Goal: Task Accomplishment & Management: Complete application form

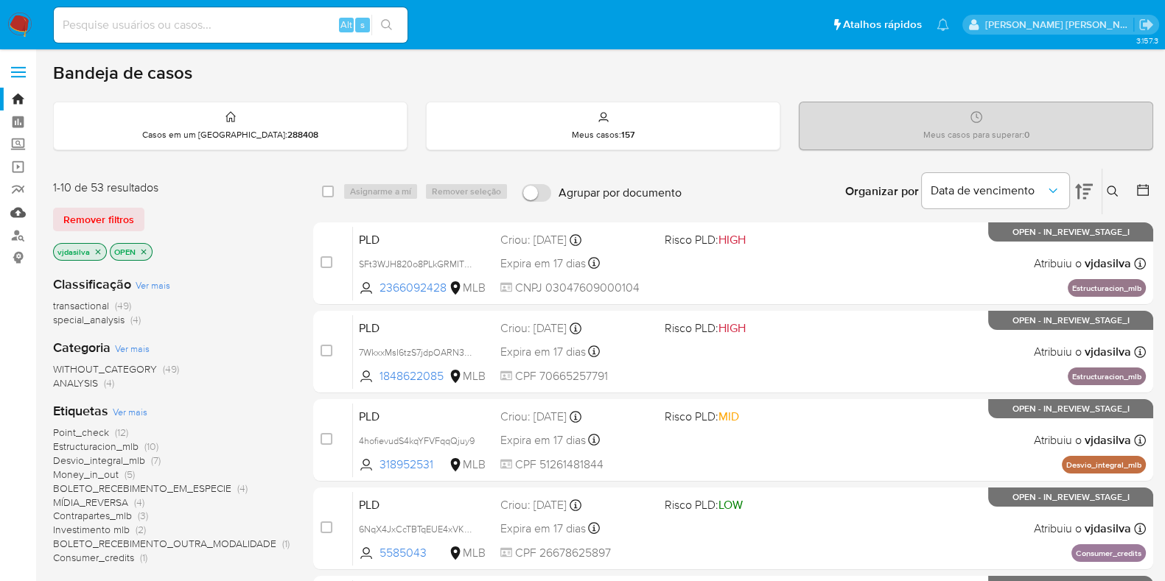
click at [19, 209] on link "Mulan" at bounding box center [87, 212] width 175 height 23
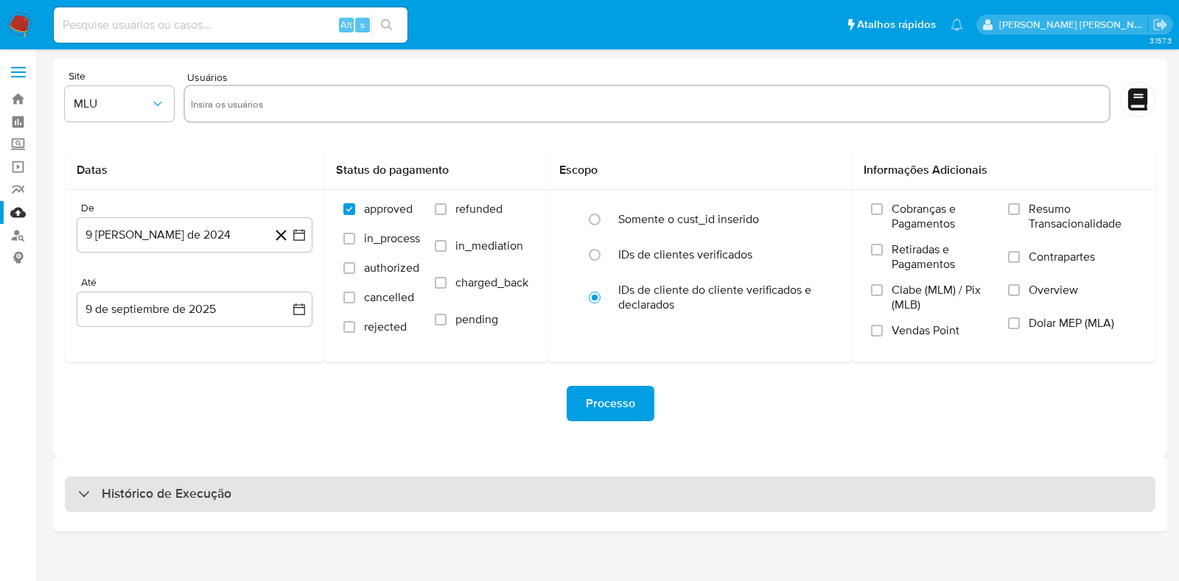
click at [236, 484] on div "Histórico de Execução" at bounding box center [610, 494] width 1090 height 35
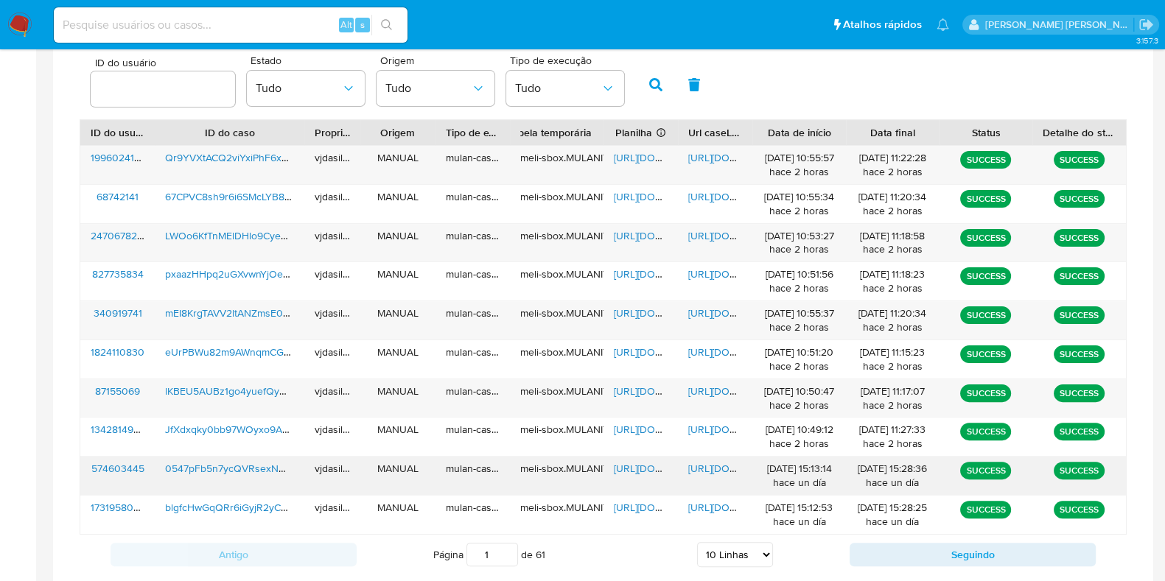
scroll to position [513, 0]
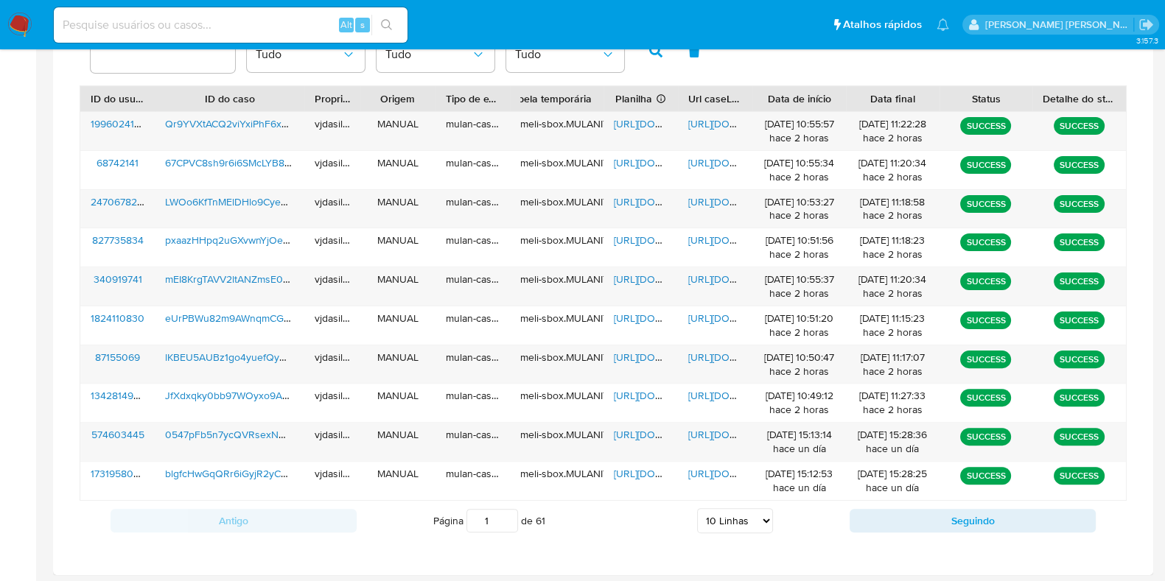
click at [715, 528] on select "5 Linhas 10 Linhas 20 Linhas 25 Linhas 50 Linhas 100 Linhas" at bounding box center [735, 520] width 76 height 25
select select "25"
click at [697, 508] on select "5 Linhas 10 Linhas 20 Linhas 25 Linhas 50 Linhas 100 Linhas" at bounding box center [735, 520] width 76 height 25
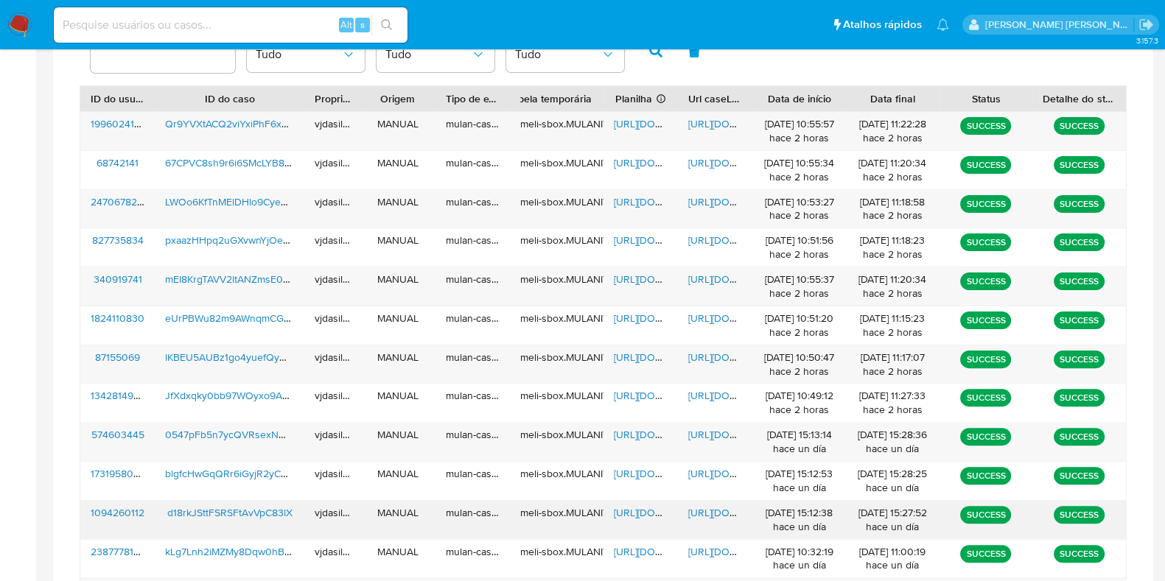
click at [697, 517] on span "https://docs.google.com/document/d/1iHChxLmJItKsBMck0z7qHENEFDQKaI_823Z23wJOVNM…" at bounding box center [739, 512] width 102 height 15
click at [626, 510] on span "https://docs.google.com/spreadsheets/d/1R-_LUT23TwGZSKBKR0st3rpOrVsUUmgVC7qcSxD…" at bounding box center [665, 512] width 102 height 15
click at [259, 505] on span "d18rkJSttFSRSFtAvVpC83lX" at bounding box center [229, 512] width 125 height 15
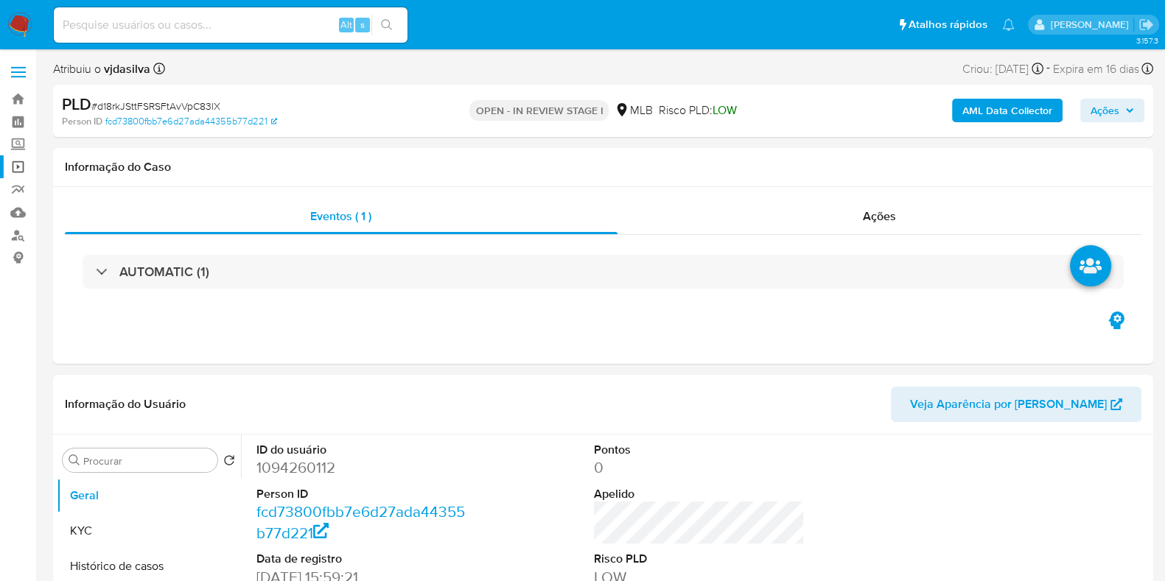
select select "10"
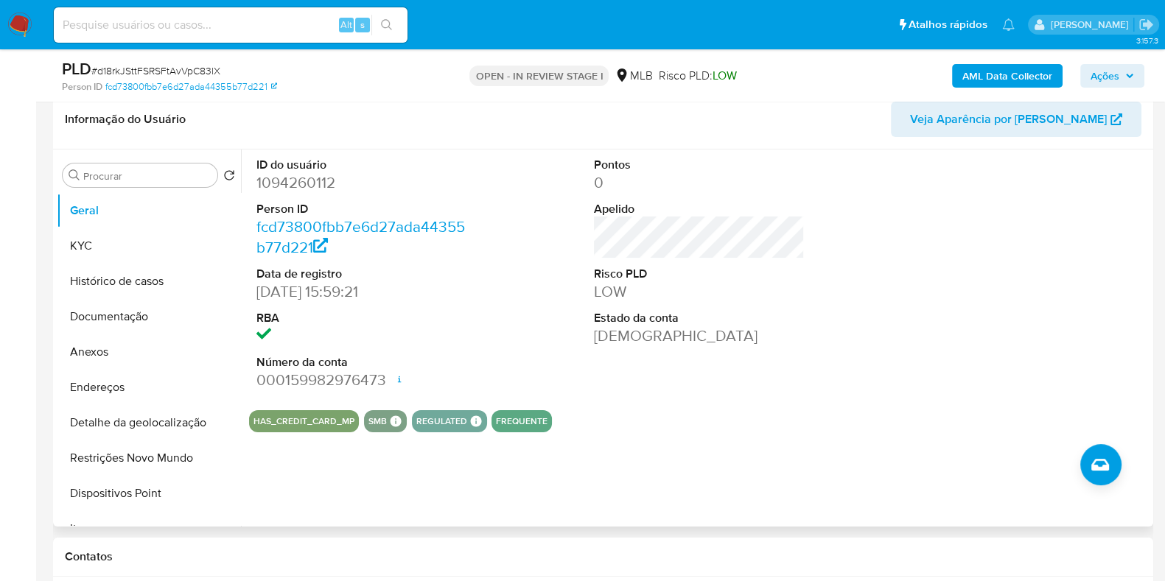
scroll to position [276, 0]
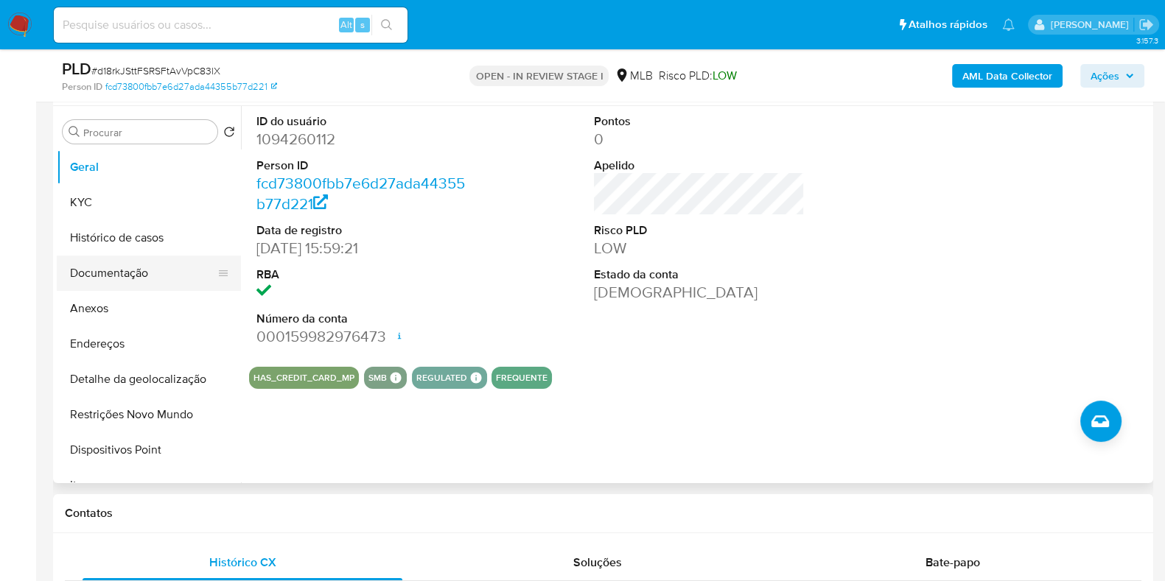
click at [138, 267] on button "Documentação" at bounding box center [143, 273] width 172 height 35
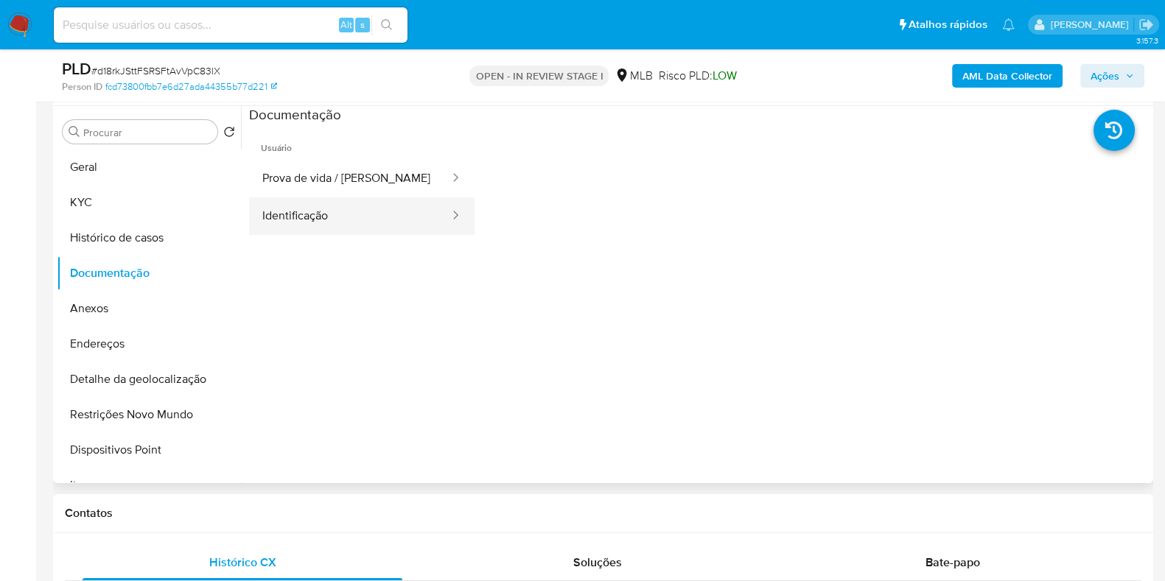
click at [351, 217] on button "Identificação" at bounding box center [350, 216] width 202 height 38
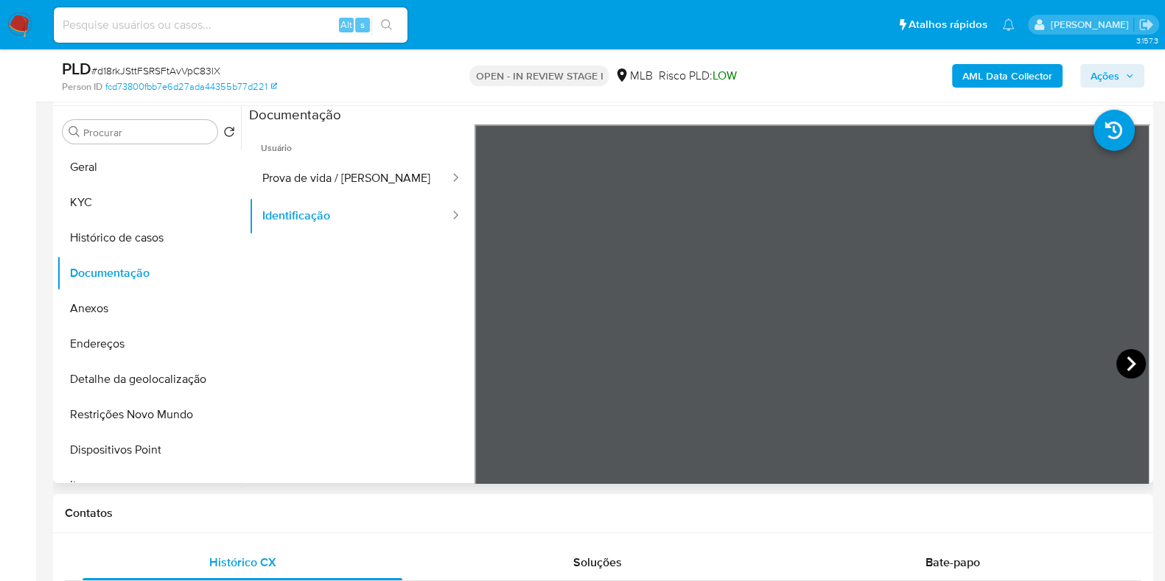
click at [1126, 368] on icon at bounding box center [1130, 363] width 29 height 29
click at [337, 155] on span "Usuário" at bounding box center [361, 141] width 225 height 35
click at [337, 163] on button "Prova de vida / Selfie" at bounding box center [350, 179] width 202 height 38
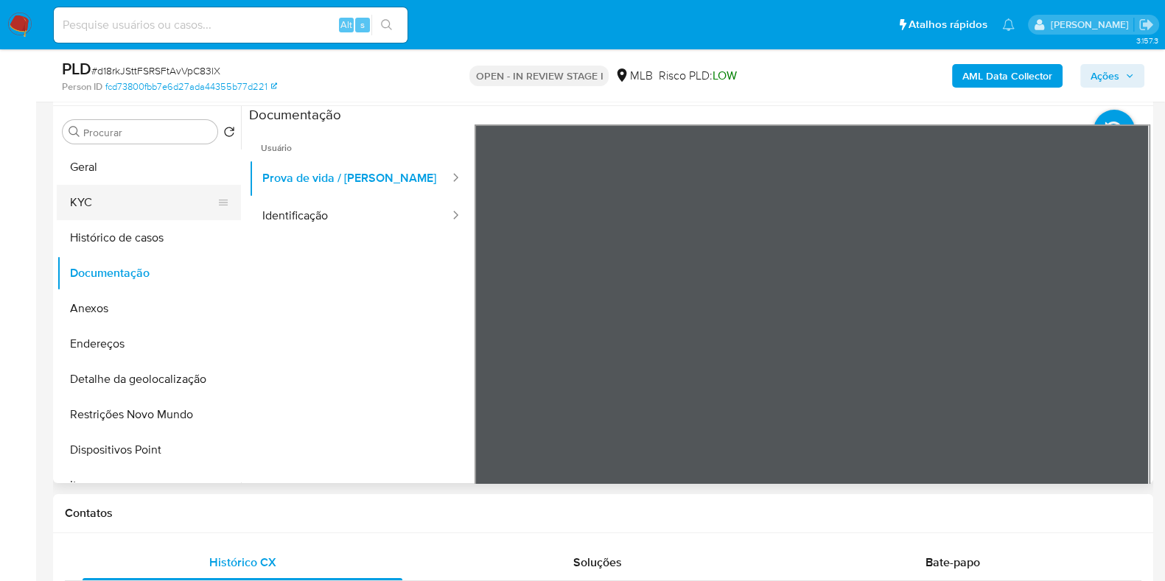
click at [128, 205] on button "KYC" at bounding box center [143, 202] width 172 height 35
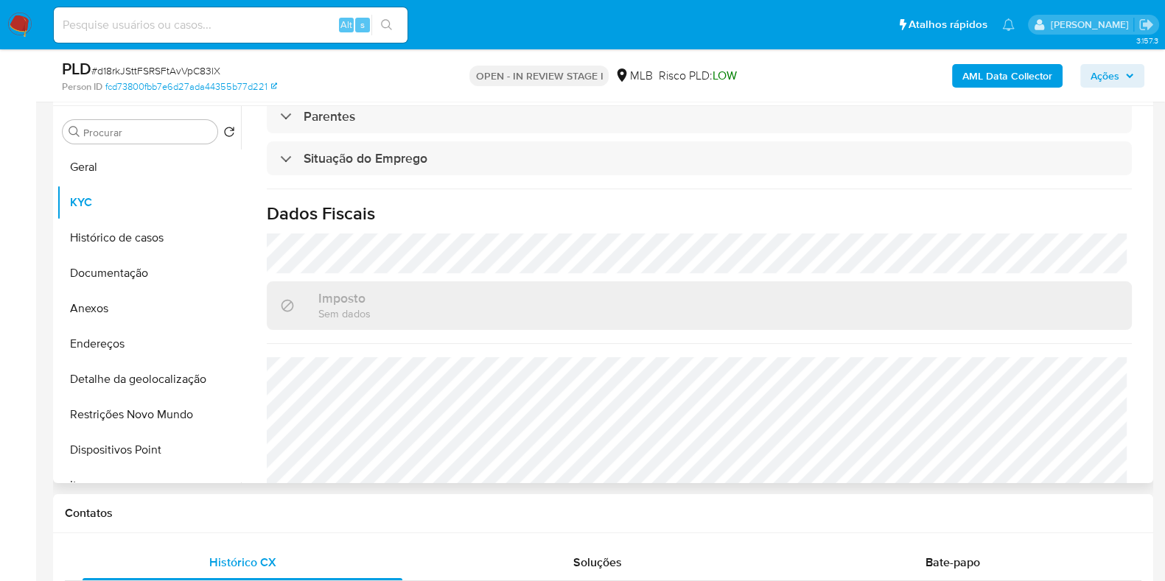
scroll to position [640, 0]
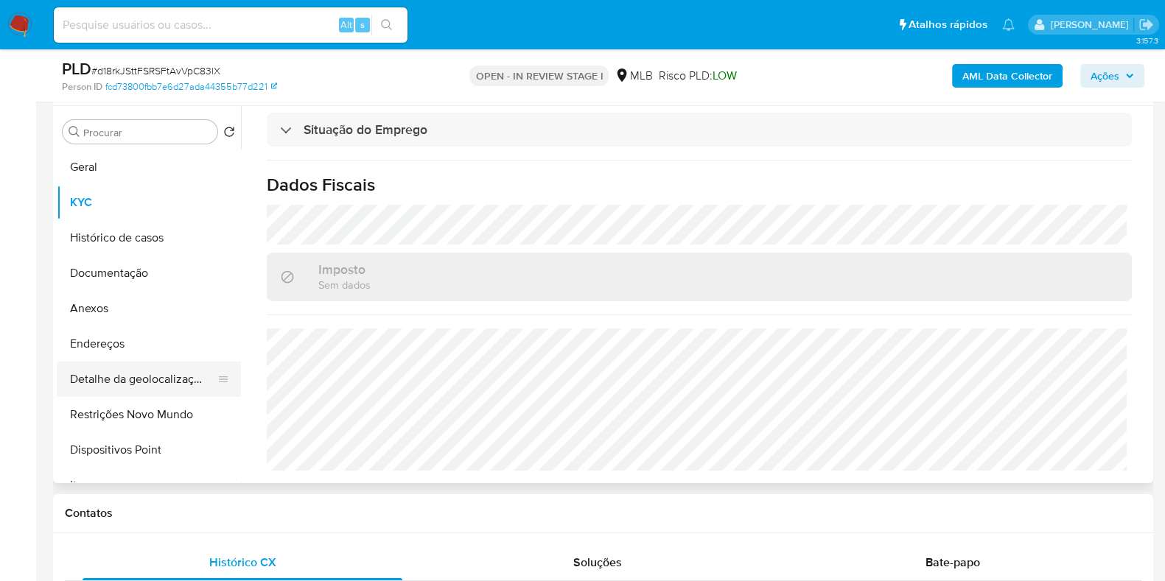
click at [130, 383] on button "Detalhe da geolocalização" at bounding box center [143, 379] width 172 height 35
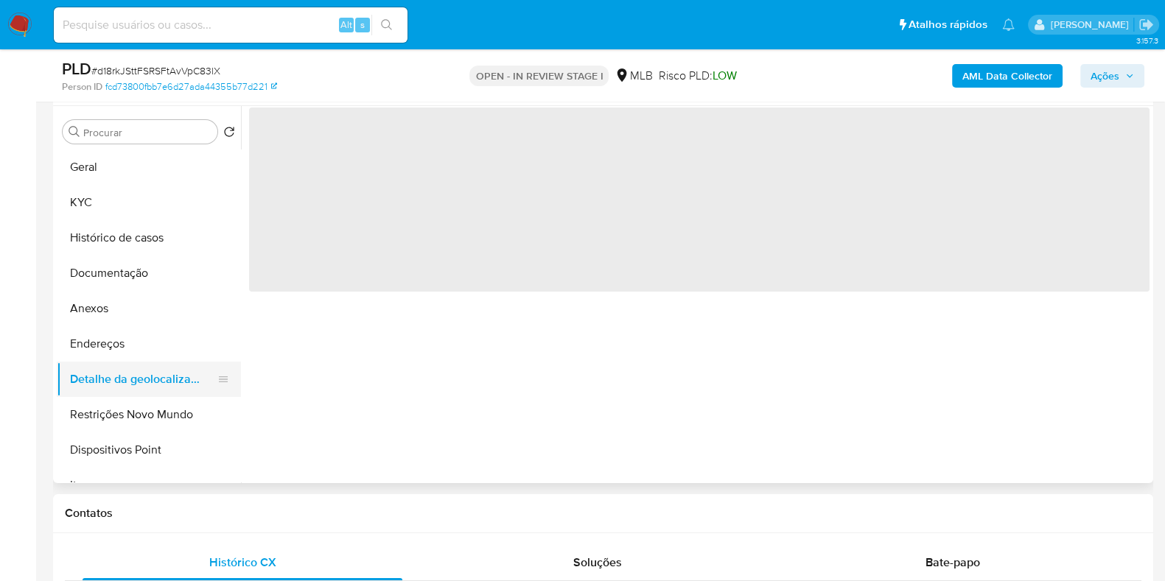
scroll to position [0, 0]
click at [141, 414] on button "Restrições Novo Mundo" at bounding box center [143, 414] width 172 height 35
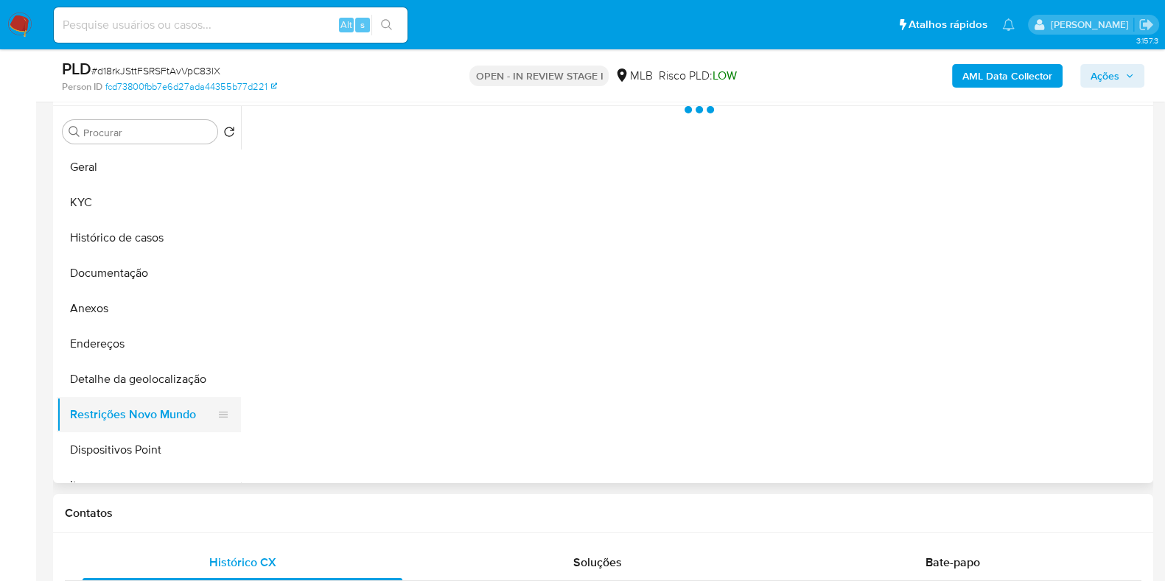
click at [141, 411] on button "Restrições Novo Mundo" at bounding box center [143, 414] width 172 height 35
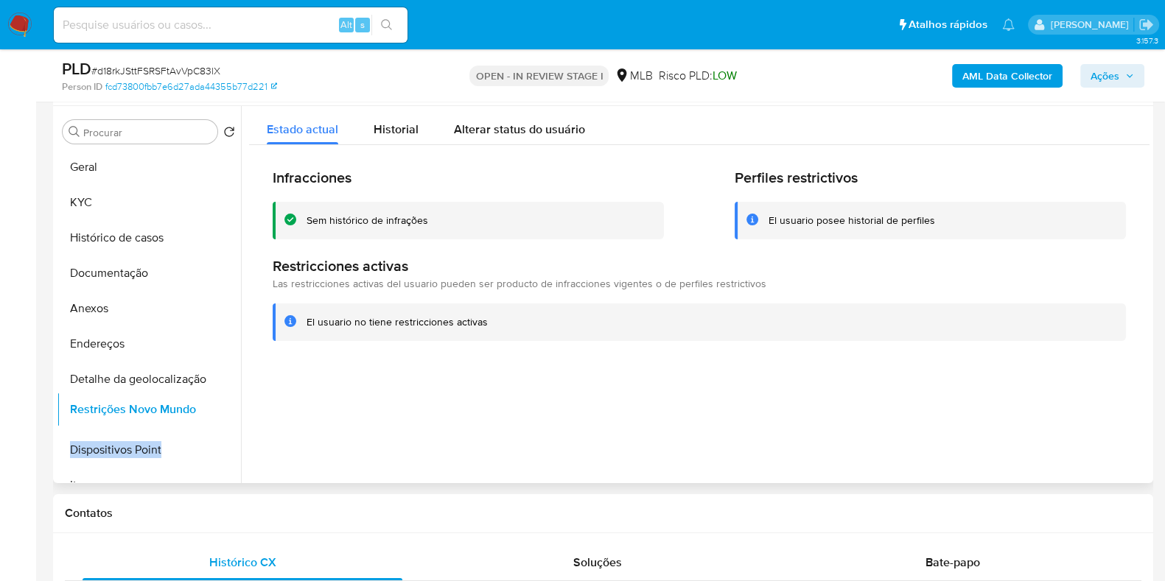
click at [225, 410] on ul "Geral KYC Histórico de casos Documentação Anexos Endereços Detalhe da geolocali…" at bounding box center [149, 316] width 184 height 332
click at [177, 407] on button "Restrições Novo Mundo" at bounding box center [143, 414] width 172 height 35
click at [113, 282] on button "Documentação" at bounding box center [143, 273] width 172 height 35
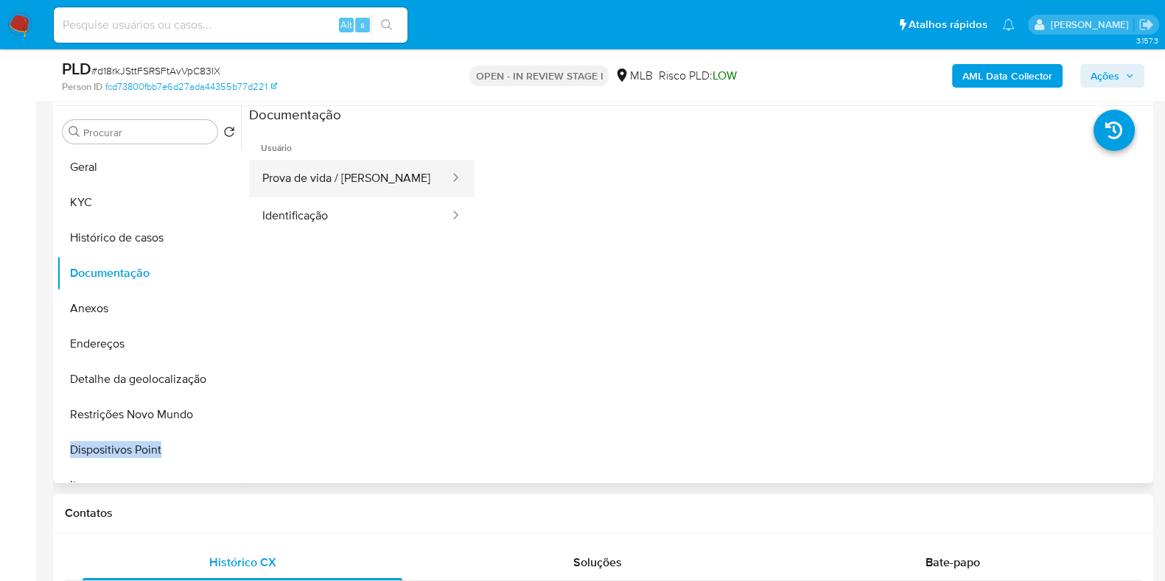
click at [335, 179] on button "Prova de vida / Selfie" at bounding box center [350, 179] width 202 height 38
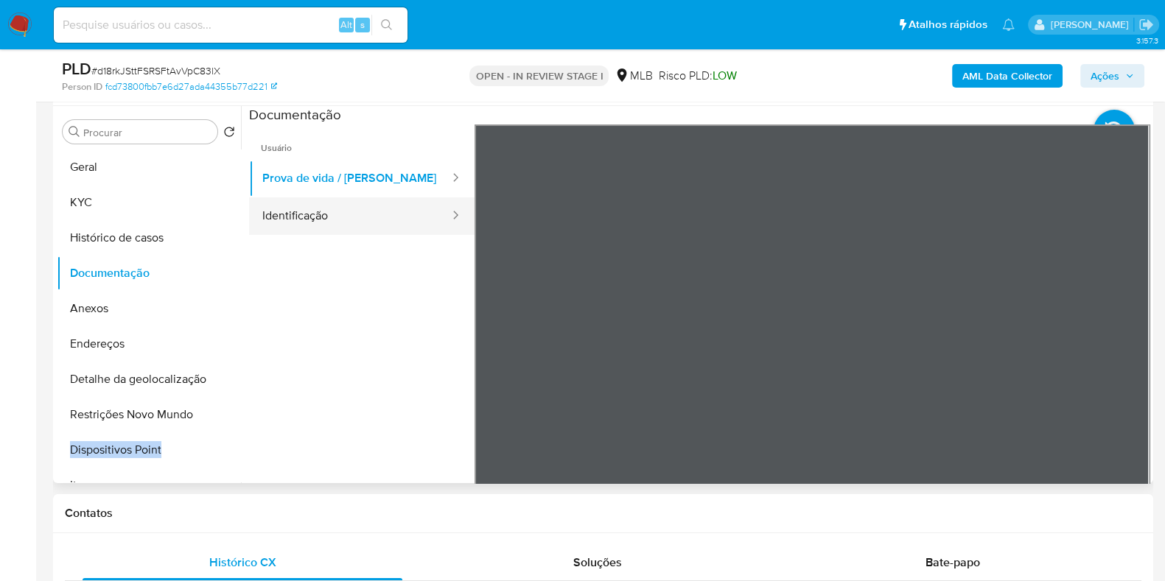
click at [334, 211] on button "Identificação" at bounding box center [350, 216] width 202 height 38
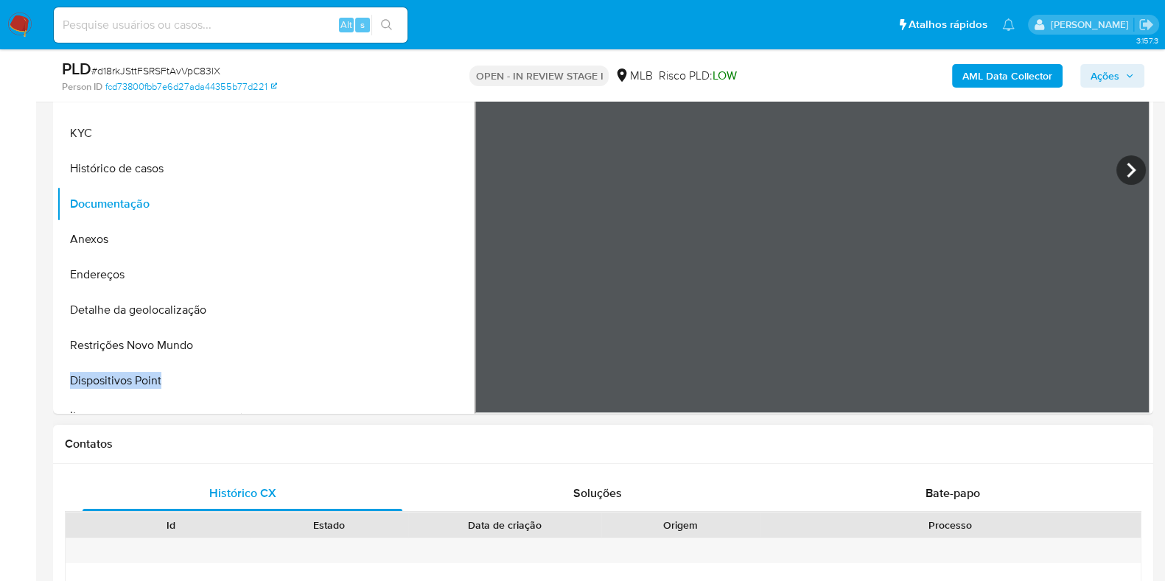
scroll to position [460, 0]
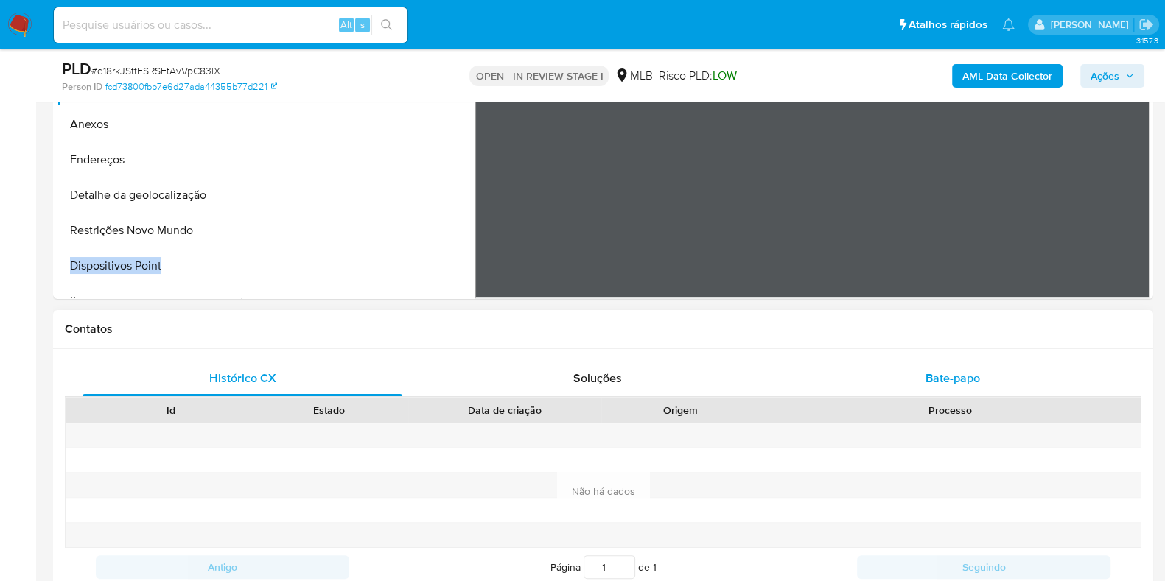
click at [964, 373] on span "Bate-papo" at bounding box center [952, 378] width 55 height 17
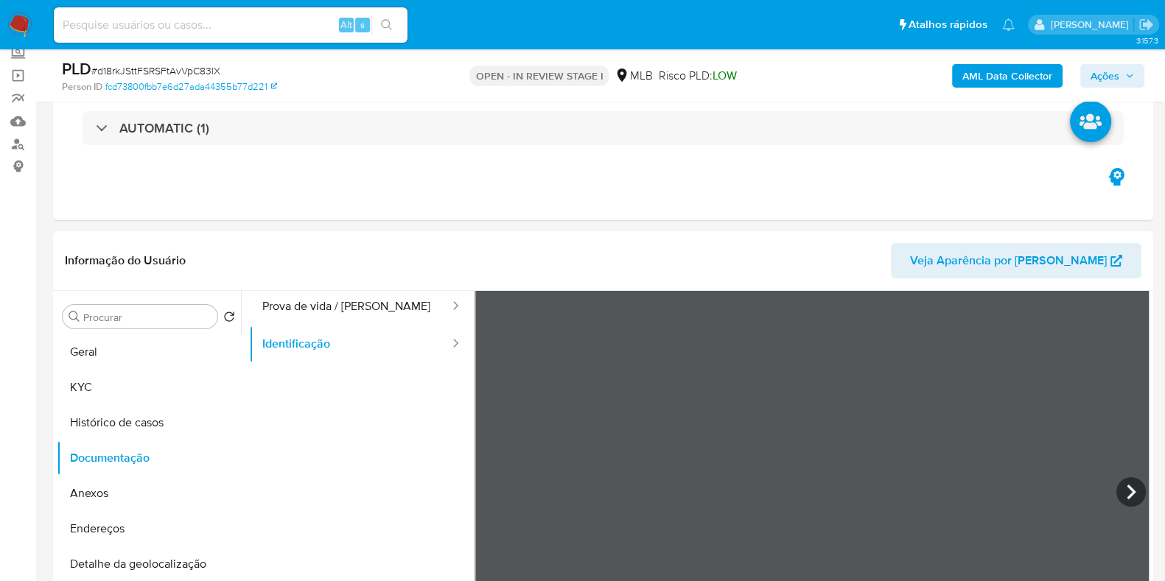
scroll to position [32, 0]
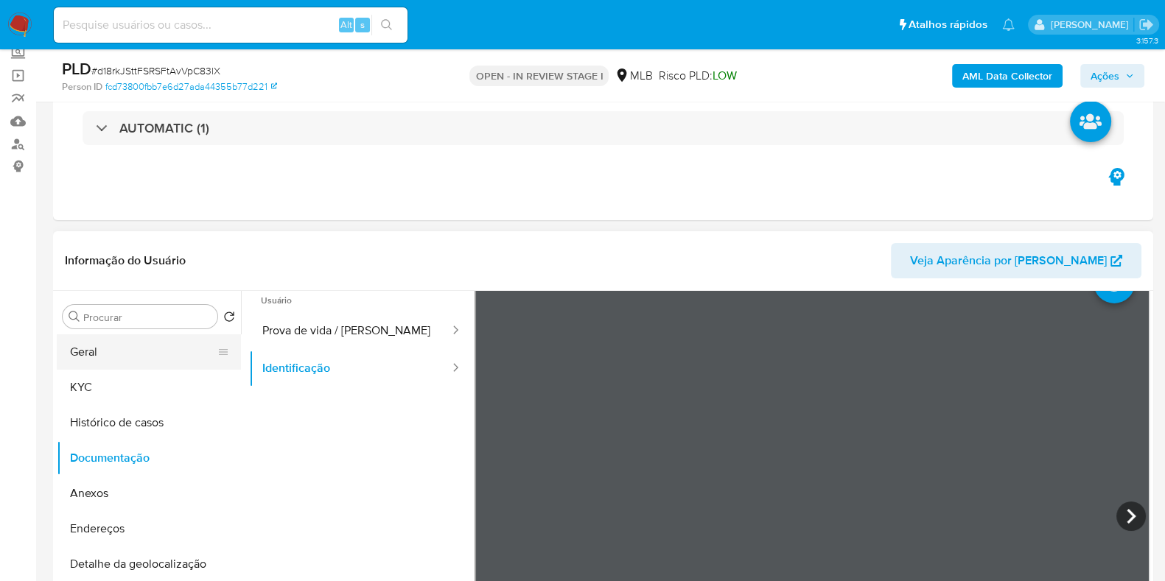
click at [127, 340] on button "Geral" at bounding box center [143, 351] width 172 height 35
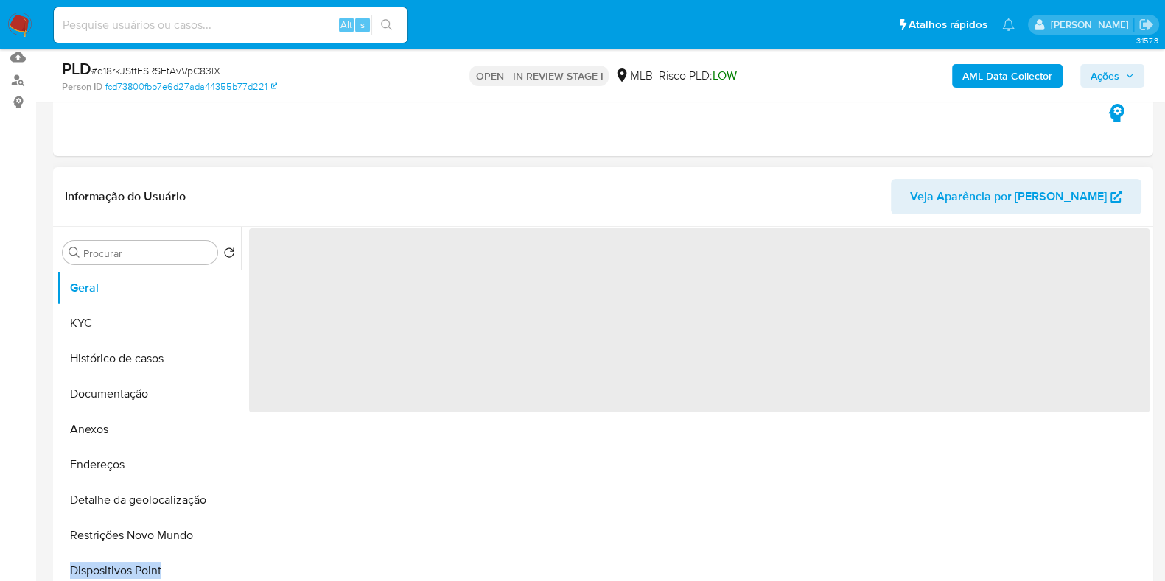
scroll to position [183, 0]
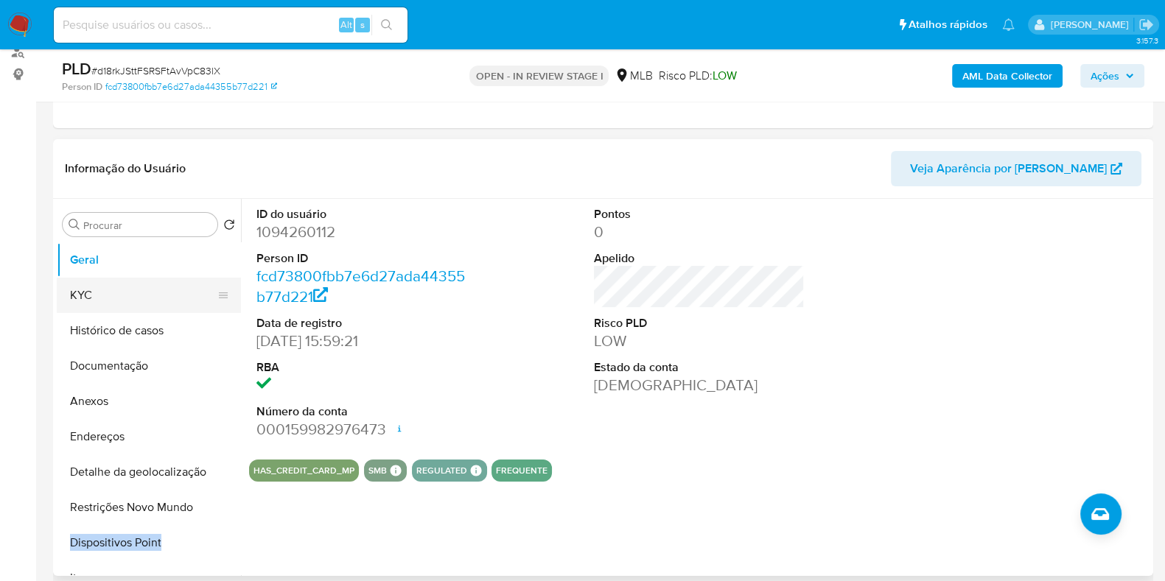
click at [78, 285] on button "KYC" at bounding box center [143, 295] width 172 height 35
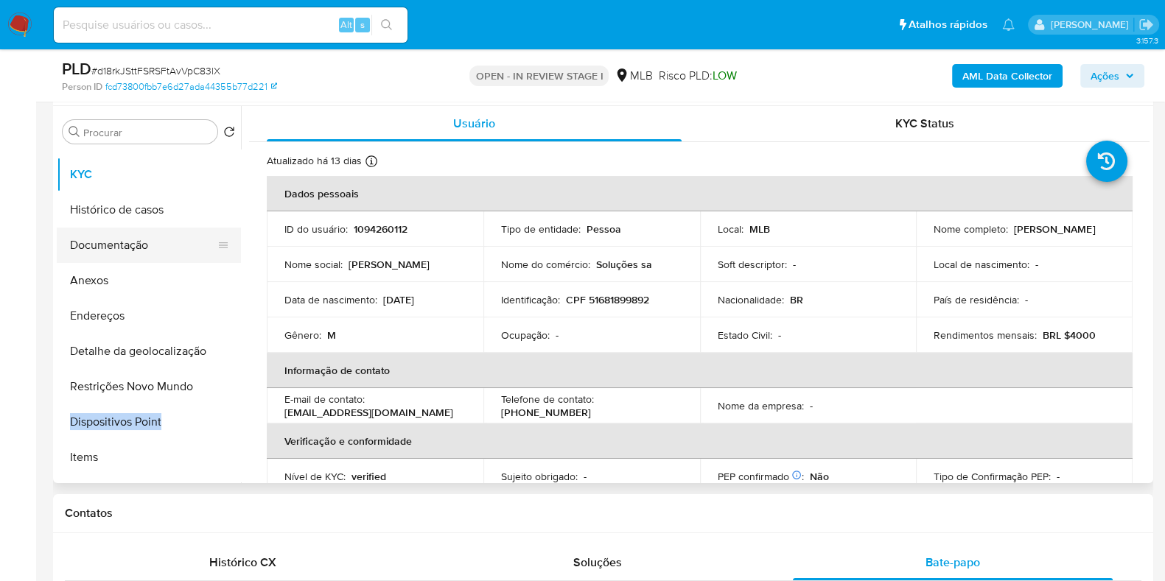
scroll to position [0, 0]
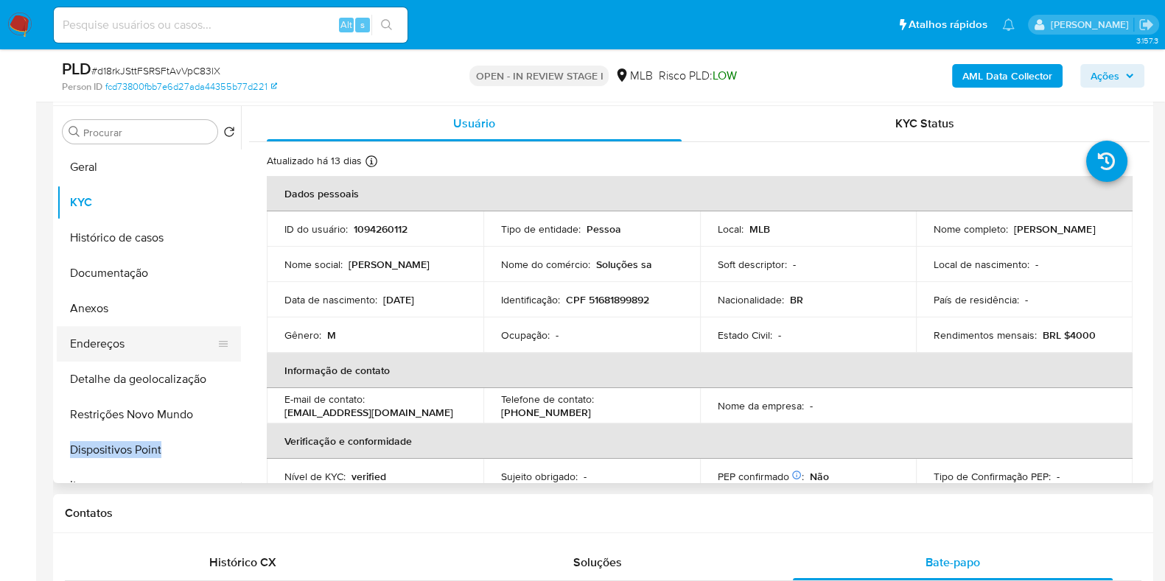
click at [134, 348] on button "Endereços" at bounding box center [143, 343] width 172 height 35
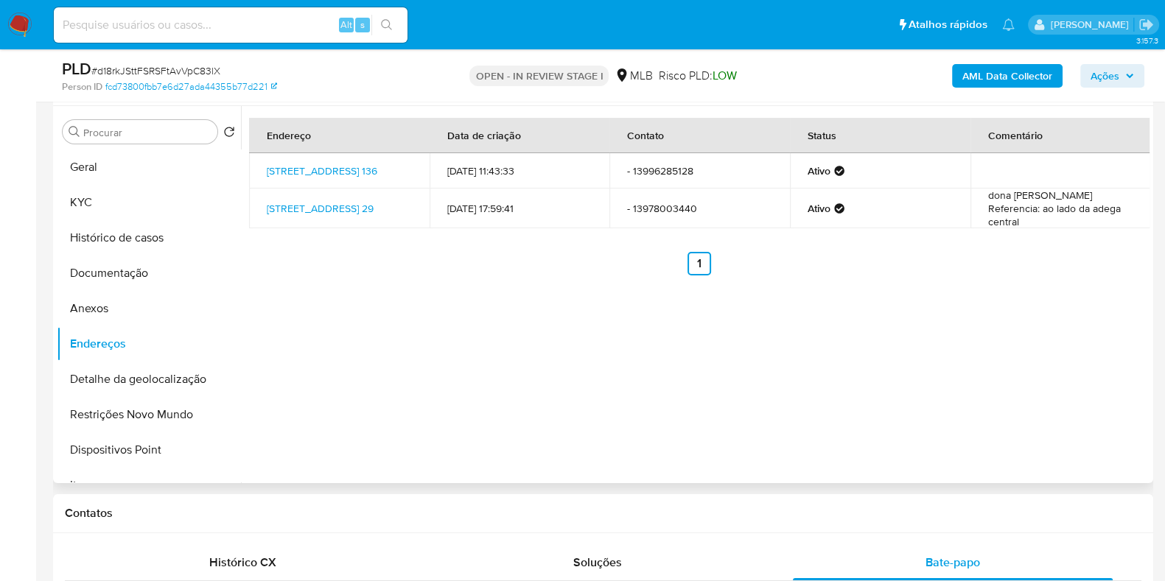
click at [446, 376] on div "Endereço Data de criação Contato Status Comentário Avenida Engenheiro Manoel Fe…" at bounding box center [695, 294] width 908 height 377
click at [129, 376] on button "Detalhe da geolocalização" at bounding box center [143, 379] width 172 height 35
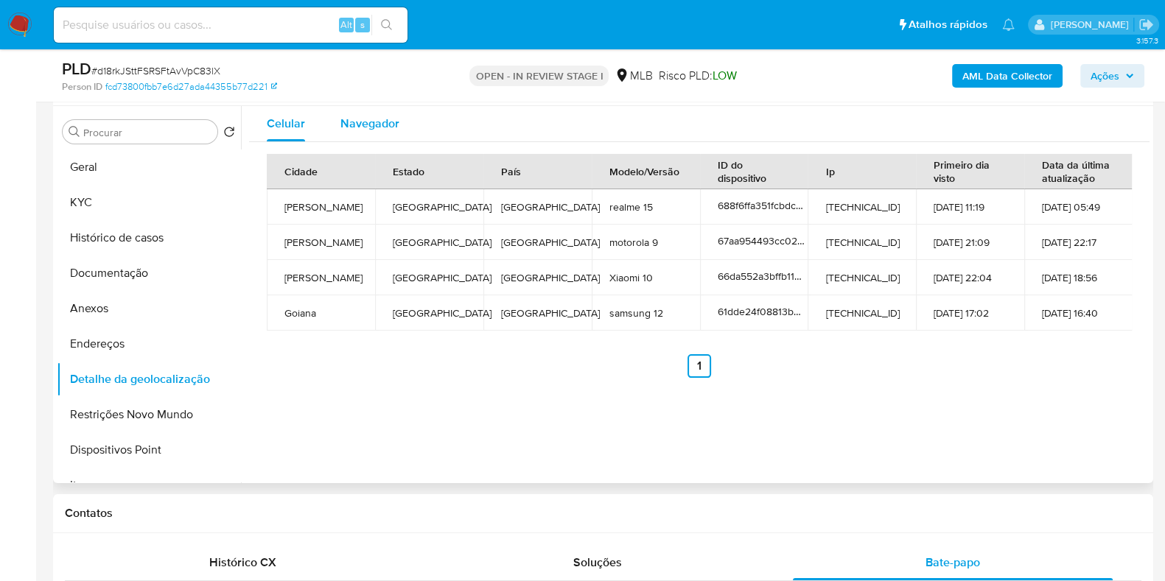
click at [365, 115] on span "Navegador" at bounding box center [369, 123] width 59 height 17
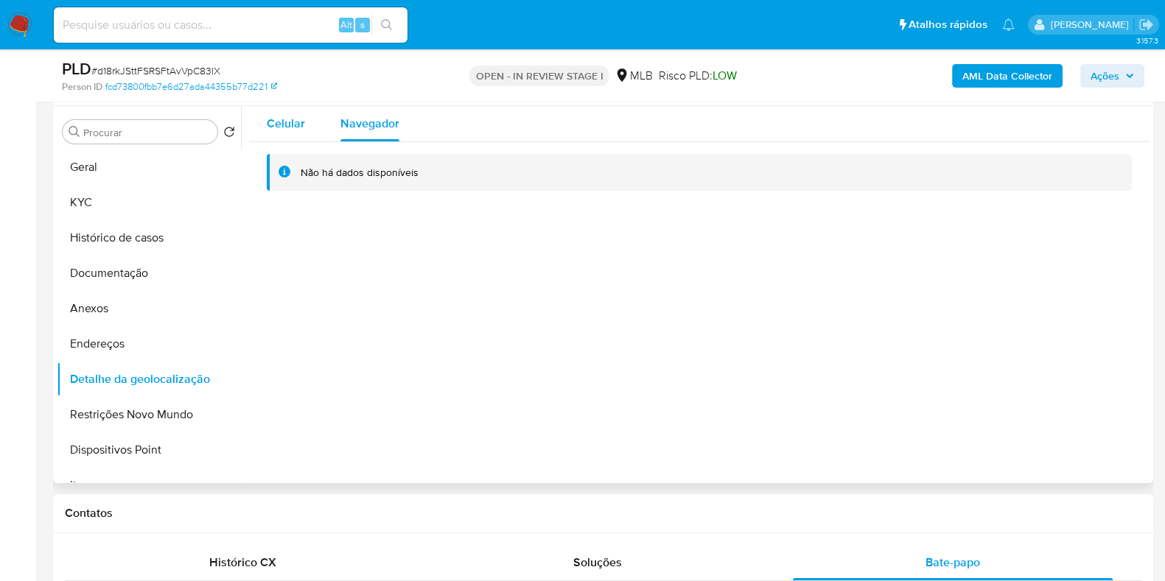
click at [287, 122] on span "Celular" at bounding box center [286, 123] width 38 height 17
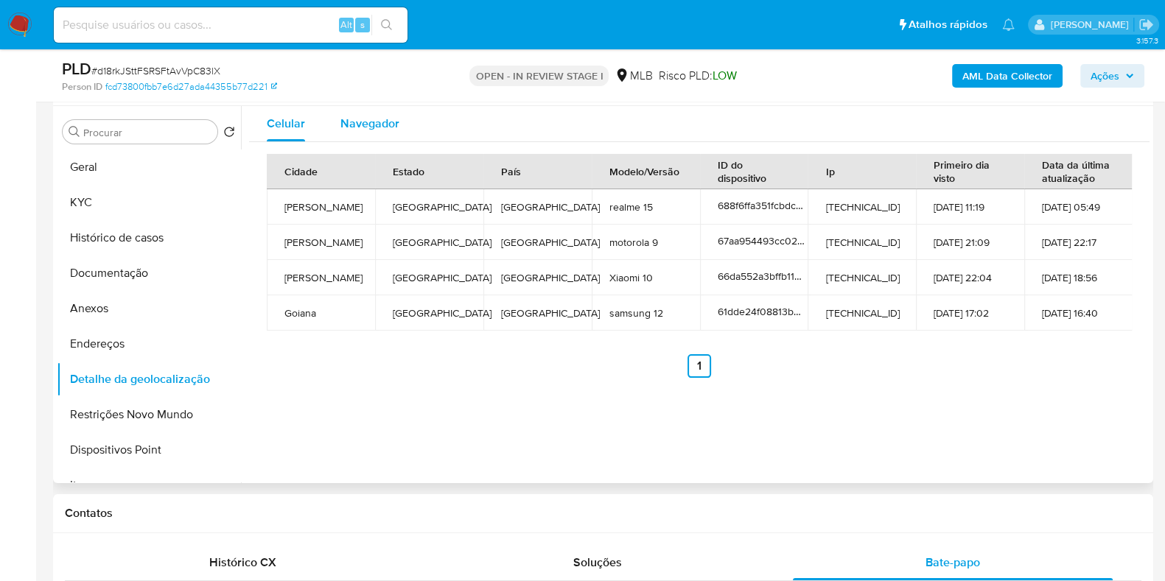
click at [395, 136] on div "Navegador" at bounding box center [369, 123] width 59 height 35
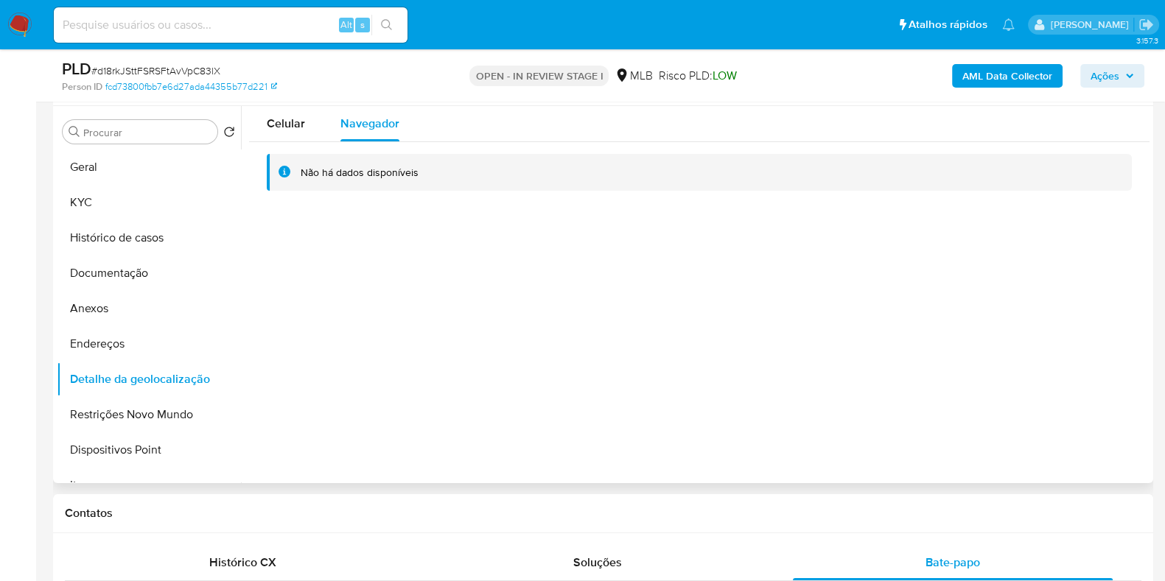
click at [323, 238] on div "Celular Navegador Não há dados disponíveis" at bounding box center [695, 294] width 908 height 377
click at [132, 397] on button "Restrições Novo Mundo" at bounding box center [143, 414] width 172 height 35
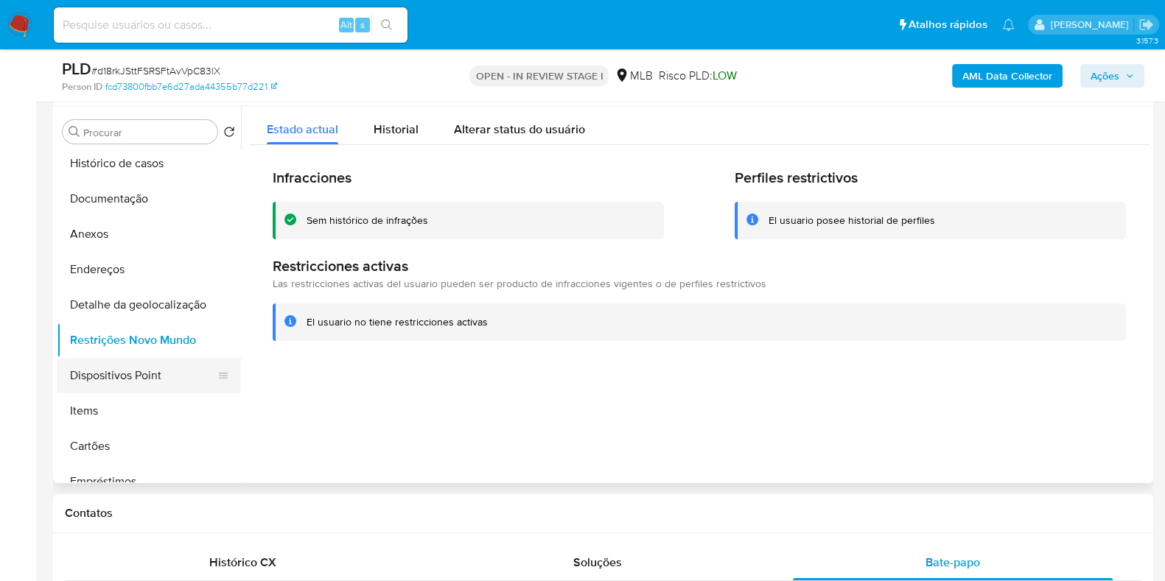
scroll to position [91, 0]
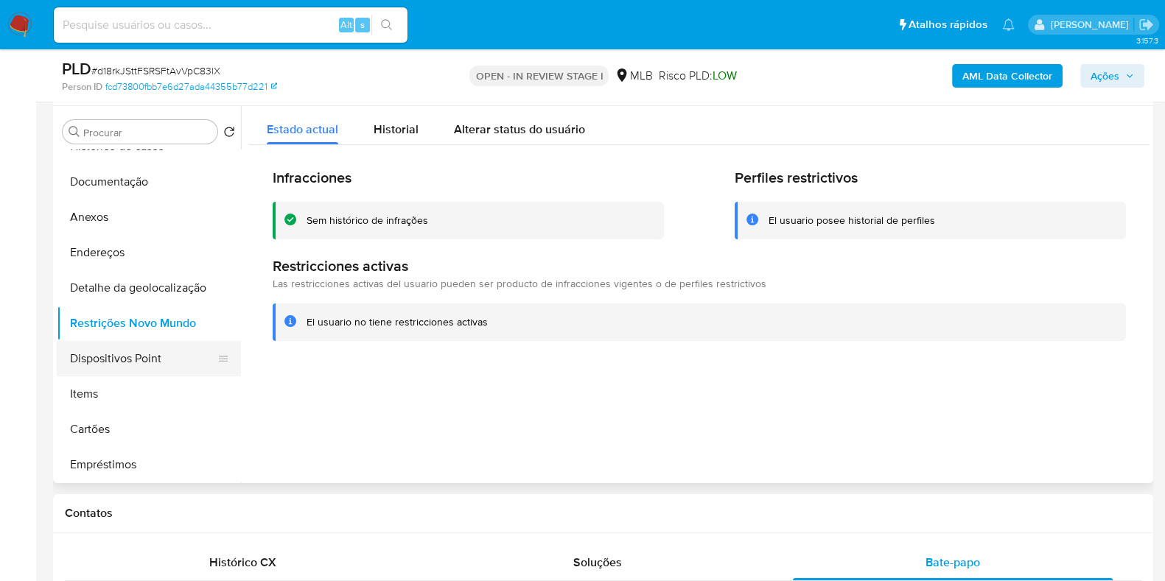
click at [167, 363] on button "Dispositivos Point" at bounding box center [143, 358] width 172 height 35
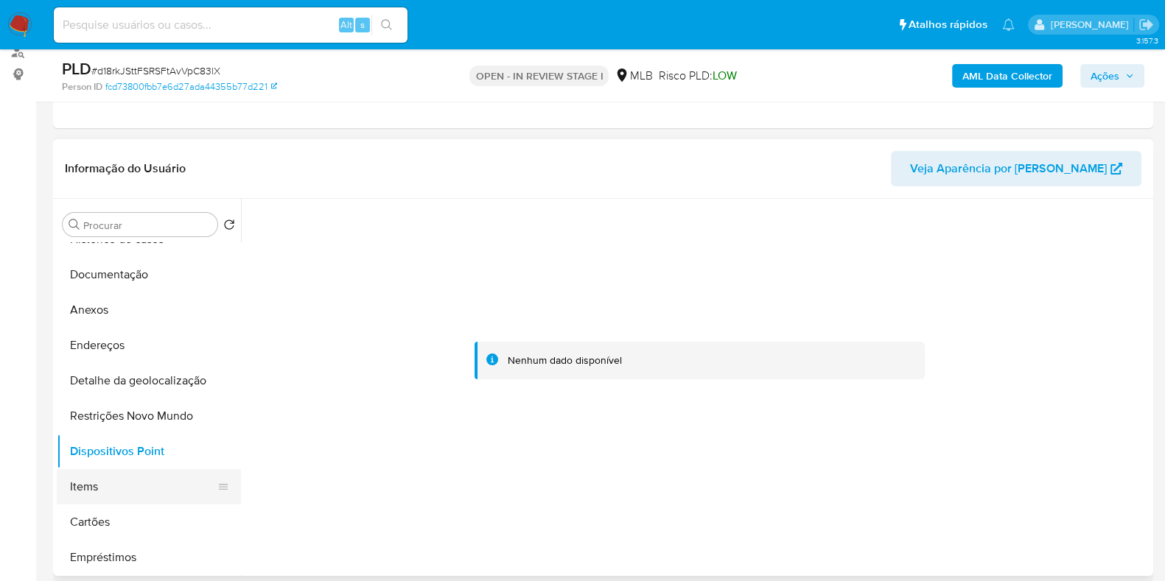
click at [108, 486] on button "Items" at bounding box center [143, 486] width 172 height 35
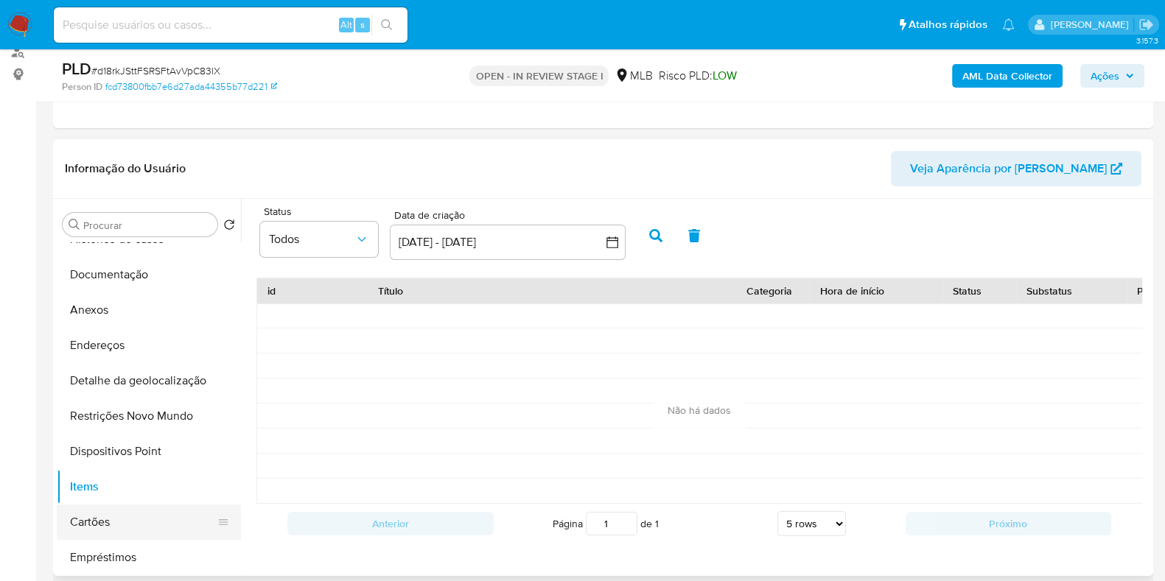
click at [89, 524] on button "Cartões" at bounding box center [143, 522] width 172 height 35
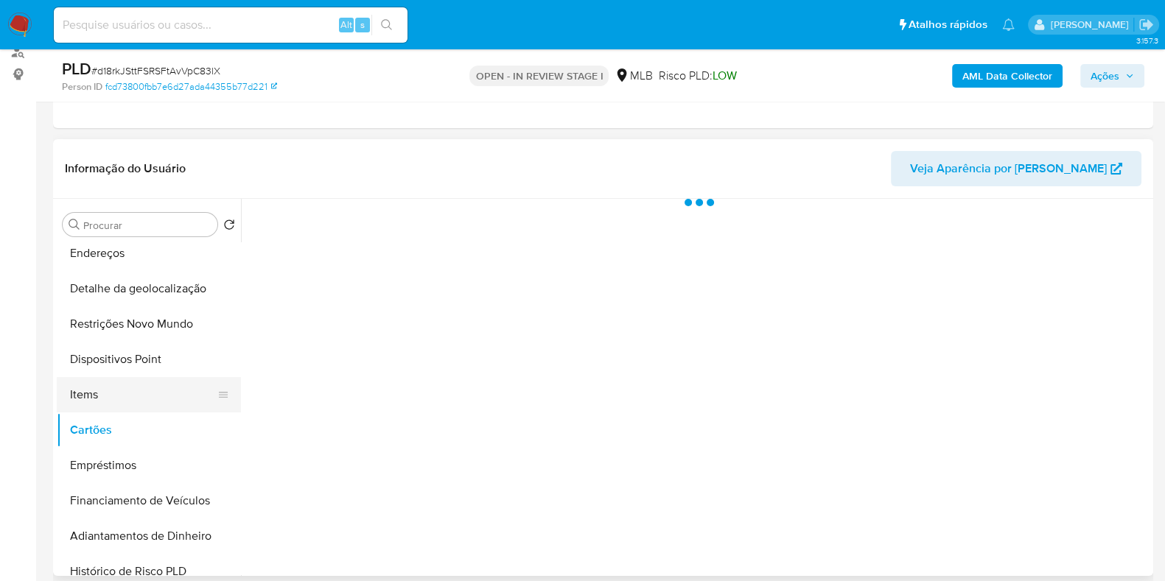
scroll to position [276, 0]
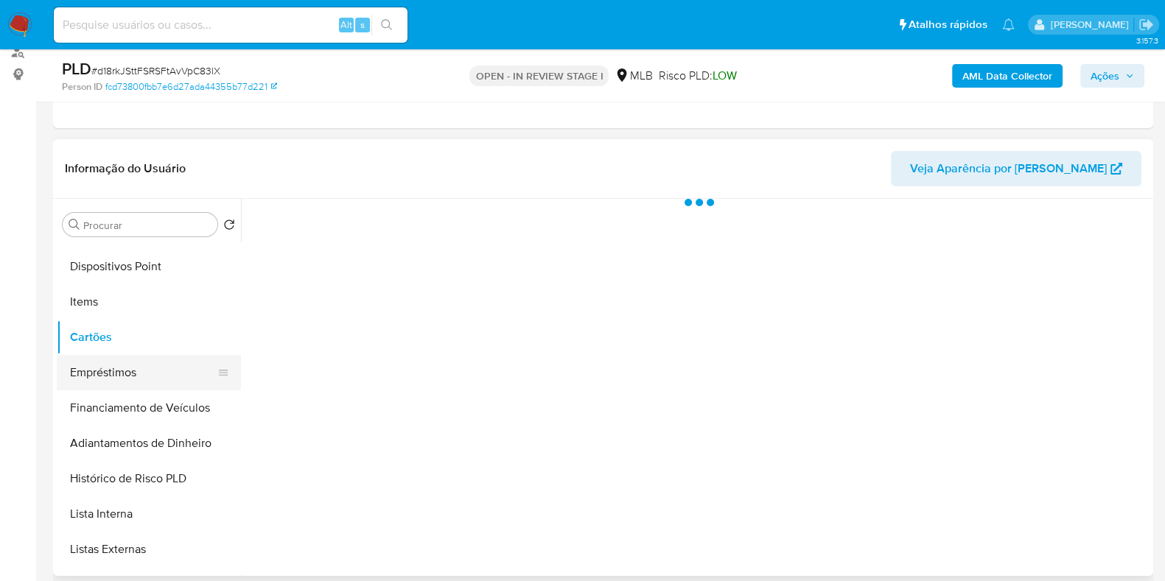
click at [115, 372] on button "Empréstimos" at bounding box center [143, 372] width 172 height 35
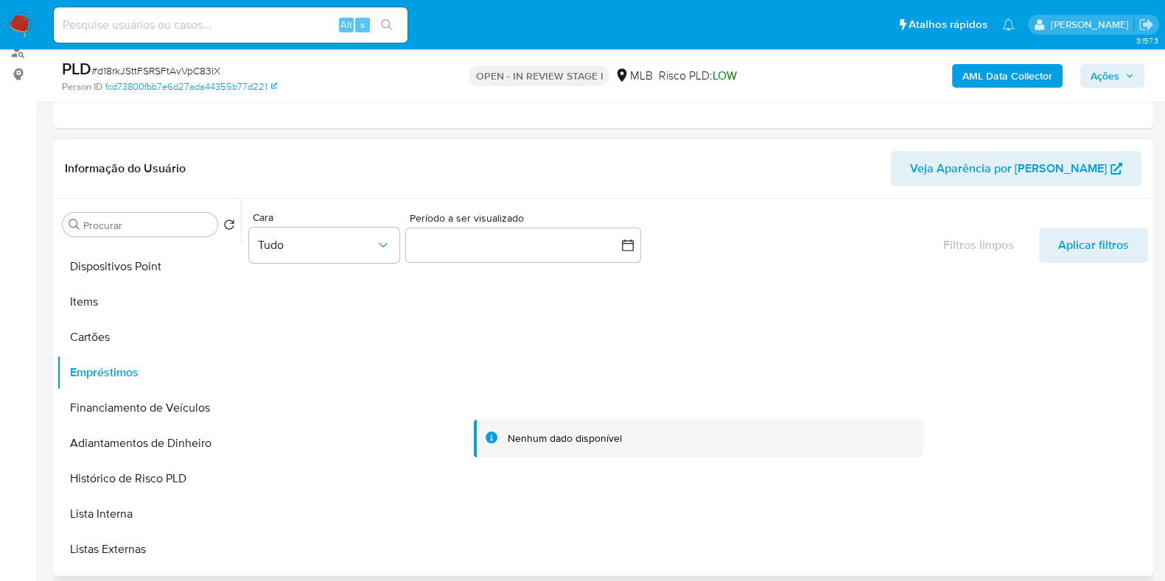
scroll to position [34, 0]
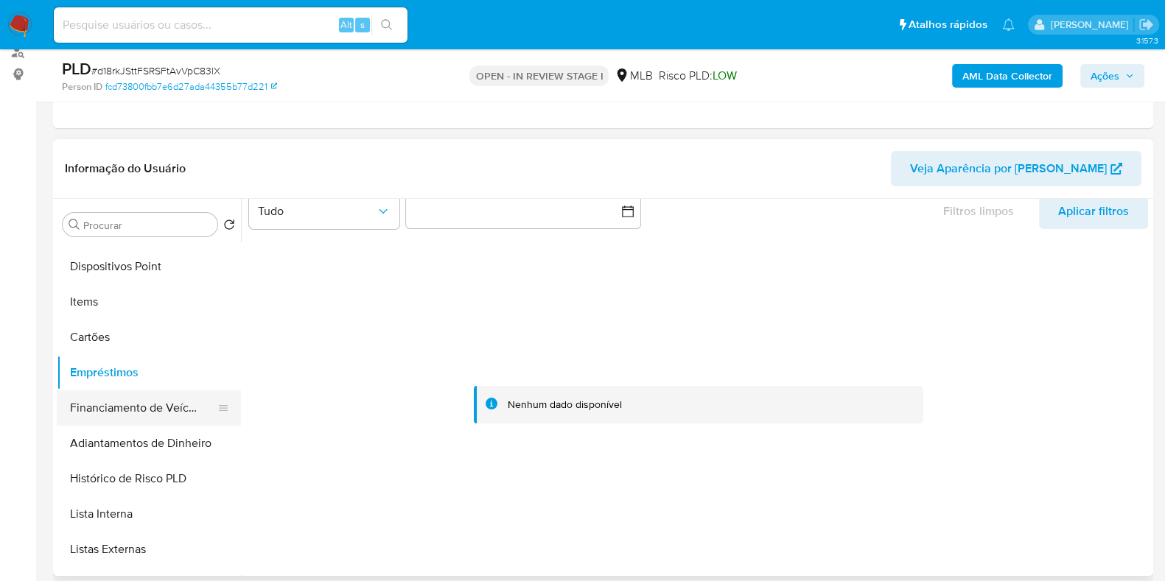
click at [128, 407] on button "Financiamento de Veículos" at bounding box center [143, 407] width 172 height 35
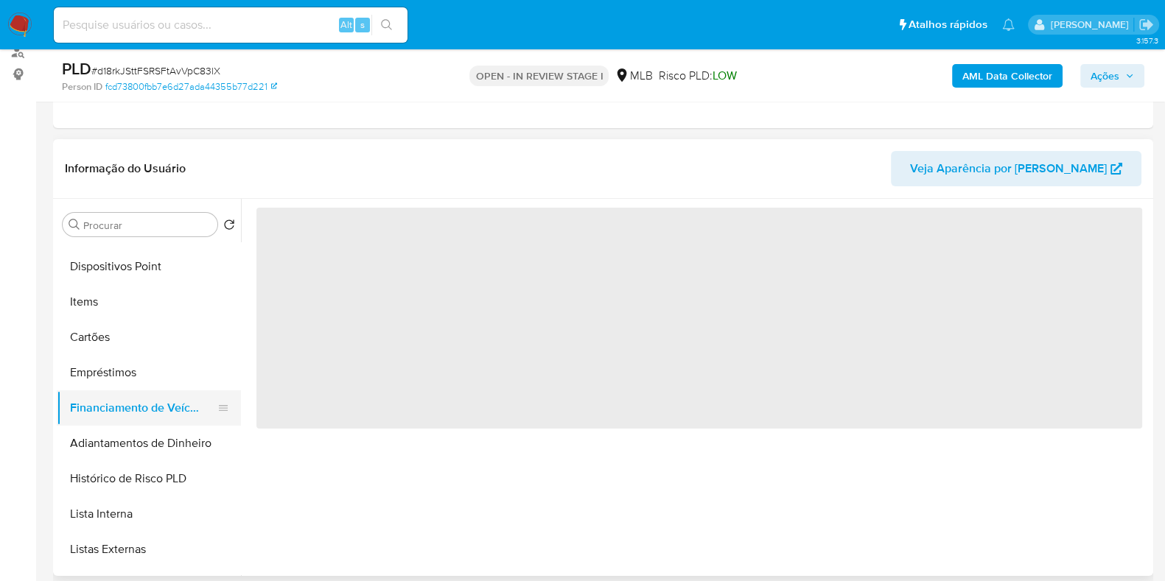
scroll to position [0, 0]
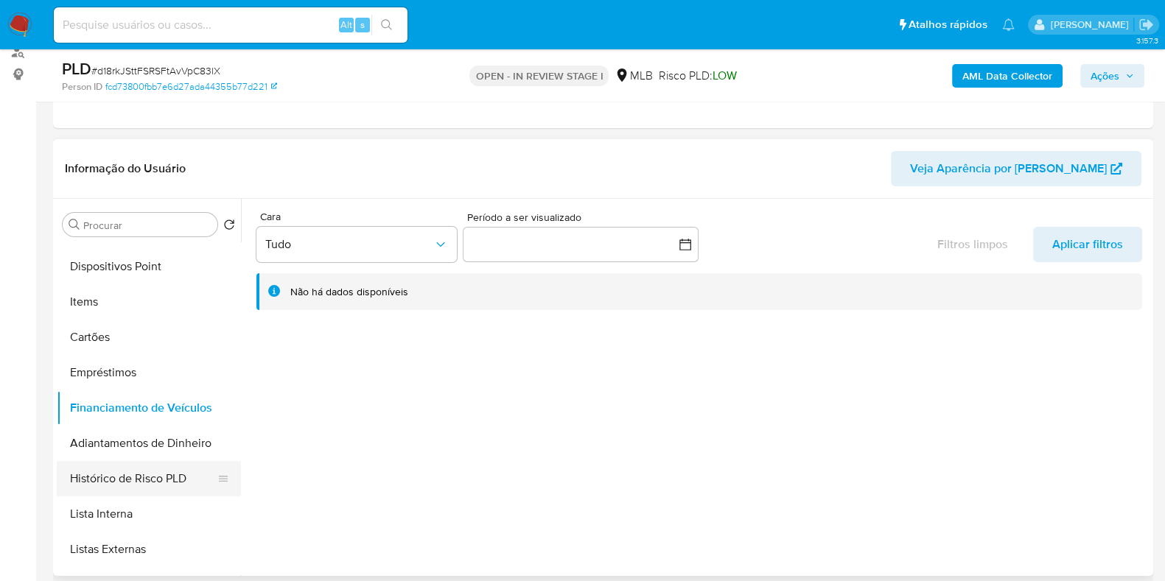
click at [113, 481] on button "Histórico de Risco PLD" at bounding box center [143, 478] width 172 height 35
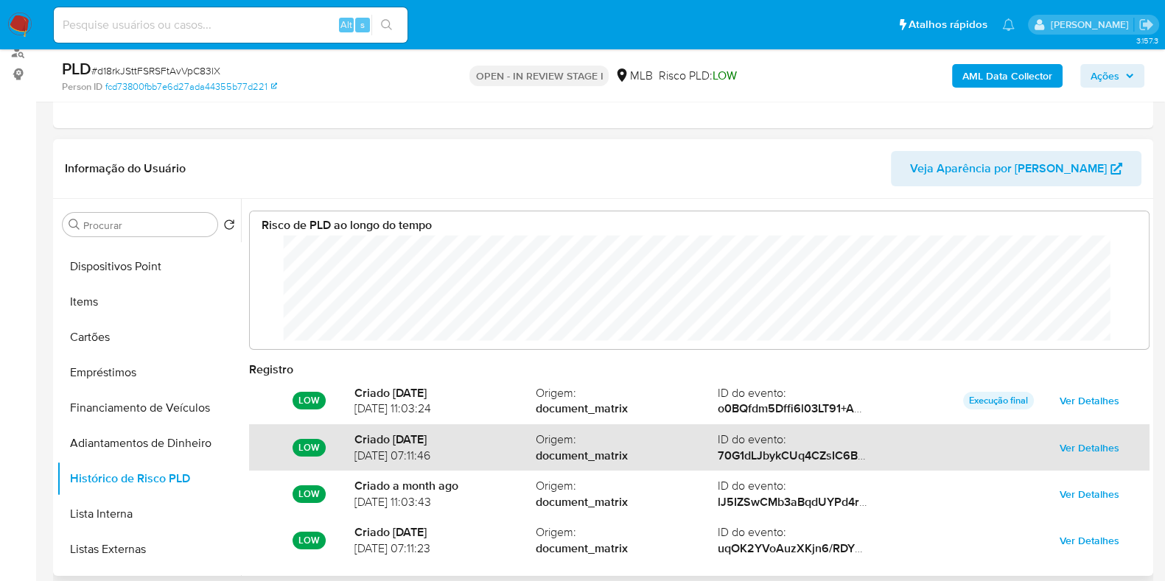
scroll to position [110, 869]
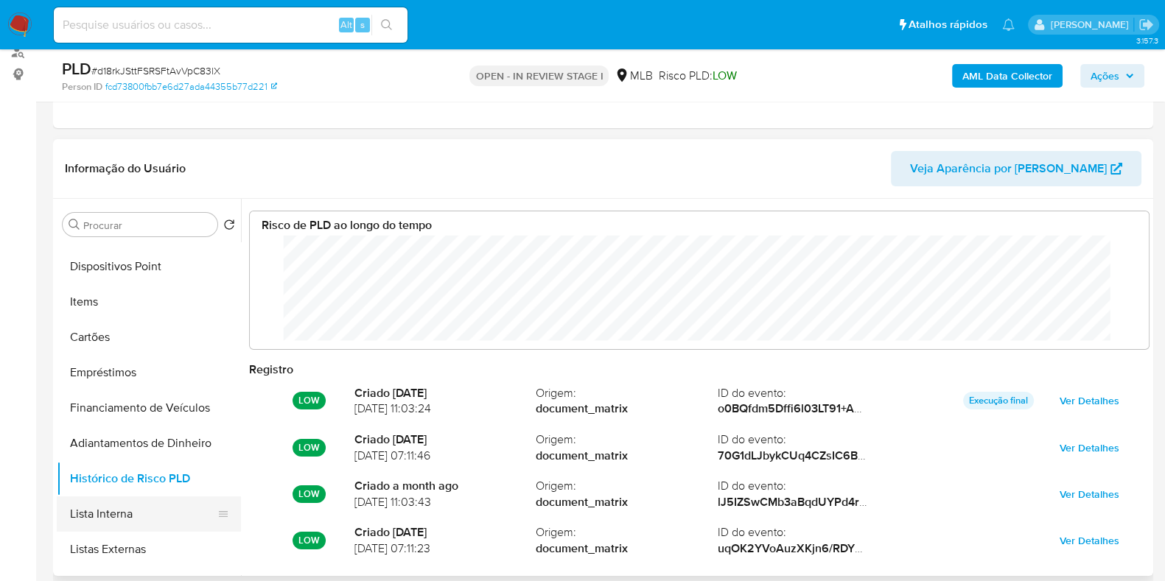
click at [147, 516] on button "Lista Interna" at bounding box center [143, 513] width 172 height 35
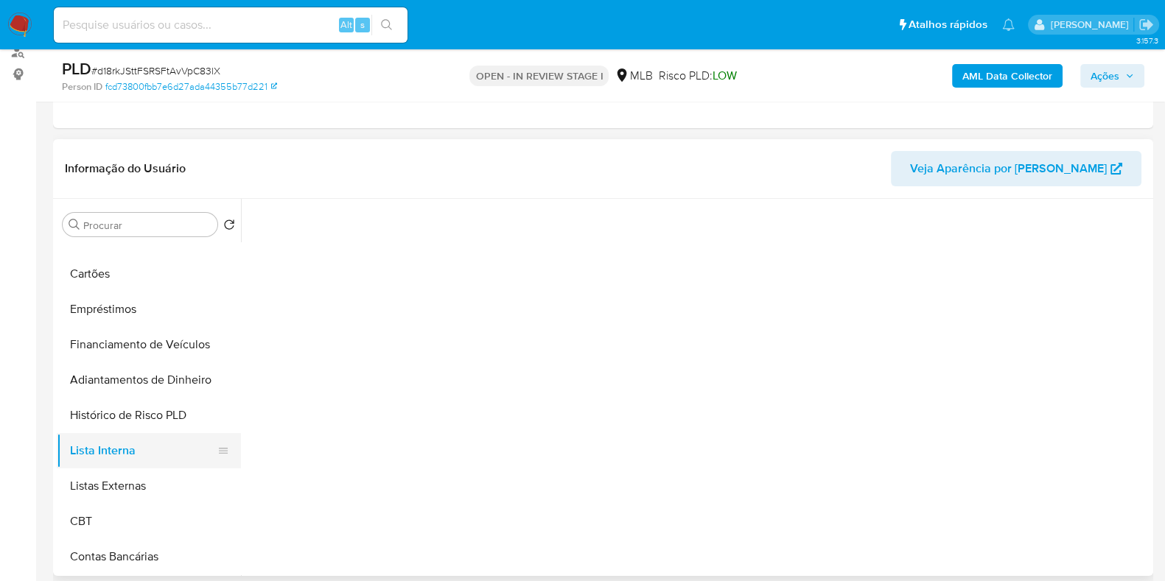
scroll to position [368, 0]
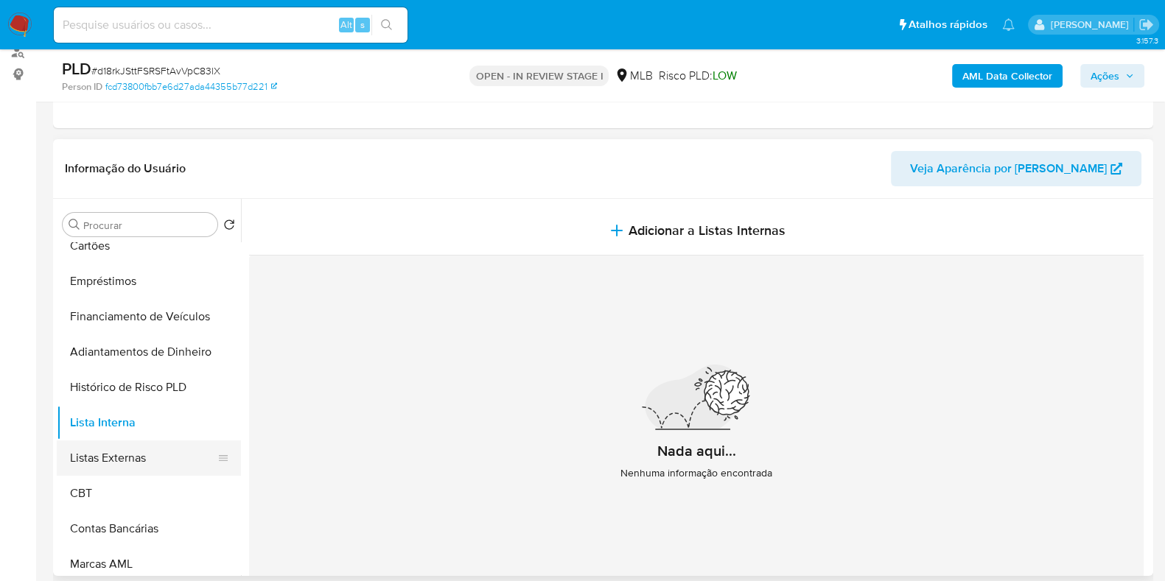
click at [121, 451] on button "Listas Externas" at bounding box center [143, 458] width 172 height 35
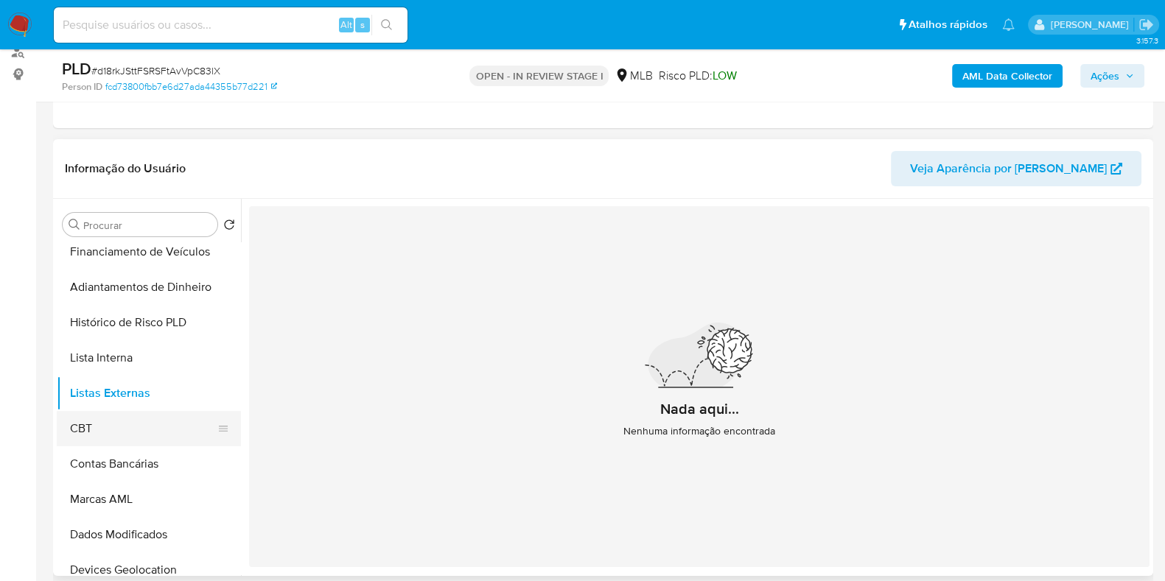
scroll to position [460, 0]
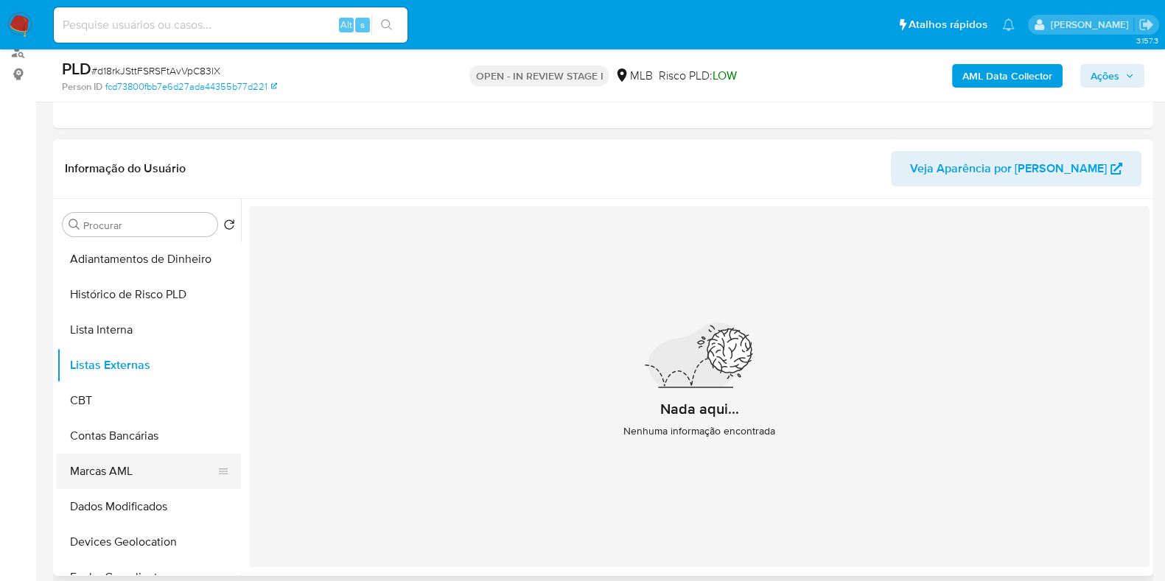
click at [153, 464] on button "Marcas AML" at bounding box center [143, 471] width 172 height 35
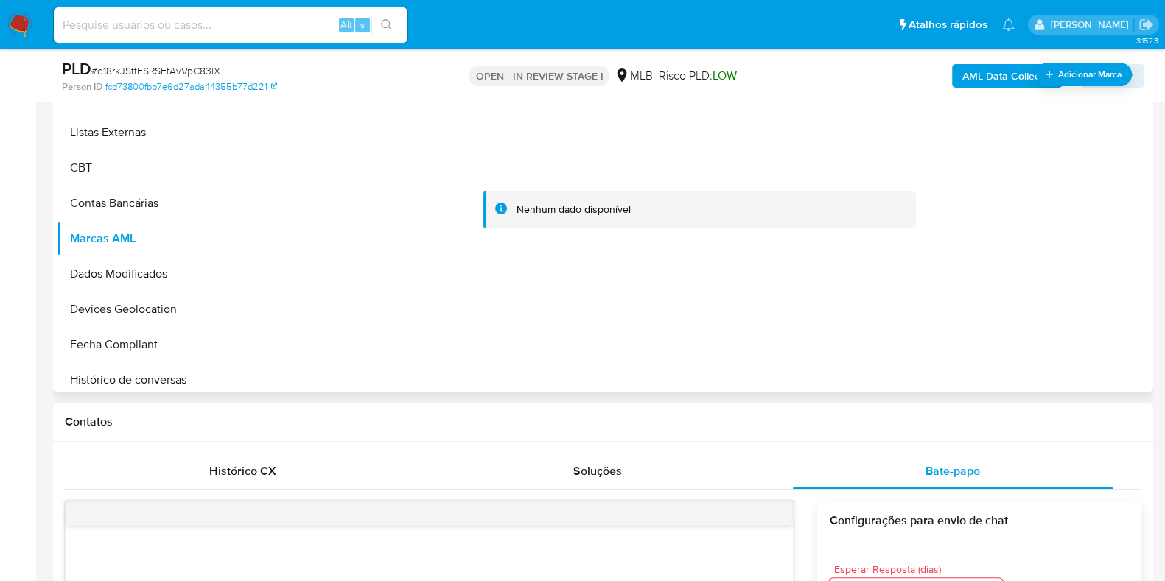
scroll to position [601, 0]
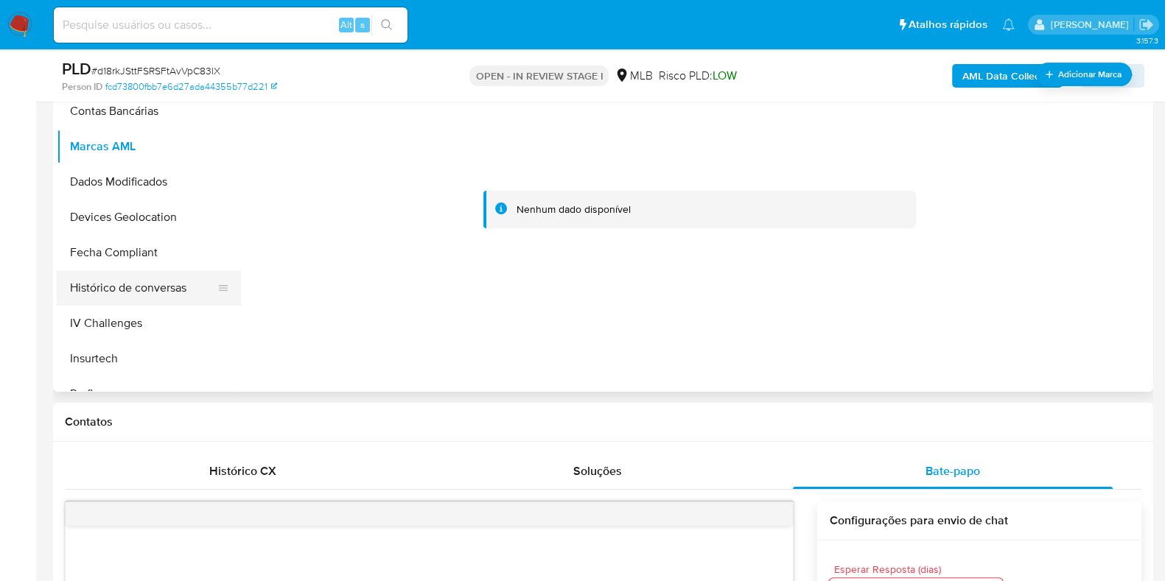
click at [133, 286] on button "Histórico de conversas" at bounding box center [143, 287] width 172 height 35
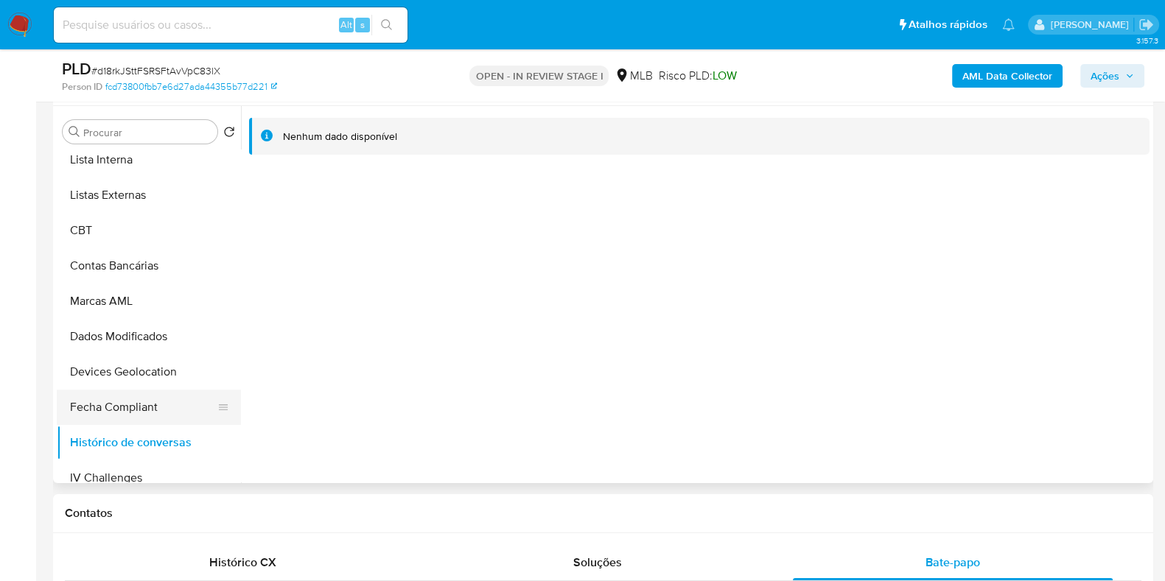
scroll to position [509, 0]
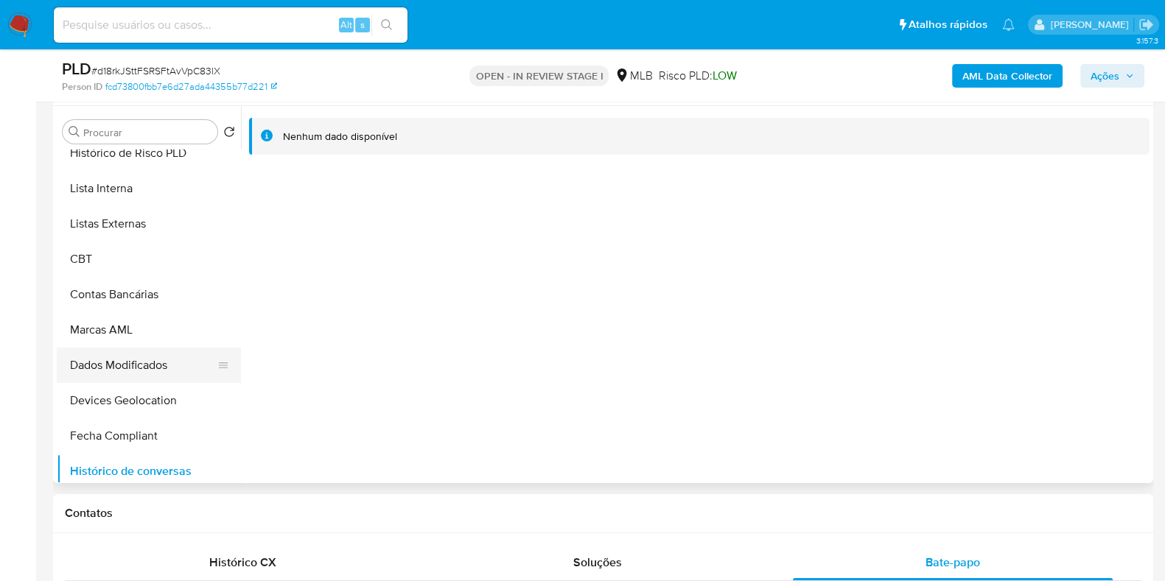
click at [138, 355] on button "Dados Modificados" at bounding box center [143, 365] width 172 height 35
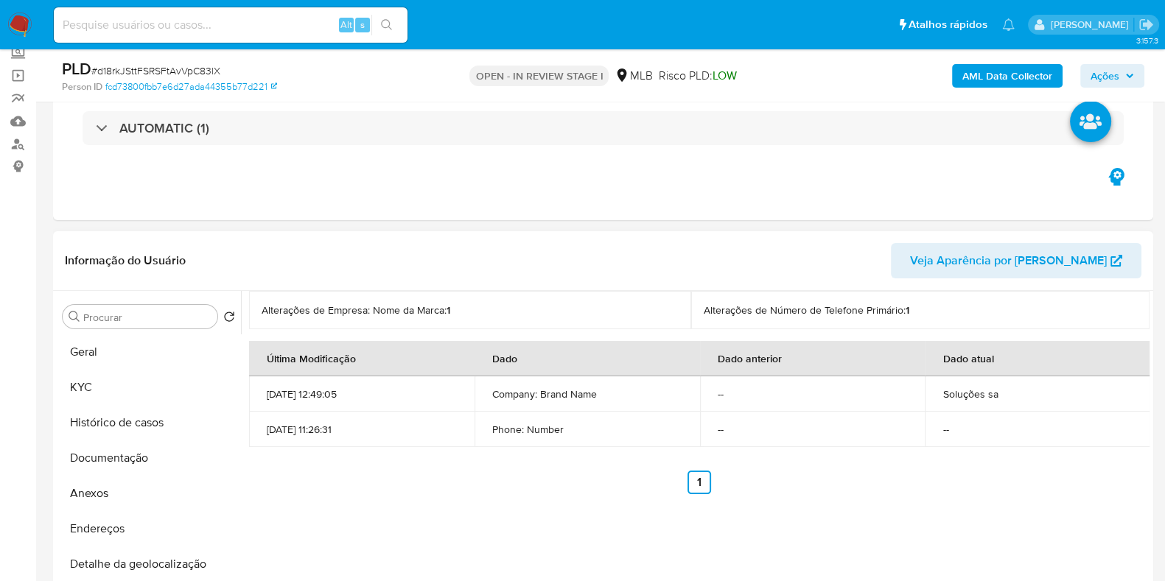
scroll to position [183, 0]
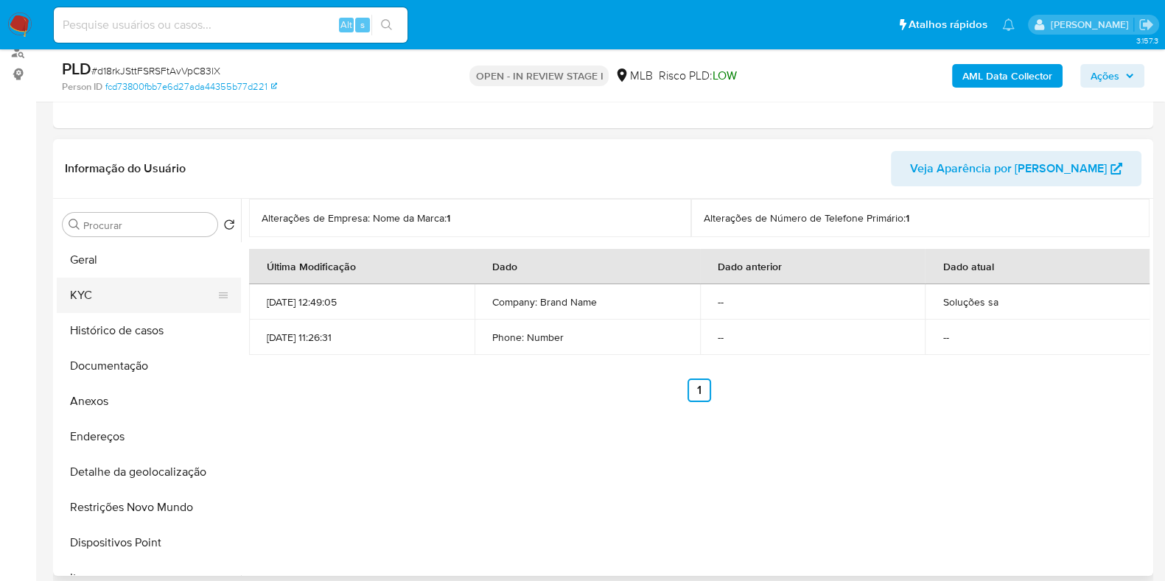
click at [107, 296] on button "KYC" at bounding box center [143, 295] width 172 height 35
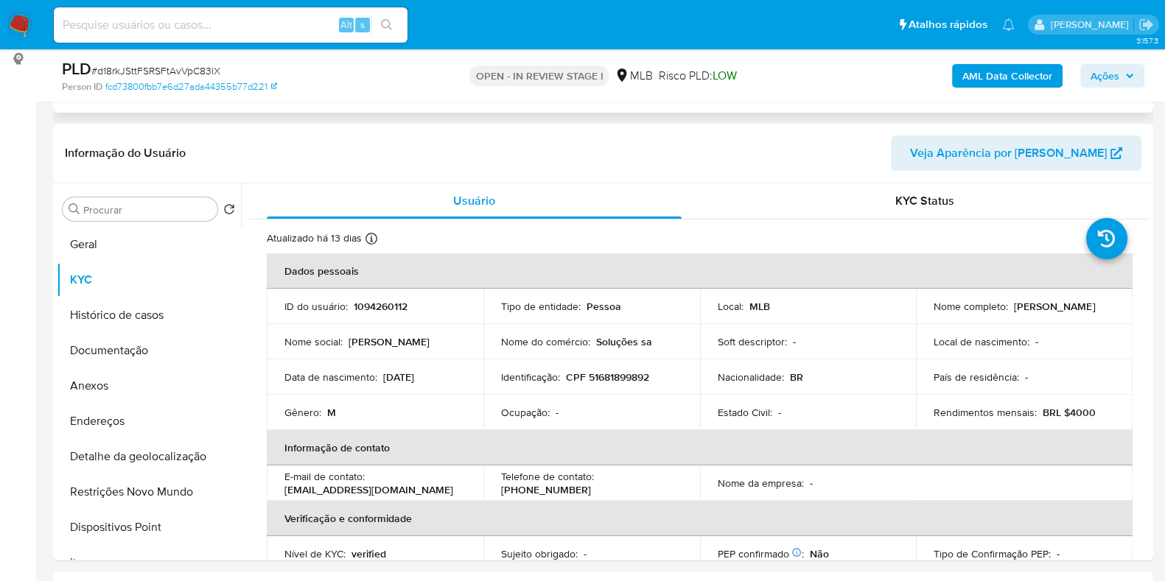
scroll to position [0, 0]
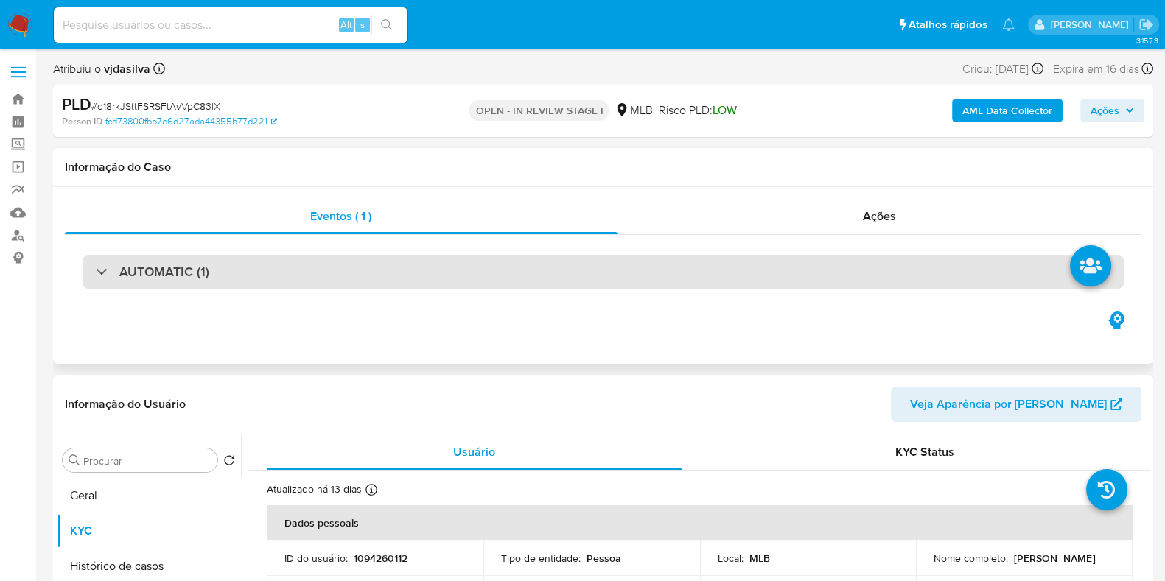
click at [242, 284] on div "AUTOMATIC (1)" at bounding box center [603, 272] width 1041 height 34
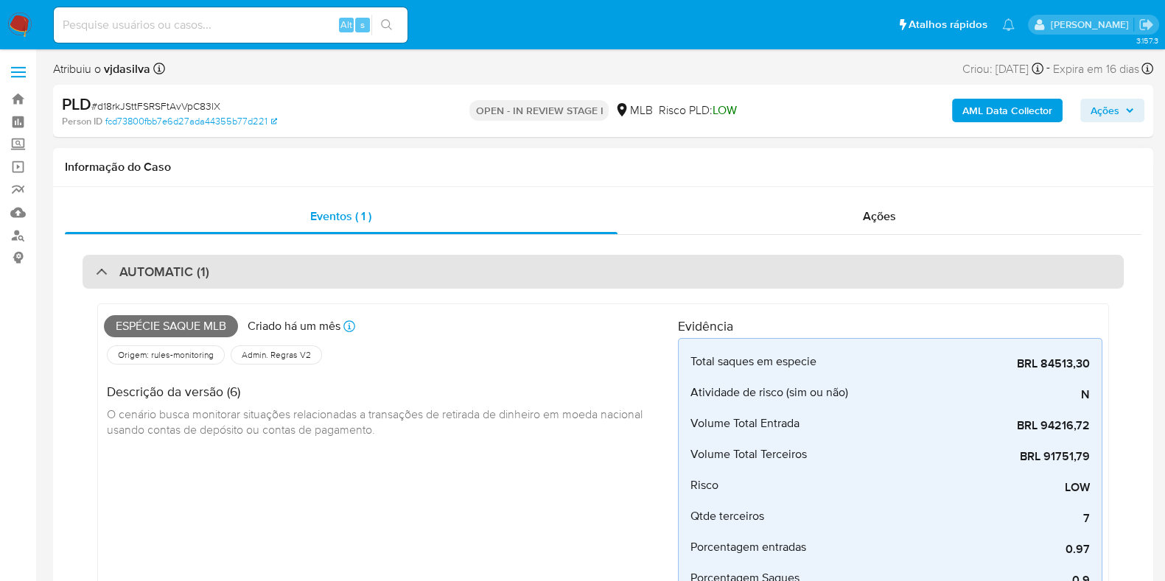
click at [102, 278] on div "AUTOMATIC (1)" at bounding box center [152, 272] width 113 height 16
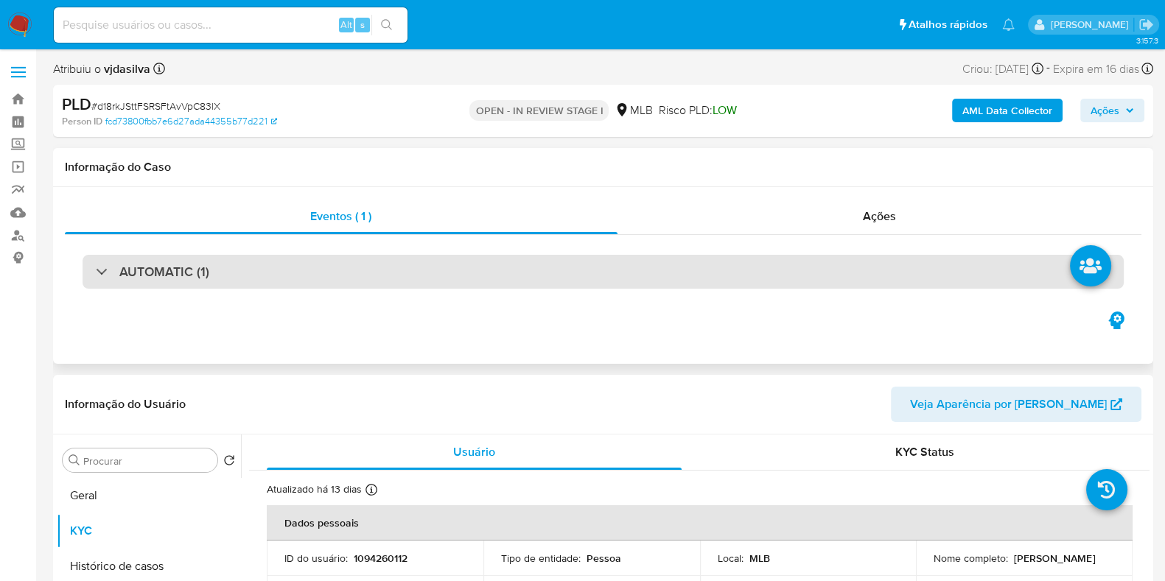
click at [125, 276] on h3 "AUTOMATIC (1)" at bounding box center [164, 272] width 90 height 16
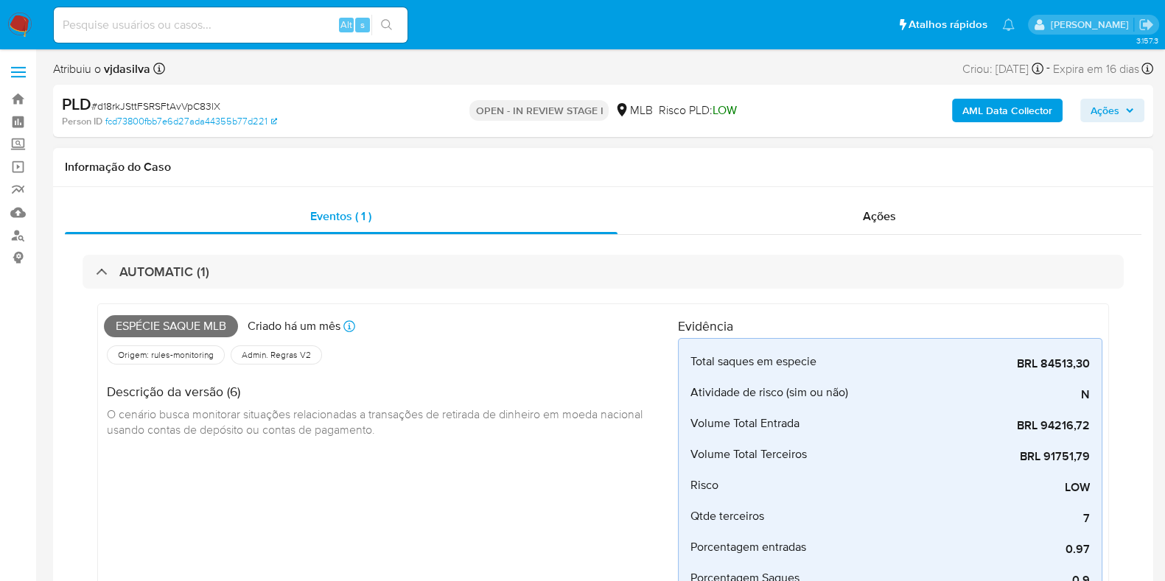
click at [225, 406] on span "O cenário busca monitorar situações relacionadas a transações de retirada de di…" at bounding box center [376, 422] width 538 height 32
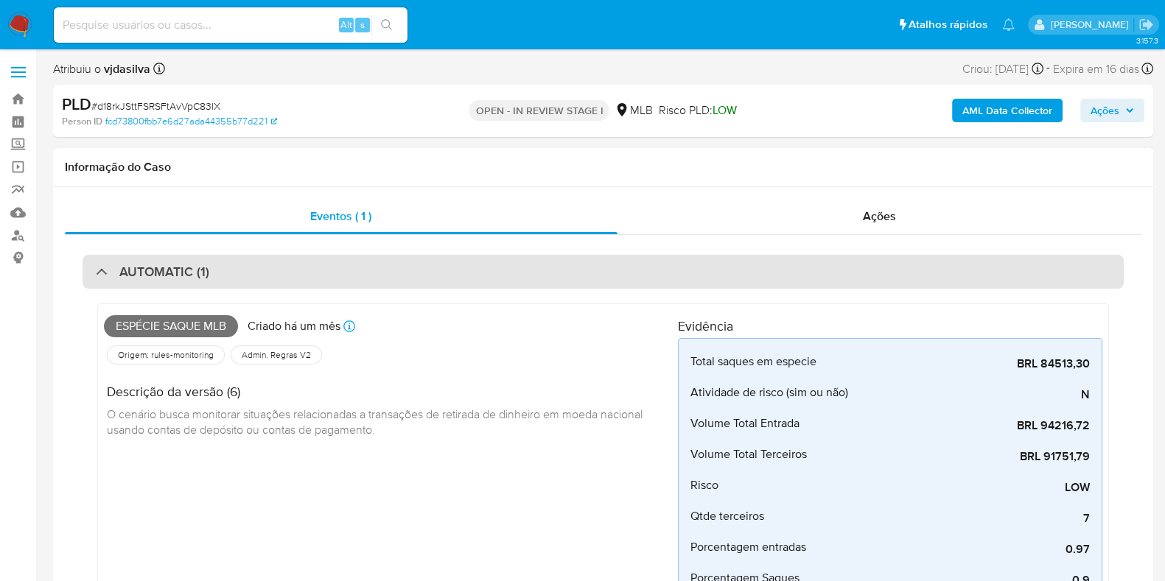
click at [96, 278] on div "AUTOMATIC (1)" at bounding box center [152, 272] width 113 height 16
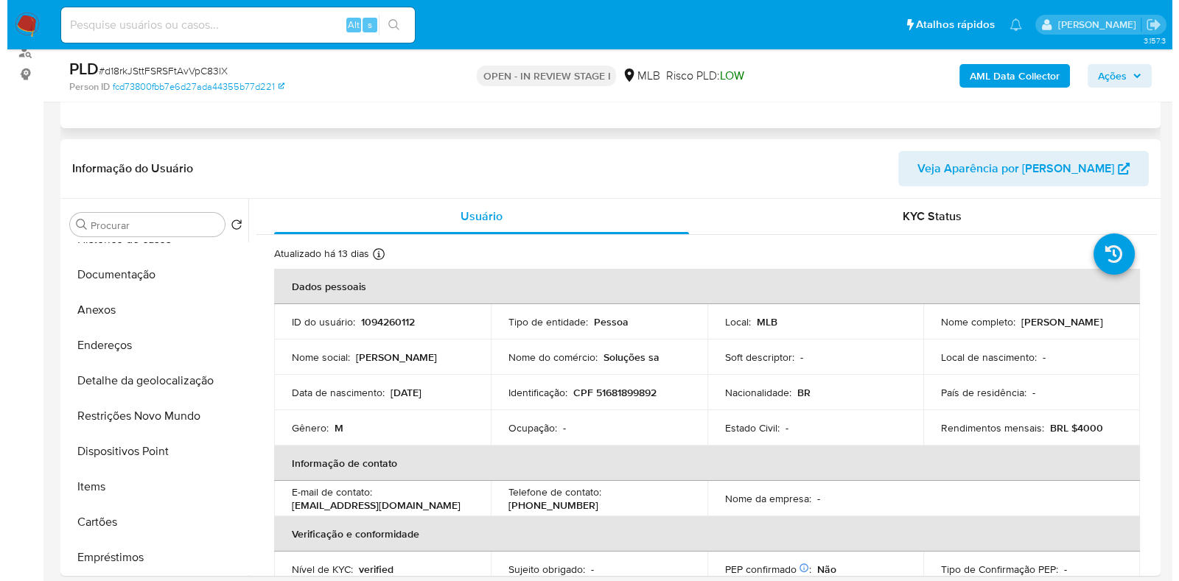
scroll to position [91, 0]
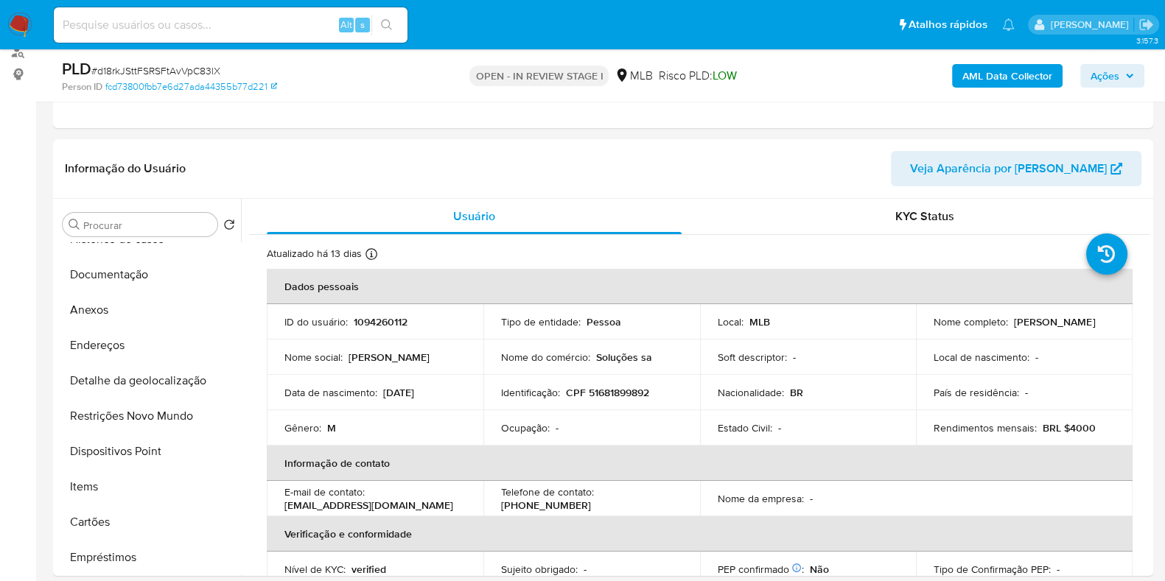
click at [1006, 83] on b "AML Data Collector" at bounding box center [1007, 76] width 90 height 24
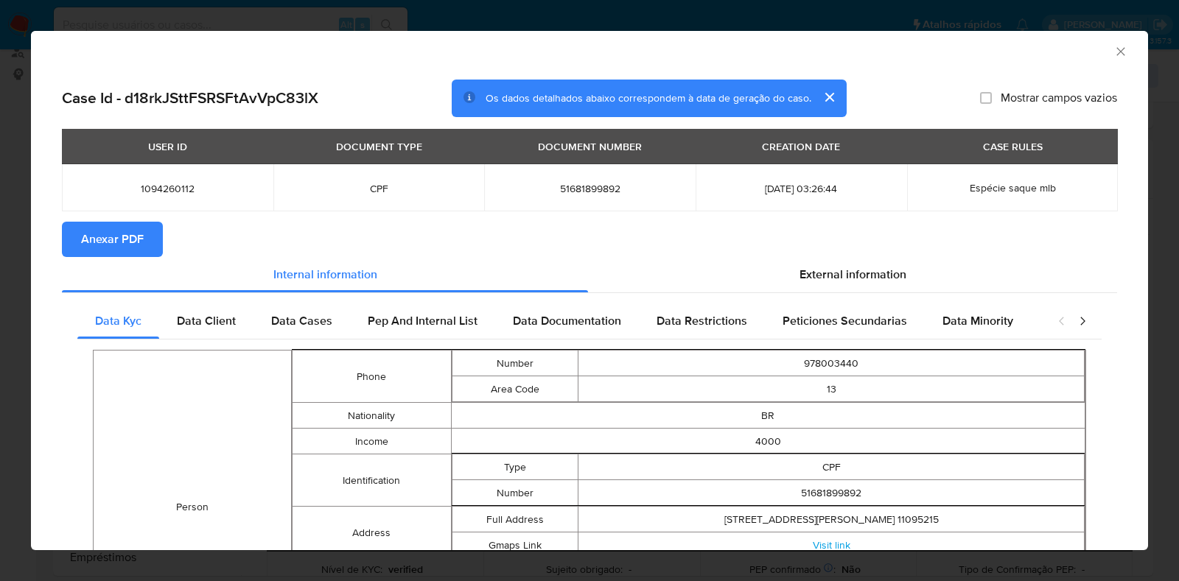
click at [141, 226] on span "Anexar PDF" at bounding box center [112, 239] width 63 height 32
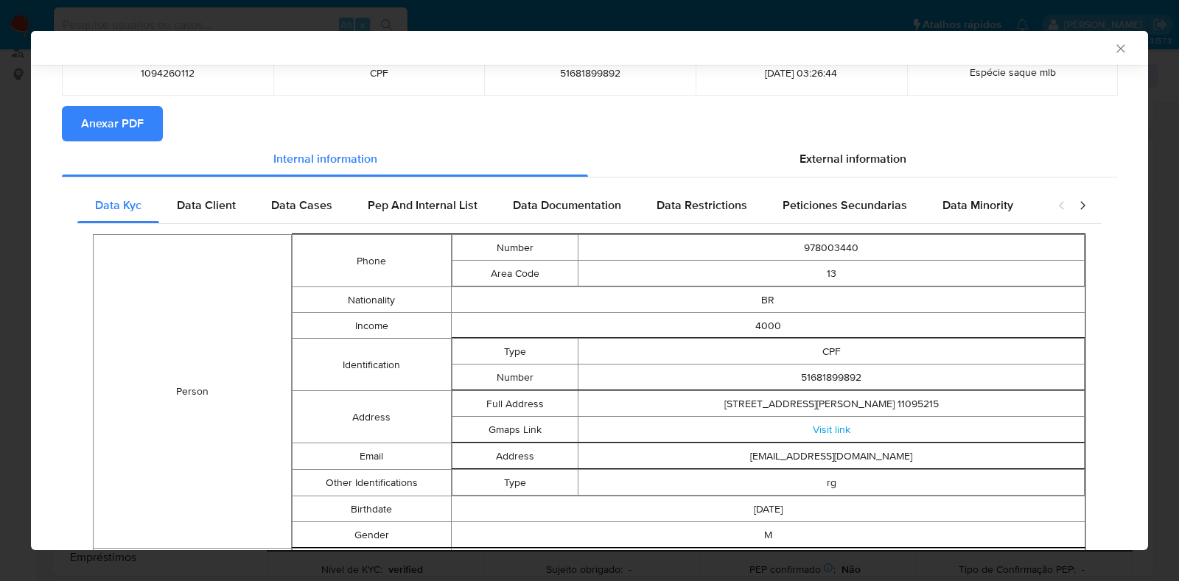
scroll to position [88, 0]
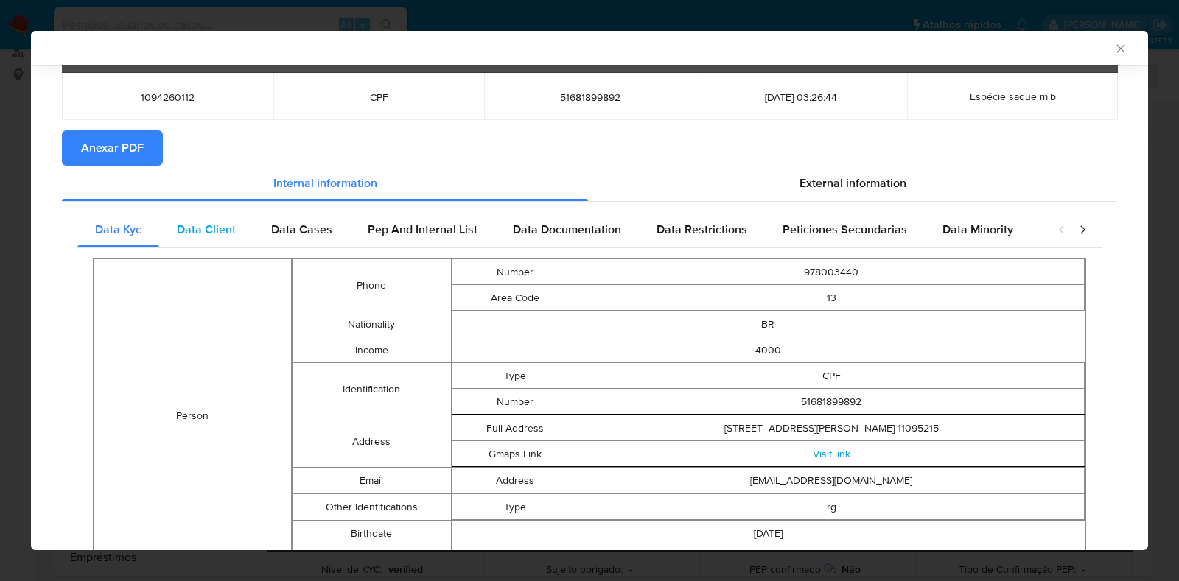
click at [208, 230] on span "Data Client" at bounding box center [206, 229] width 59 height 17
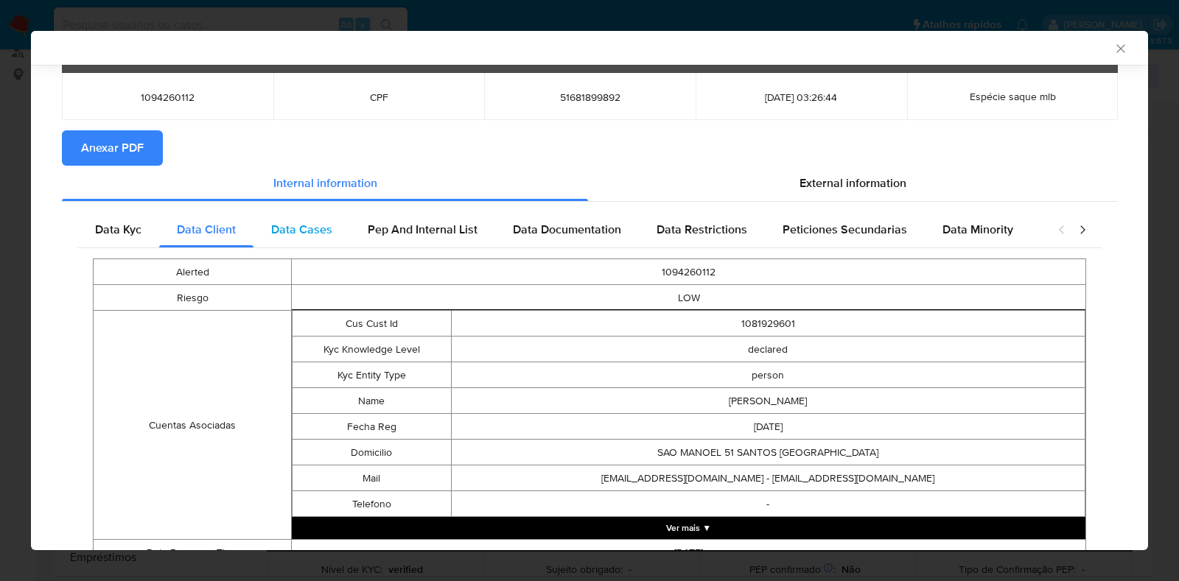
click at [304, 228] on span "Data Cases" at bounding box center [301, 229] width 61 height 17
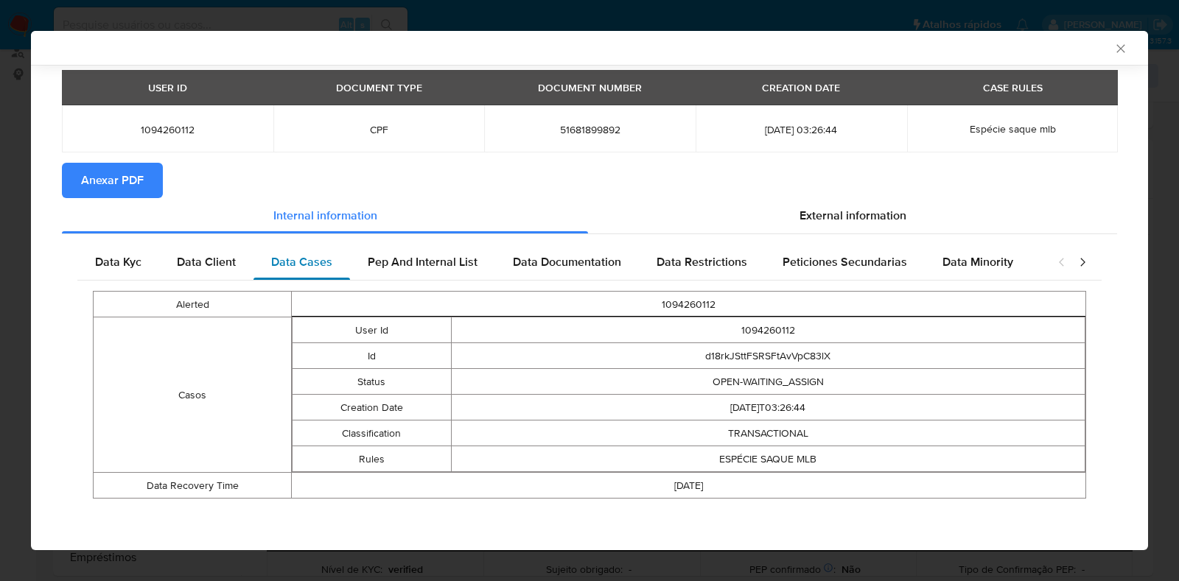
scroll to position [56, 0]
click at [399, 259] on span "Pep And Internal List" at bounding box center [423, 261] width 110 height 17
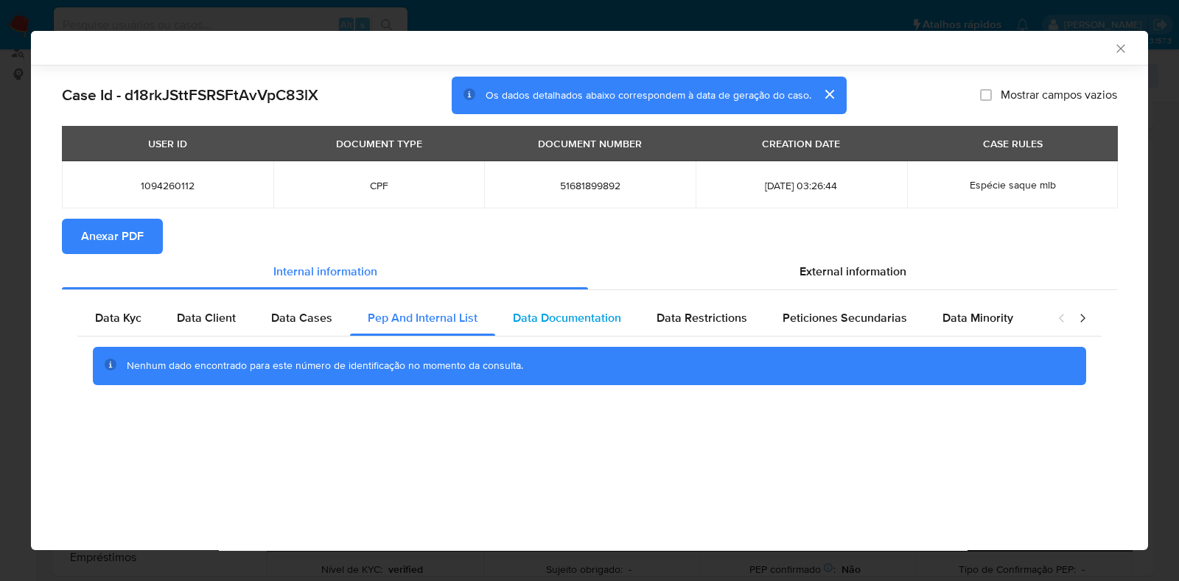
click at [550, 307] on div "Data Documentation" at bounding box center [567, 318] width 144 height 35
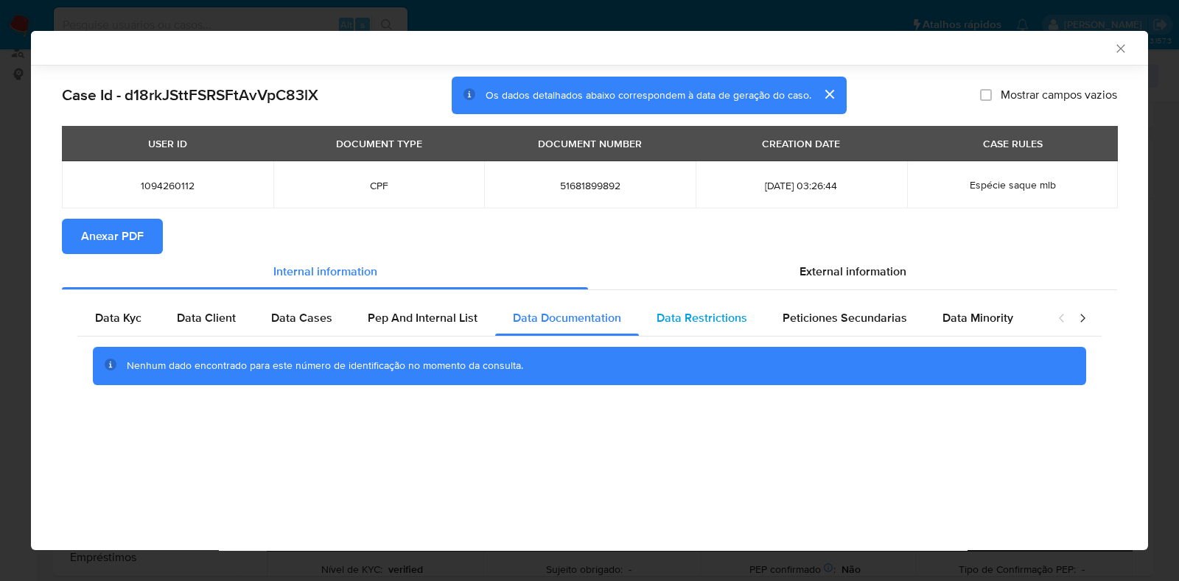
click at [671, 320] on span "Data Restrictions" at bounding box center [701, 317] width 91 height 17
drag, startPoint x: 802, startPoint y: 320, endPoint x: 1076, endPoint y: 326, distance: 274.1
click at [805, 320] on span "Peticiones Secundarias" at bounding box center [844, 317] width 124 height 17
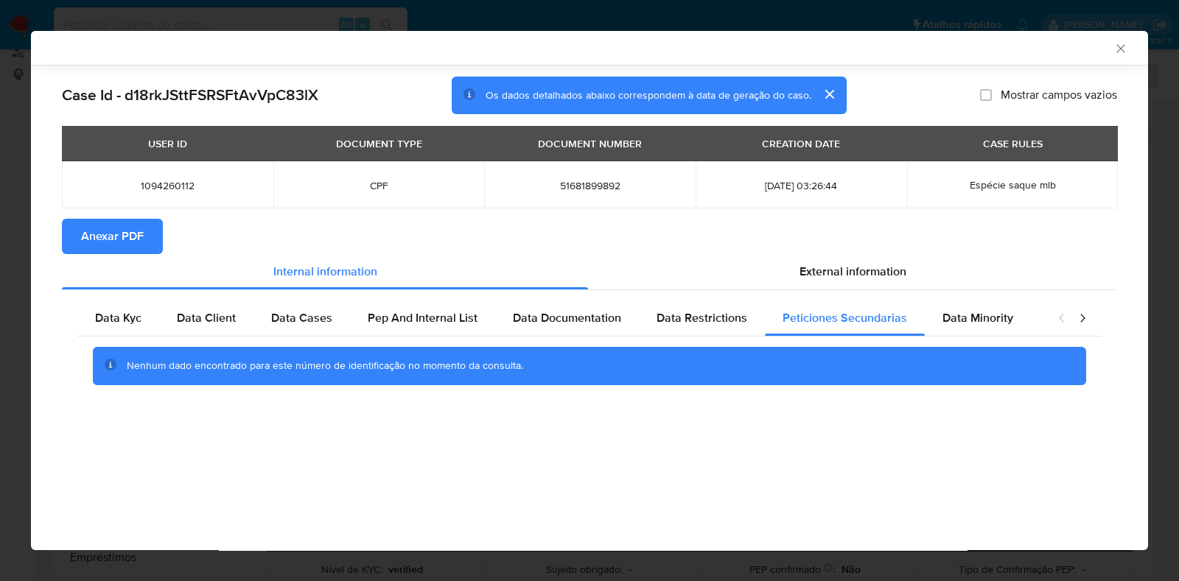
click at [1087, 326] on icon "closure-recommendation-modal" at bounding box center [1082, 318] width 15 height 15
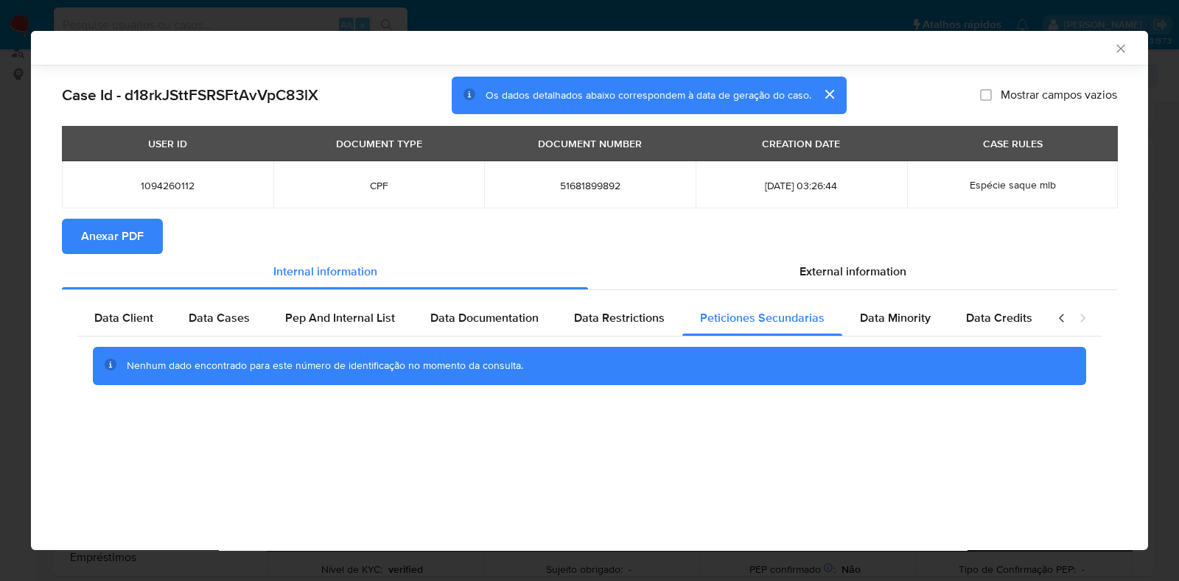
click at [1087, 326] on icon "closure-recommendation-modal" at bounding box center [1082, 318] width 15 height 15
click at [1006, 315] on span "Data Credits" at bounding box center [999, 317] width 66 height 17
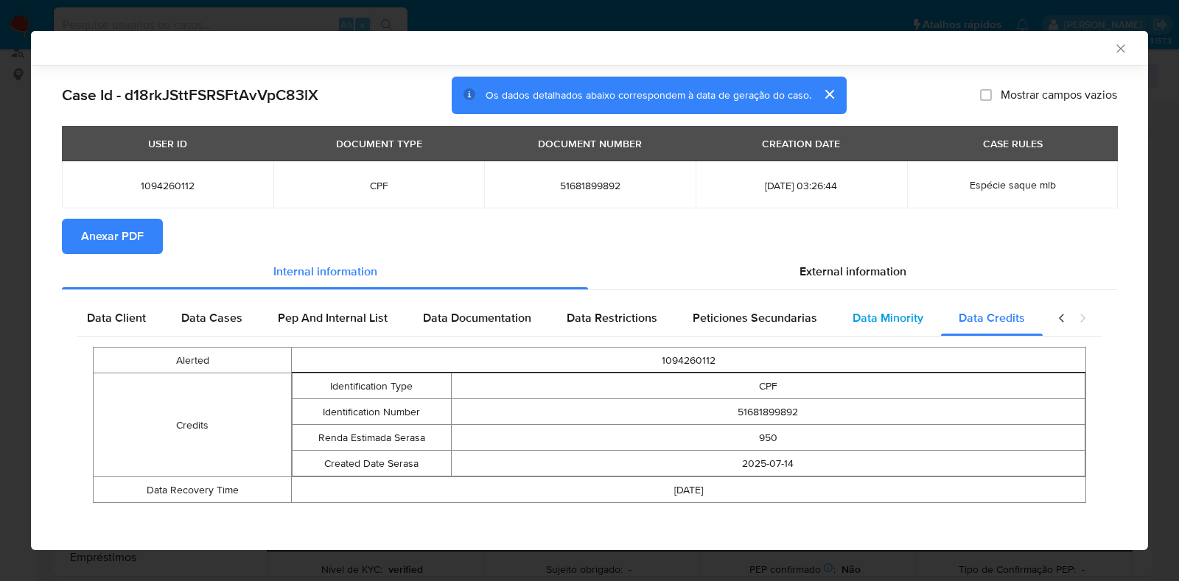
click at [884, 315] on span "Data Minority" at bounding box center [887, 317] width 71 height 17
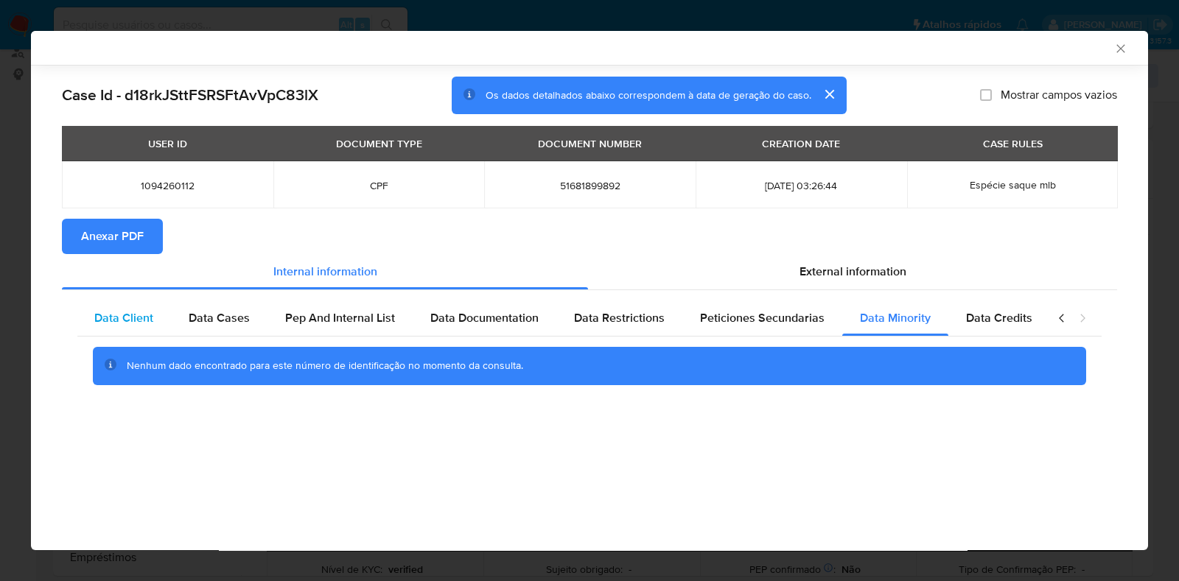
click at [149, 315] on span "Data Client" at bounding box center [123, 317] width 59 height 17
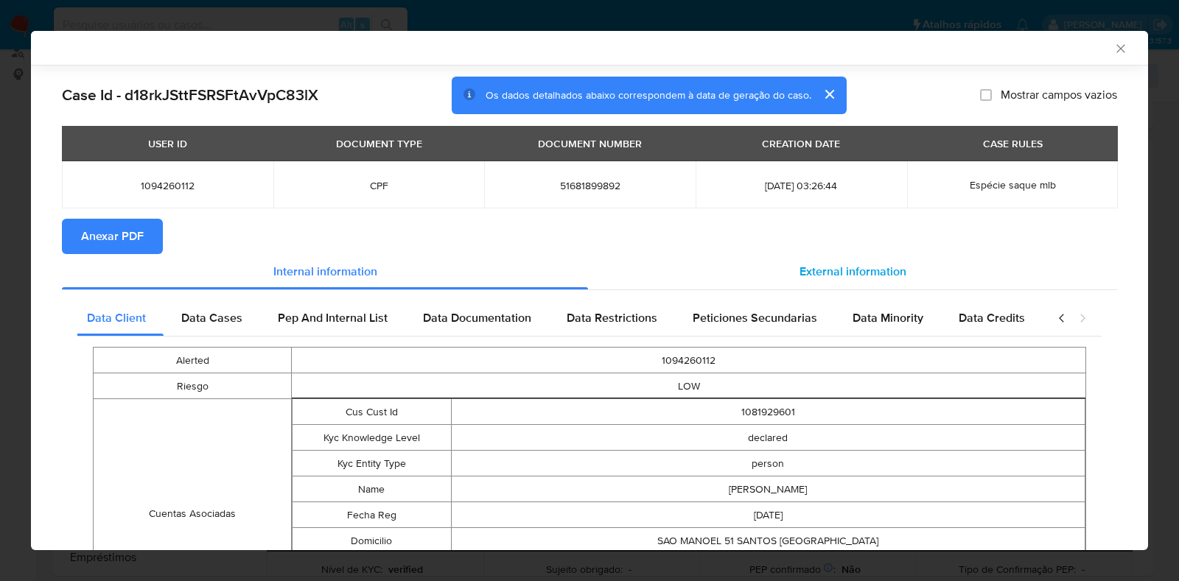
click at [788, 258] on div "External information" at bounding box center [852, 271] width 529 height 35
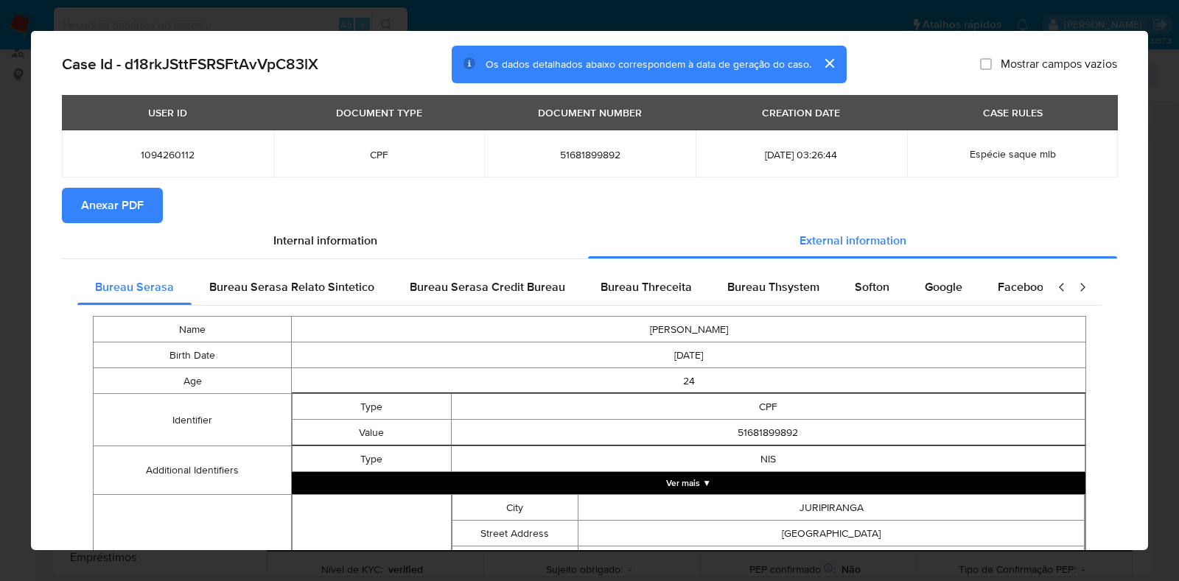
scroll to position [88, 0]
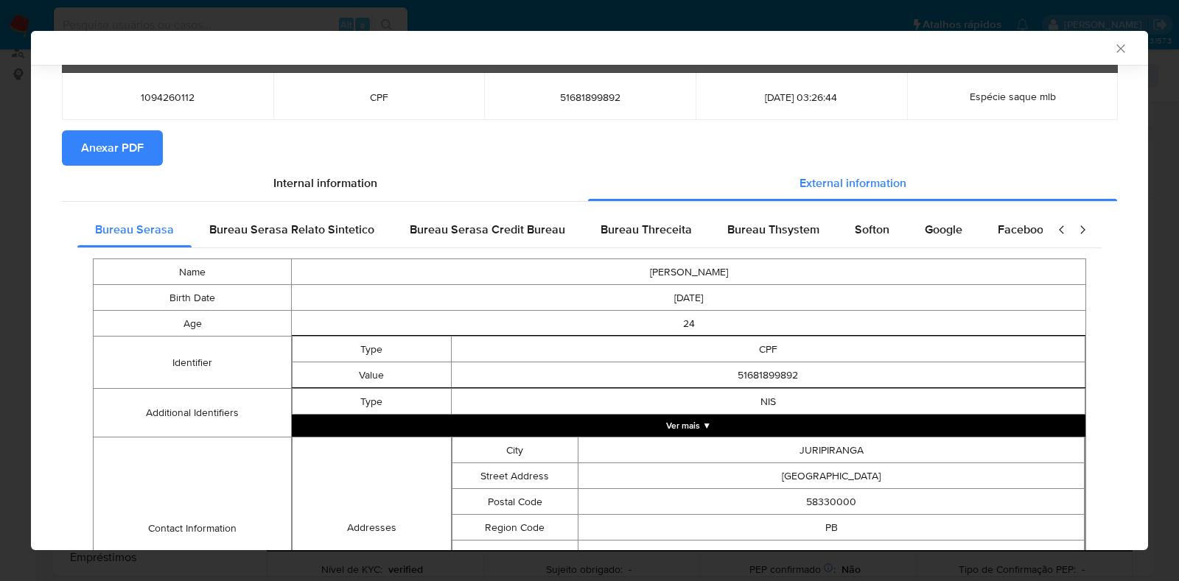
click at [670, 420] on button "Ver mais ▼" at bounding box center [688, 426] width 793 height 22
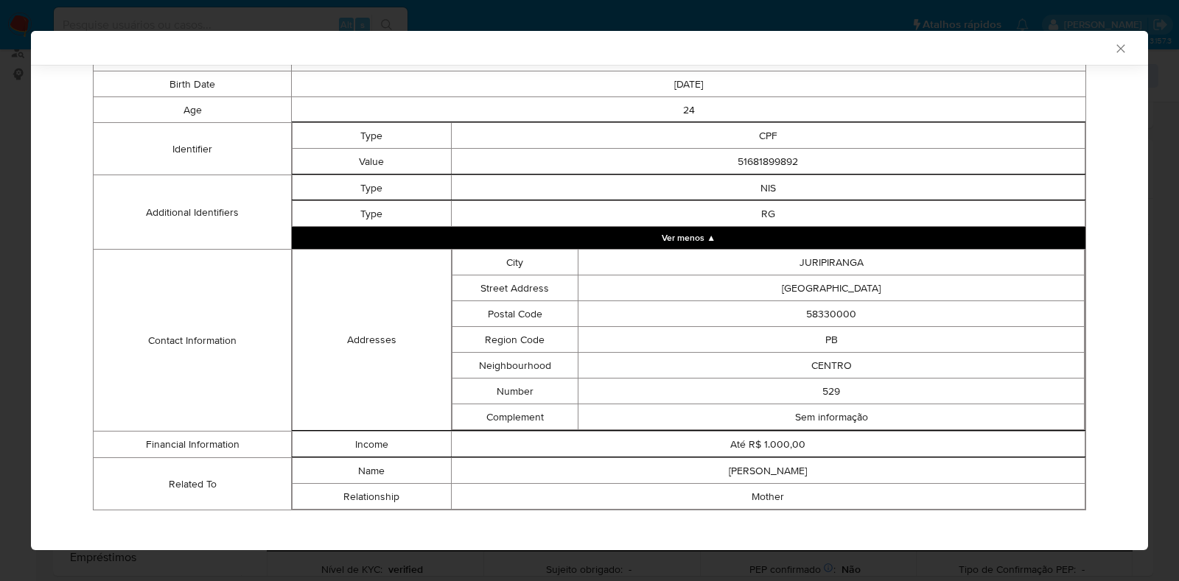
scroll to position [317, 0]
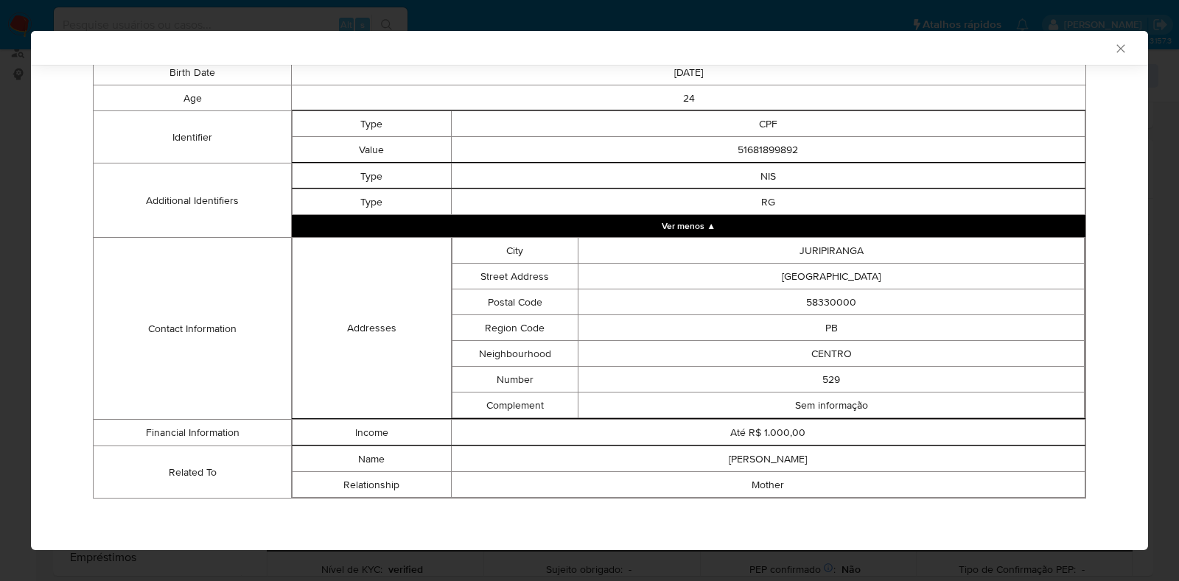
click at [751, 464] on td "MARIA JOSE ARAUJO DA SILVA" at bounding box center [768, 459] width 634 height 26
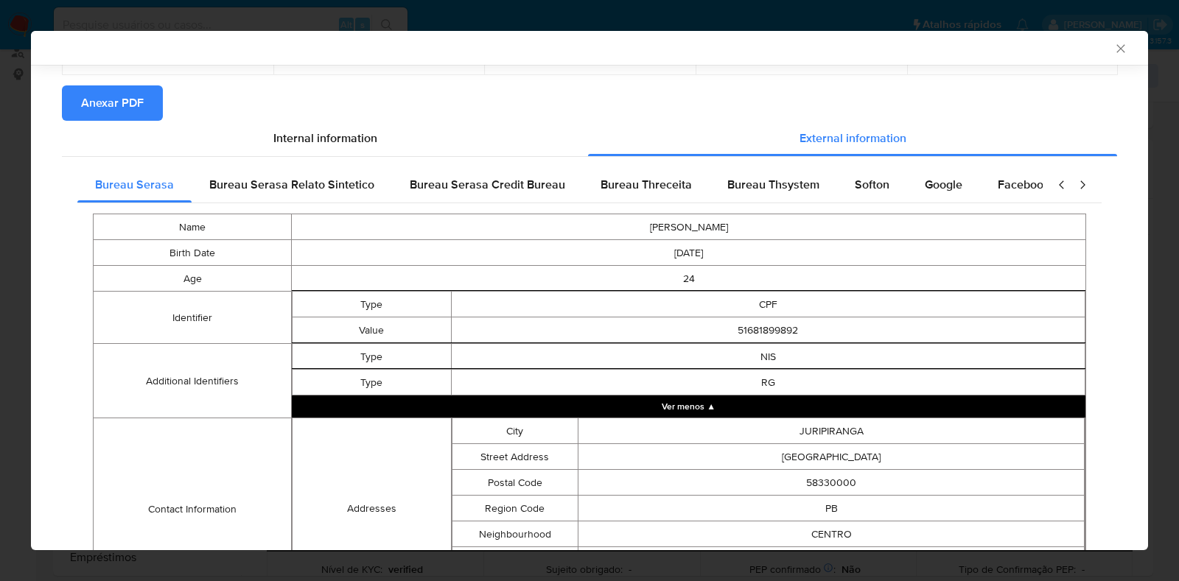
scroll to position [41, 0]
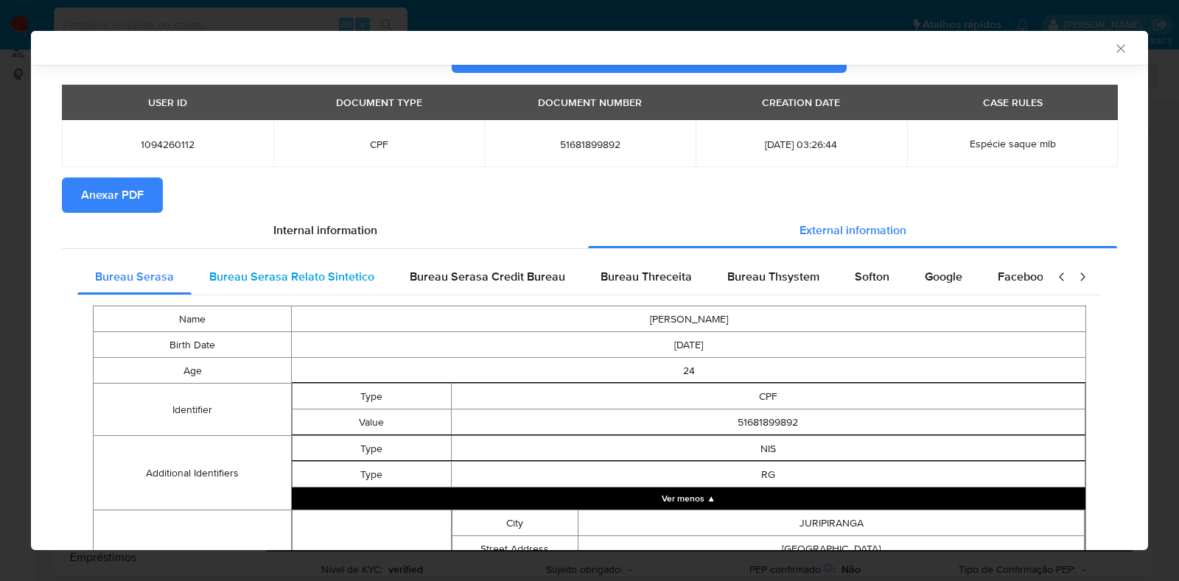
click at [359, 270] on span "Bureau Serasa Relato Sintetico" at bounding box center [291, 276] width 165 height 17
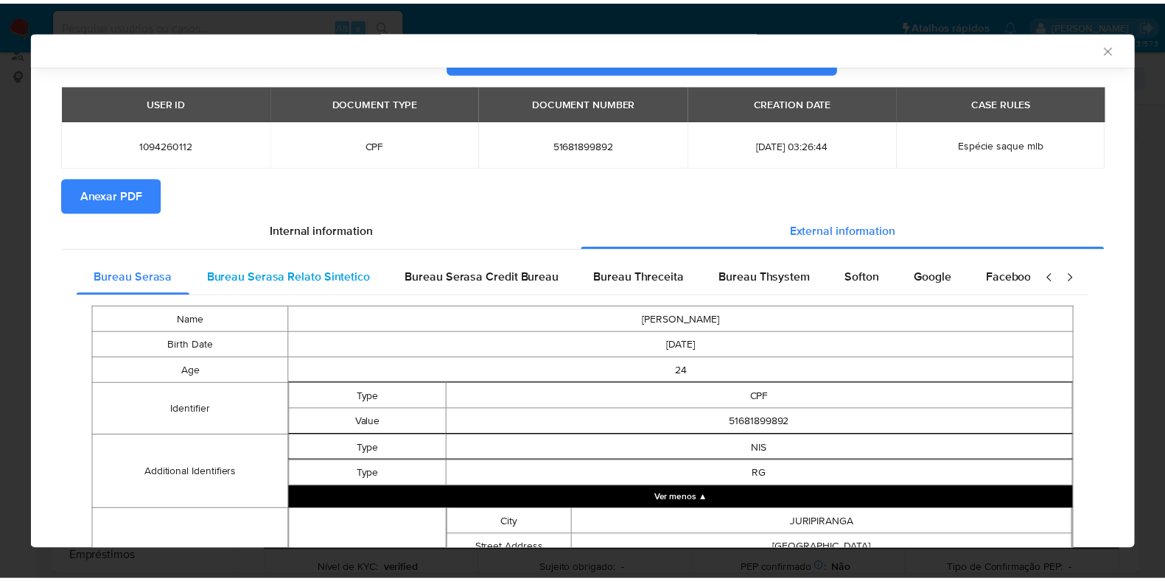
scroll to position [0, 0]
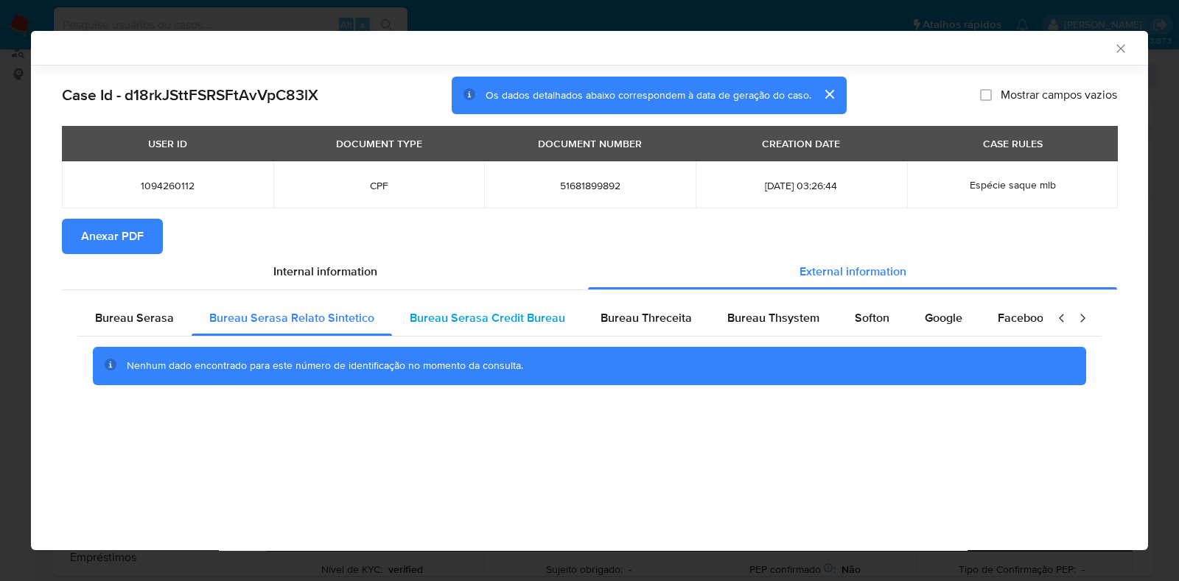
click at [449, 309] on span "Bureau Serasa Credit Bureau" at bounding box center [487, 317] width 155 height 17
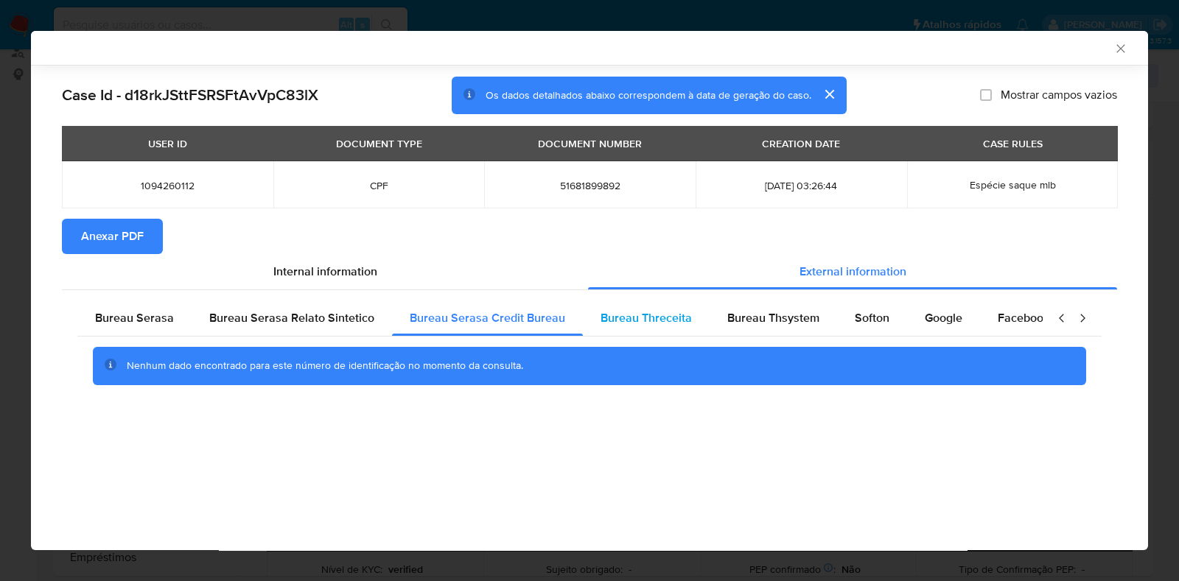
drag, startPoint x: 605, startPoint y: 325, endPoint x: 613, endPoint y: 324, distance: 8.1
click at [606, 325] on span "Bureau Threceita" at bounding box center [645, 317] width 91 height 17
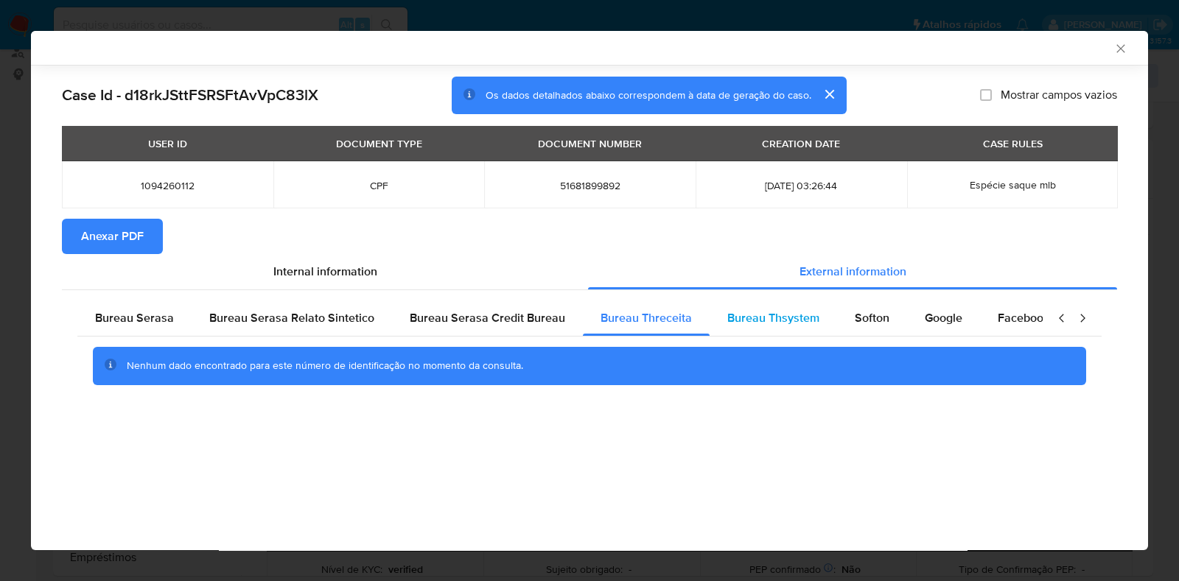
click at [757, 320] on span "Bureau Thsystem" at bounding box center [773, 317] width 92 height 17
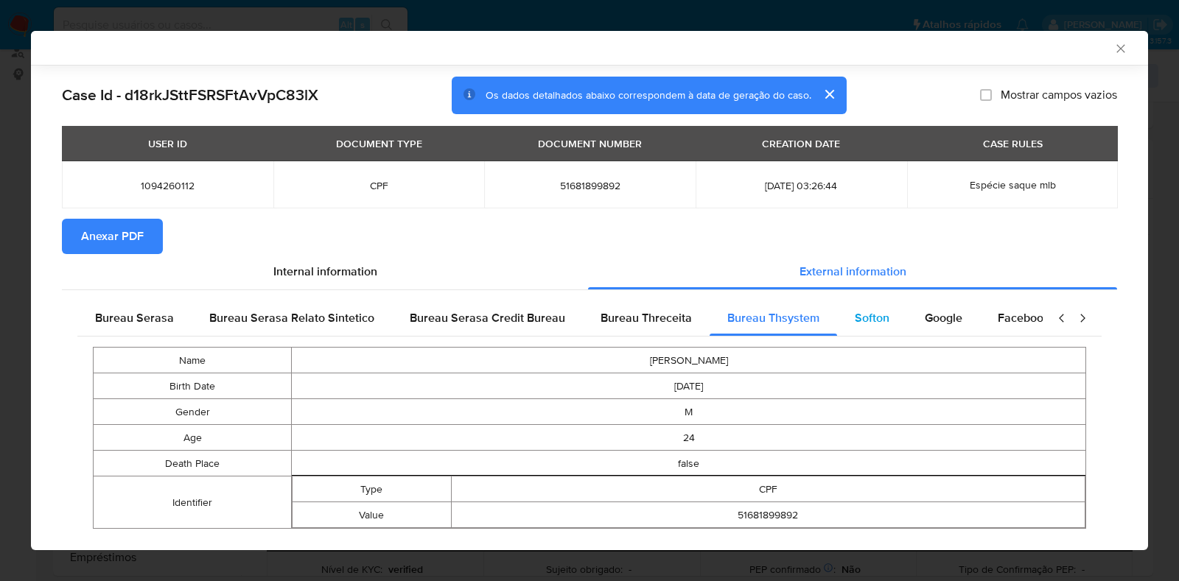
click at [859, 317] on span "Softon" at bounding box center [871, 317] width 35 height 17
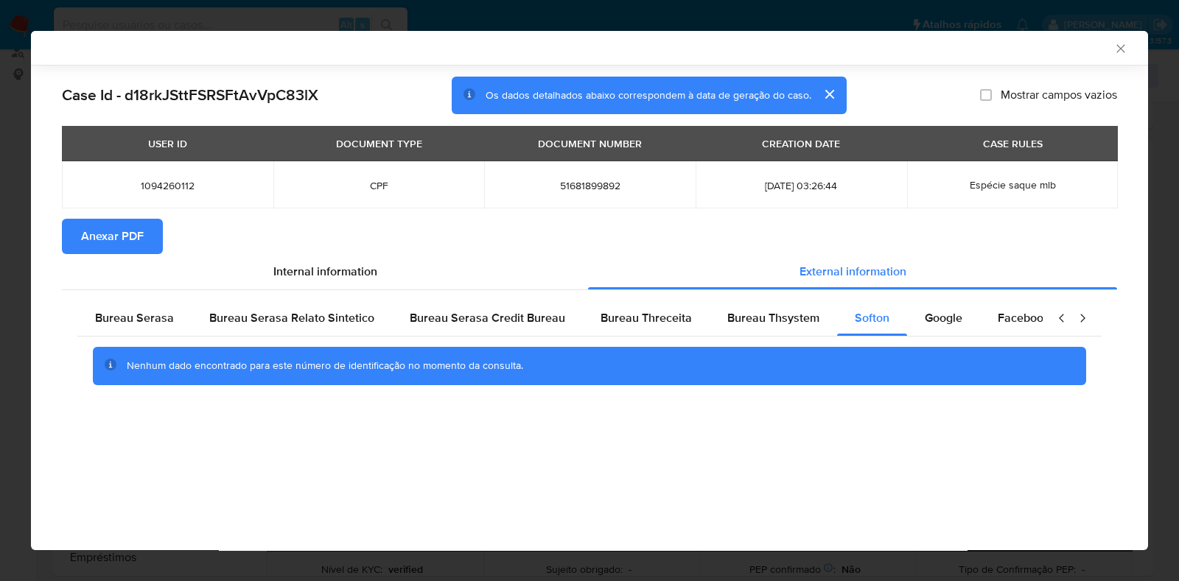
click at [1117, 46] on icon "Fechar a janela" at bounding box center [1120, 48] width 15 height 15
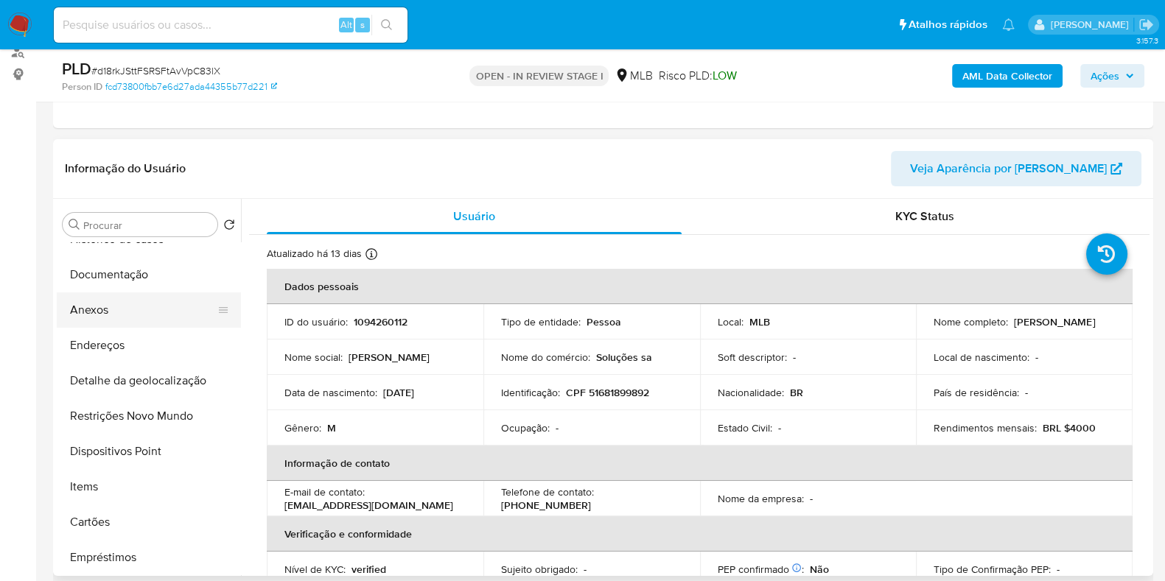
click at [122, 297] on button "Anexos" at bounding box center [143, 309] width 172 height 35
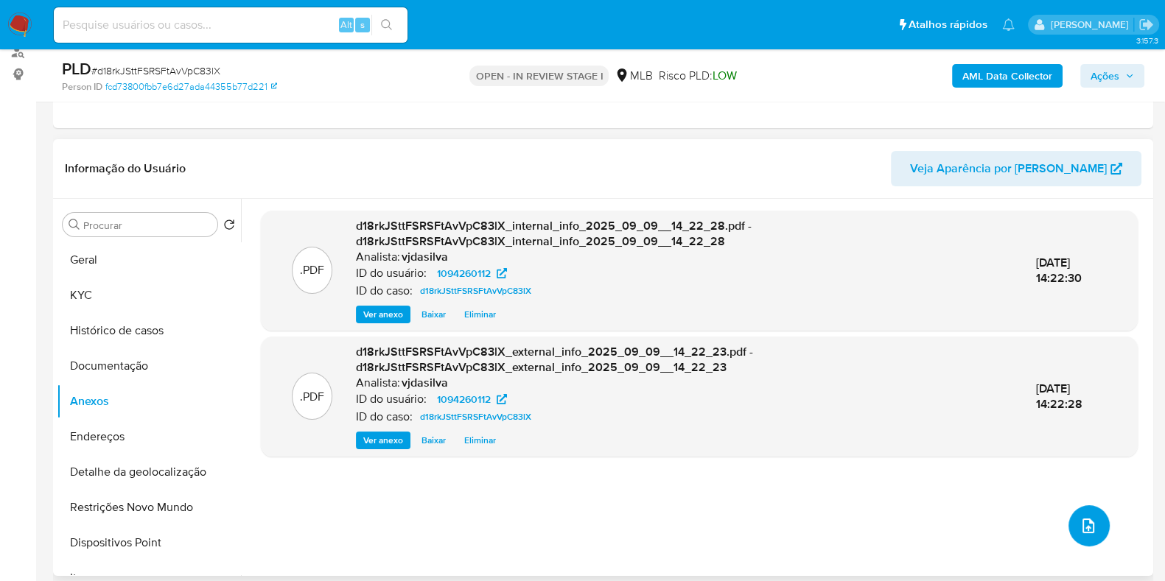
click at [1088, 519] on icon "upload-file" at bounding box center [1088, 526] width 18 height 18
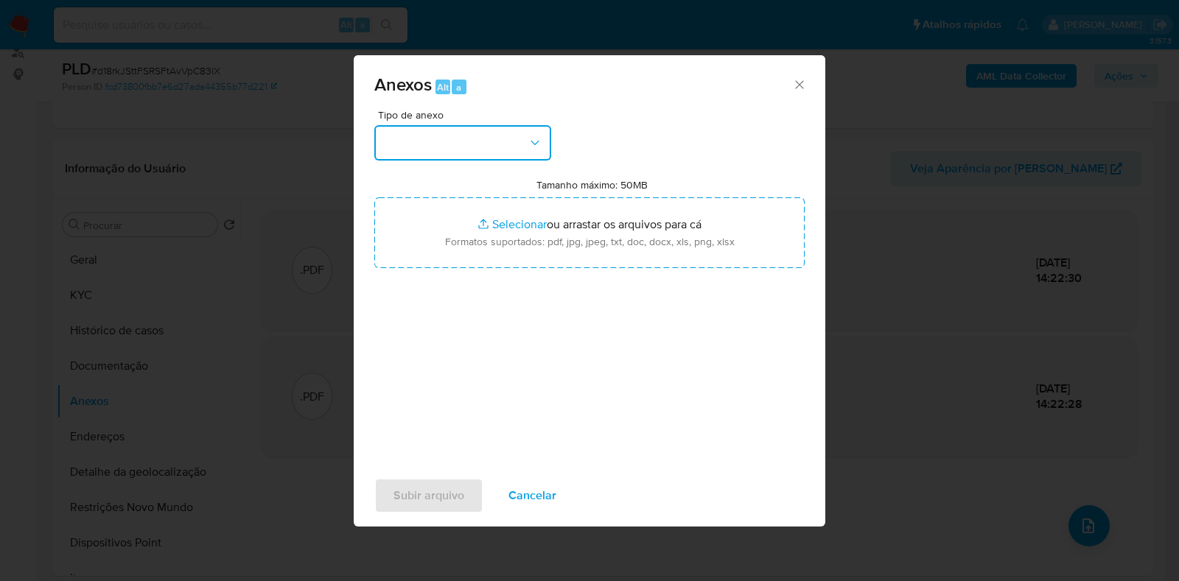
click at [535, 130] on button "button" at bounding box center [462, 142] width 177 height 35
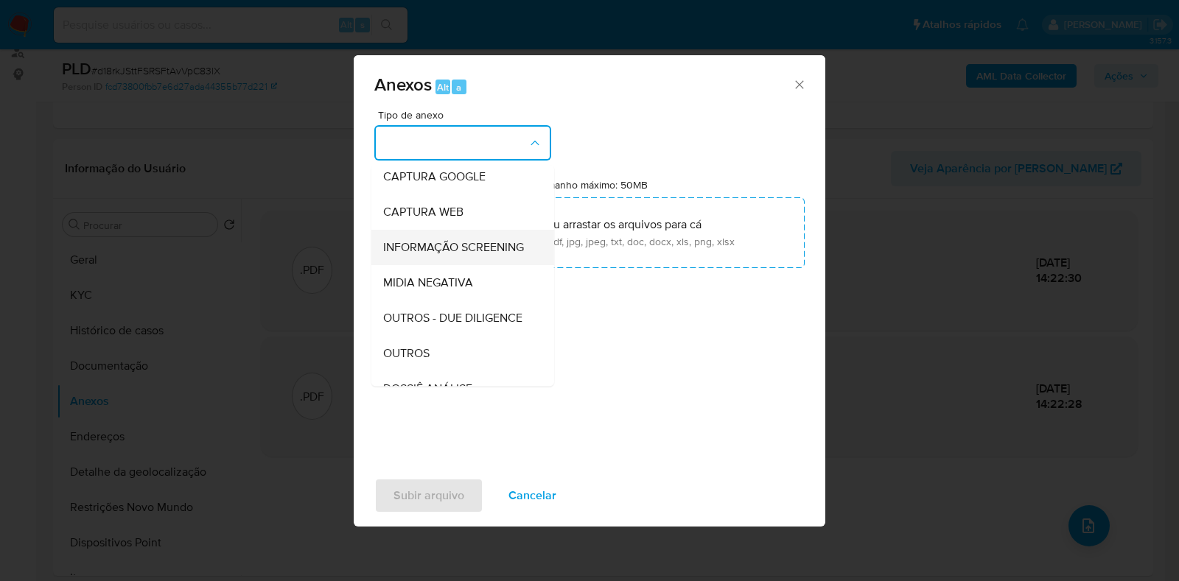
scroll to position [227, 0]
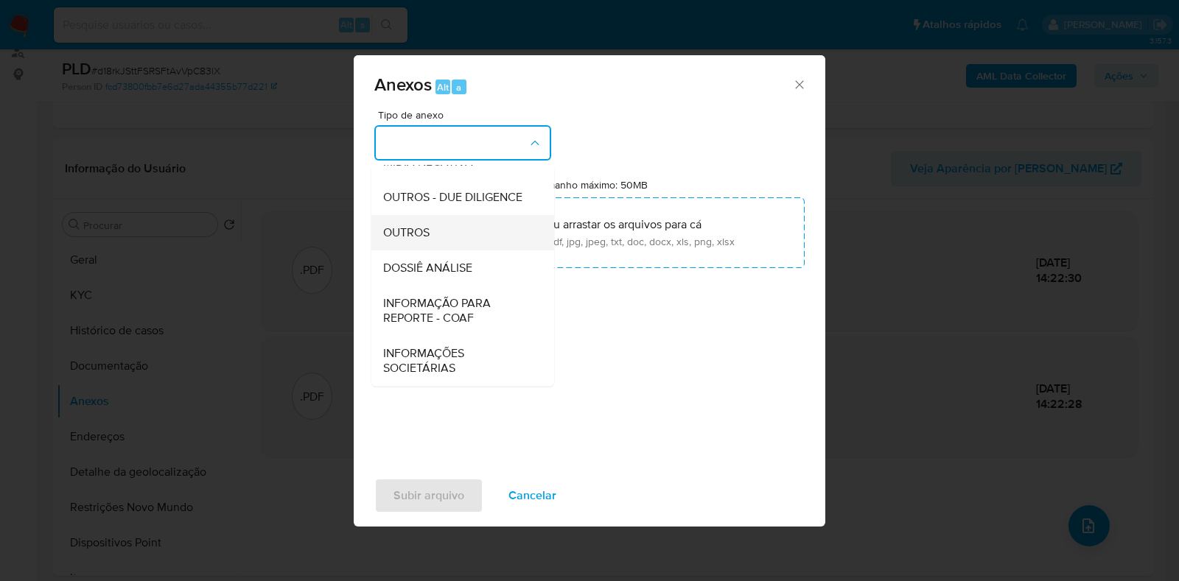
click at [471, 237] on div "OUTROS" at bounding box center [458, 232] width 150 height 35
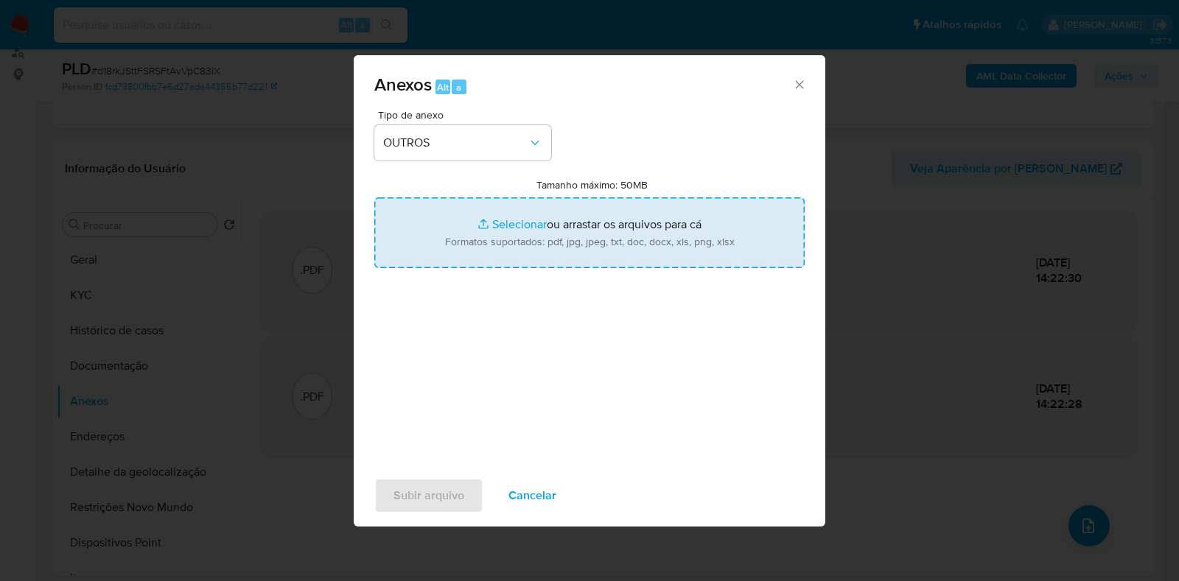
type input "C:\fakepath\Mulan- d18rkJSttFSRSFtAvVpC83lX - CPF 51681899892 - EWERTON ARAUJO …"
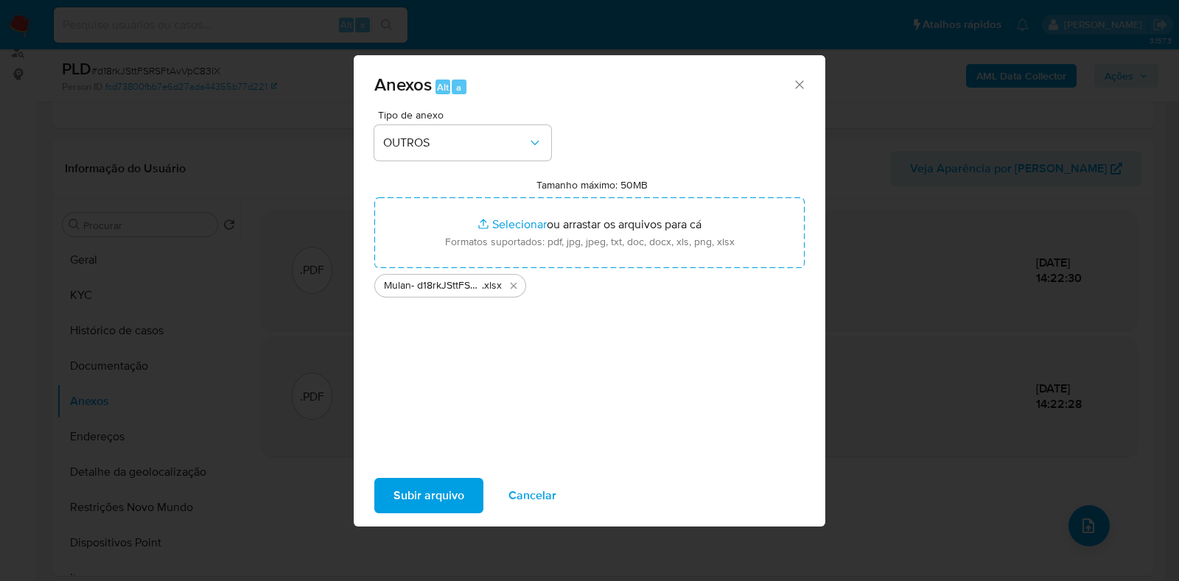
click at [428, 498] on span "Subir arquivo" at bounding box center [428, 496] width 71 height 32
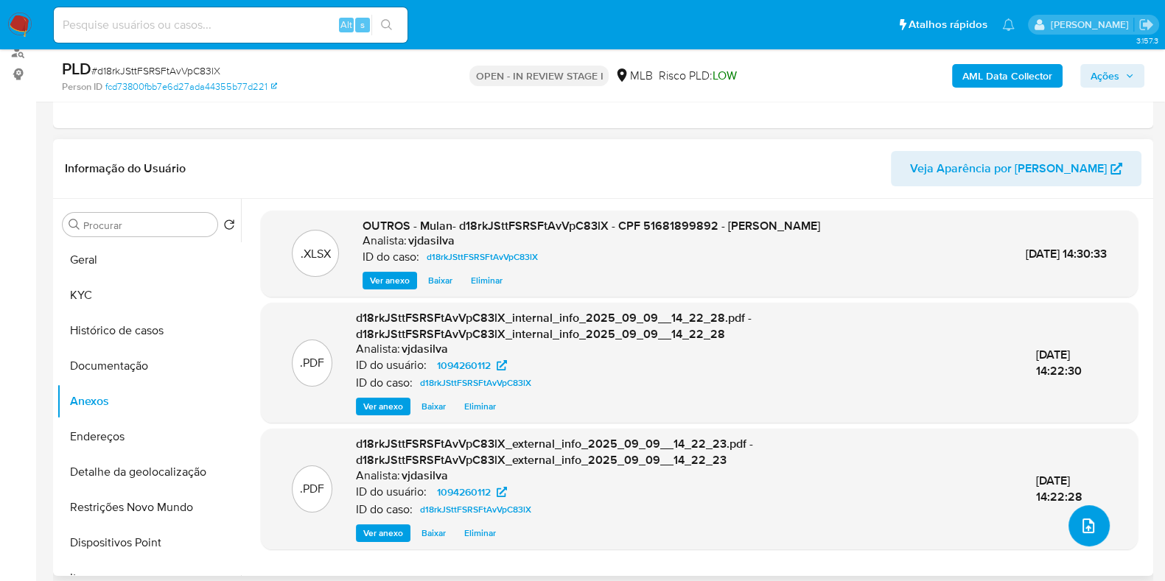
click at [1079, 532] on span "upload-file" at bounding box center [1088, 526] width 18 height 18
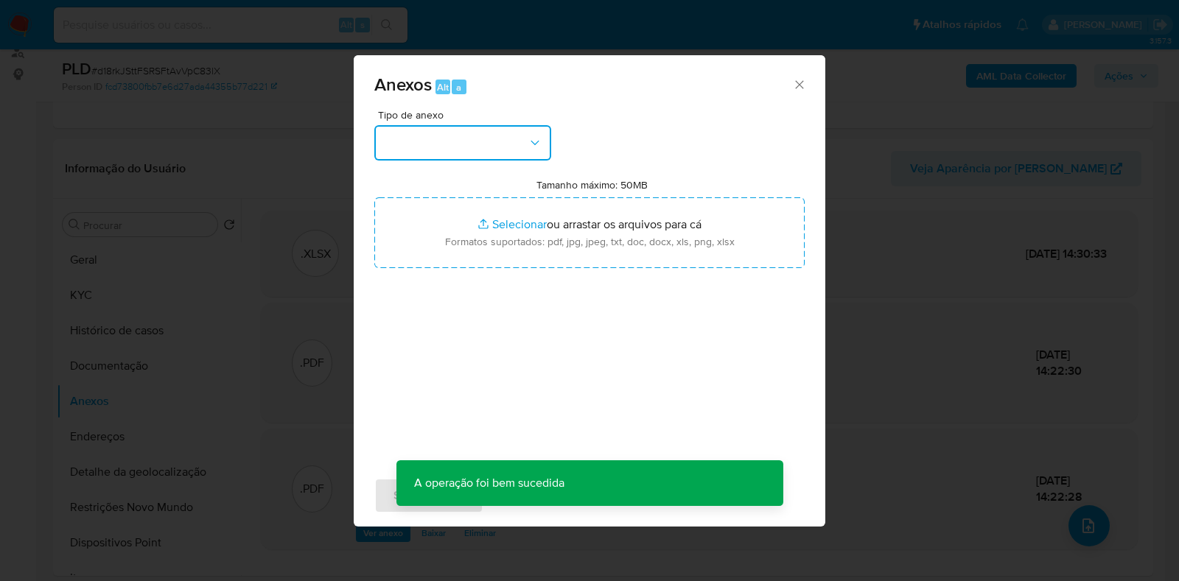
click at [535, 130] on button "button" at bounding box center [462, 142] width 177 height 35
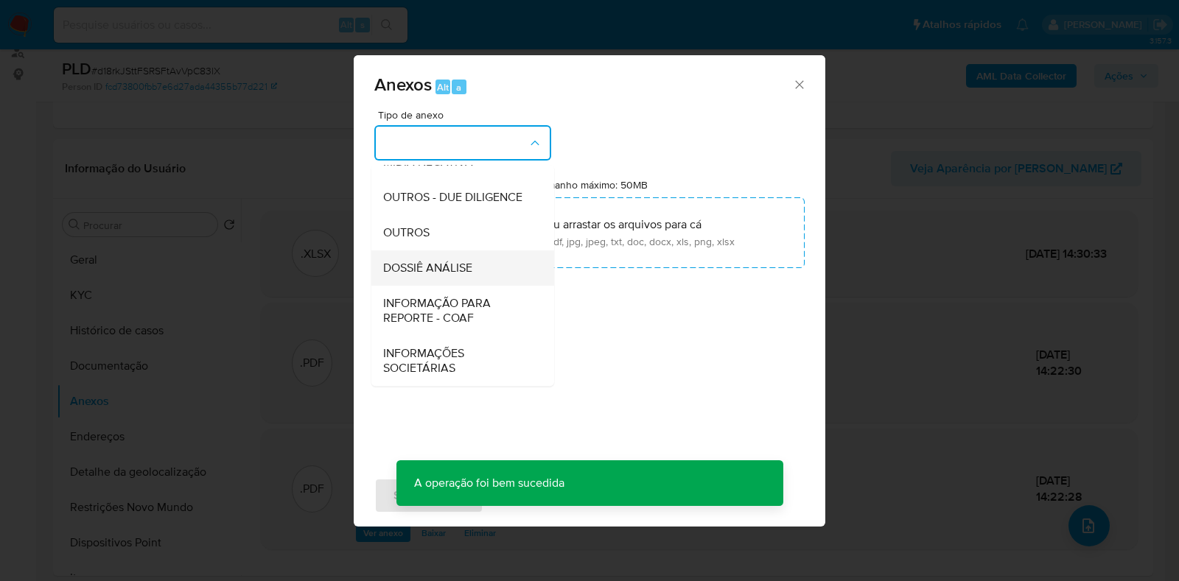
click at [482, 269] on div "DOSSIÊ ANÁLISE" at bounding box center [458, 267] width 150 height 35
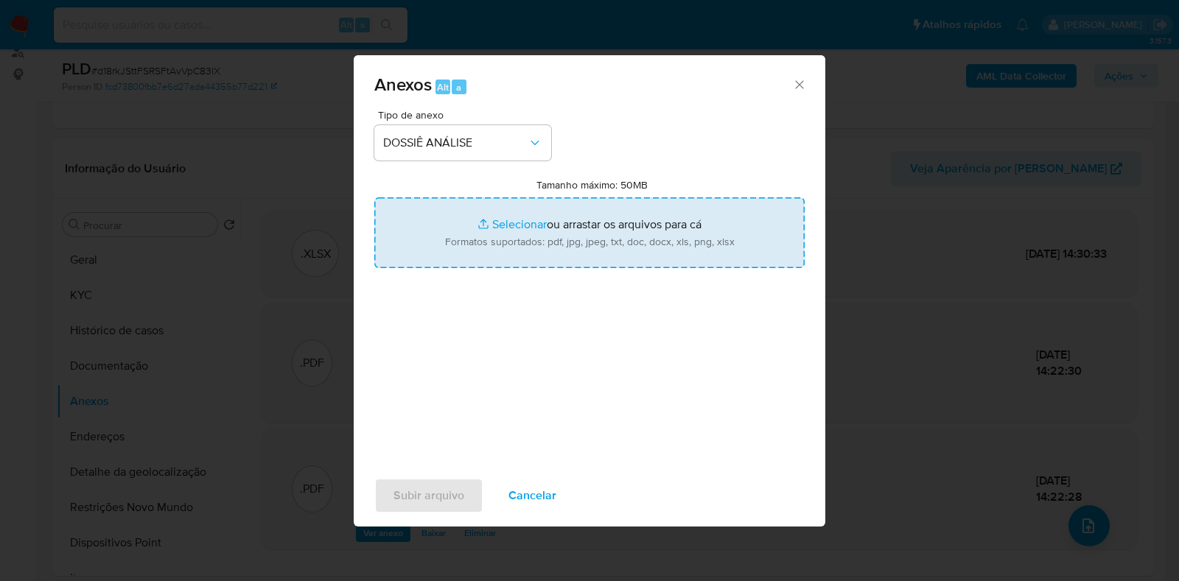
type input "C:\fakepath\SAR - XXXX - CPF 51681899892 - EWERTON ARAUJO DA SILVA.pdf"
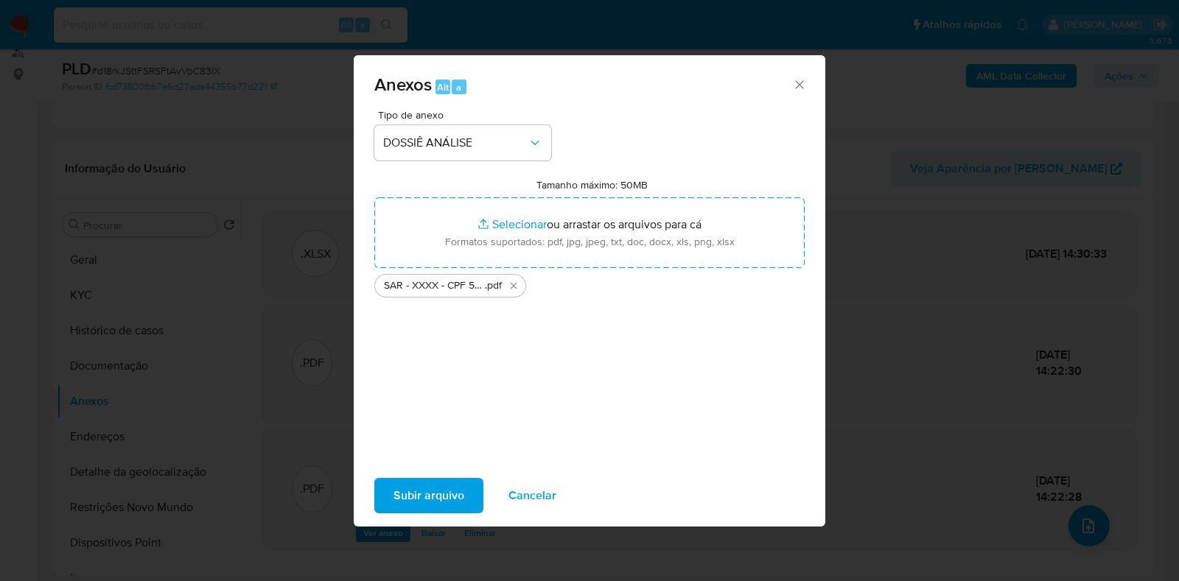
click at [407, 497] on span "Subir arquivo" at bounding box center [428, 496] width 71 height 32
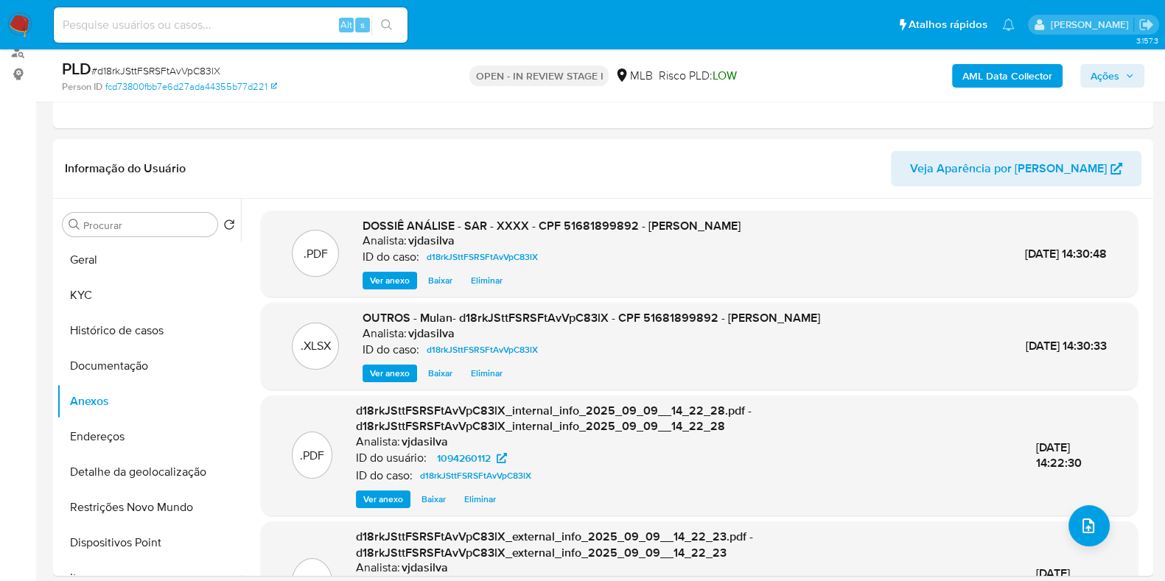
click at [1116, 80] on span "Ações" at bounding box center [1104, 76] width 29 height 24
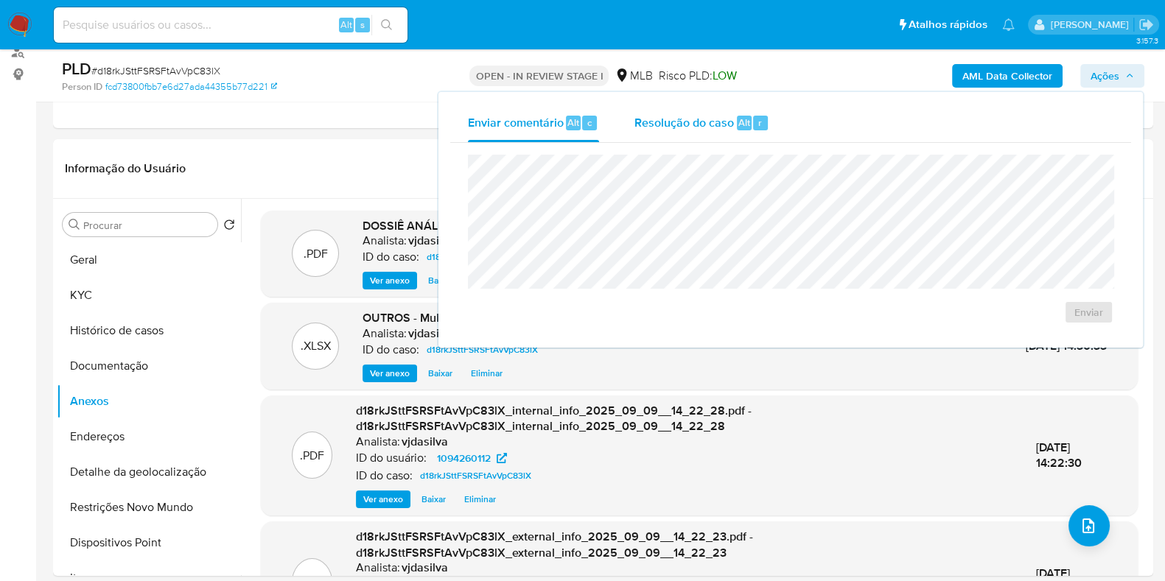
click at [700, 127] on span "Resolução do caso" at bounding box center [683, 121] width 99 height 17
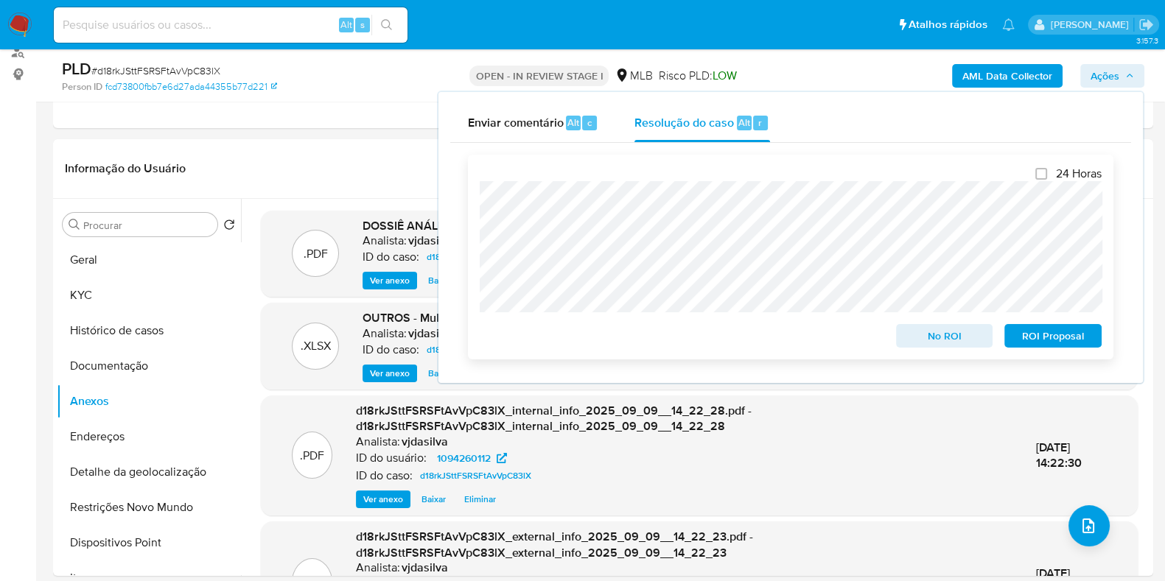
click at [1059, 334] on span "ROI Proposal" at bounding box center [1052, 336] width 77 height 21
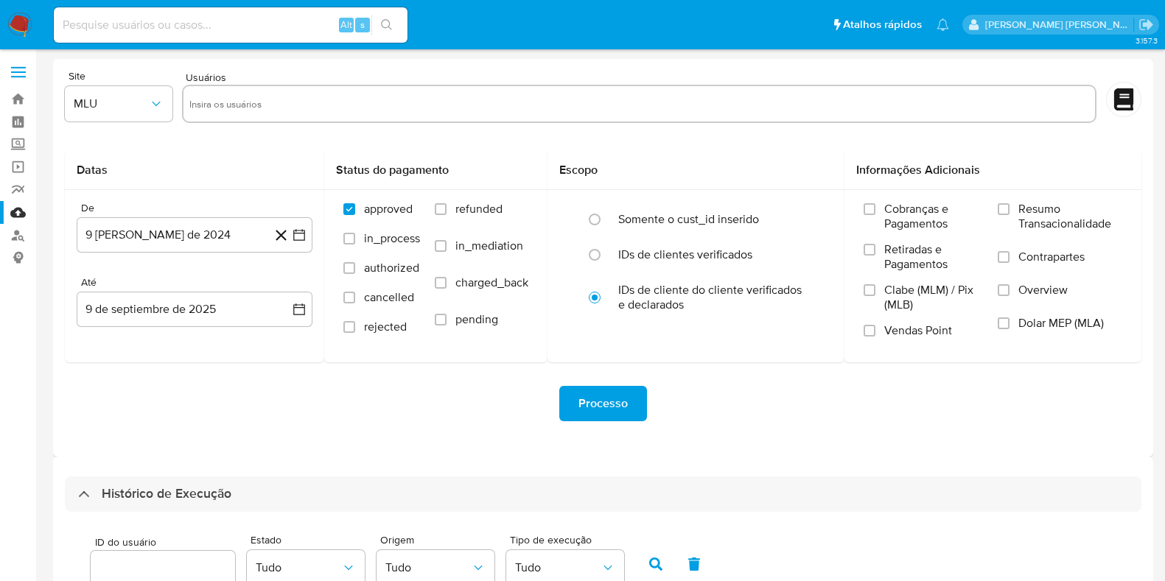
select select "25"
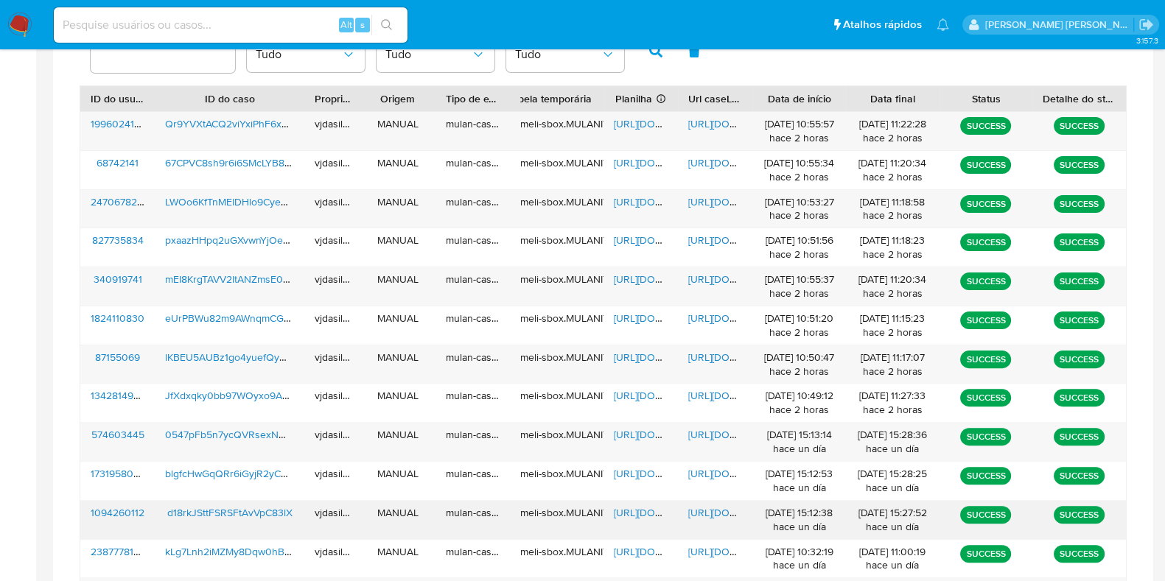
click at [625, 510] on span "https://docs.google.com/spreadsheets/d/1R-_LUT23TwGZSKBKR0st3rpOrVsUUmgVC7qcSxD…" at bounding box center [665, 512] width 102 height 15
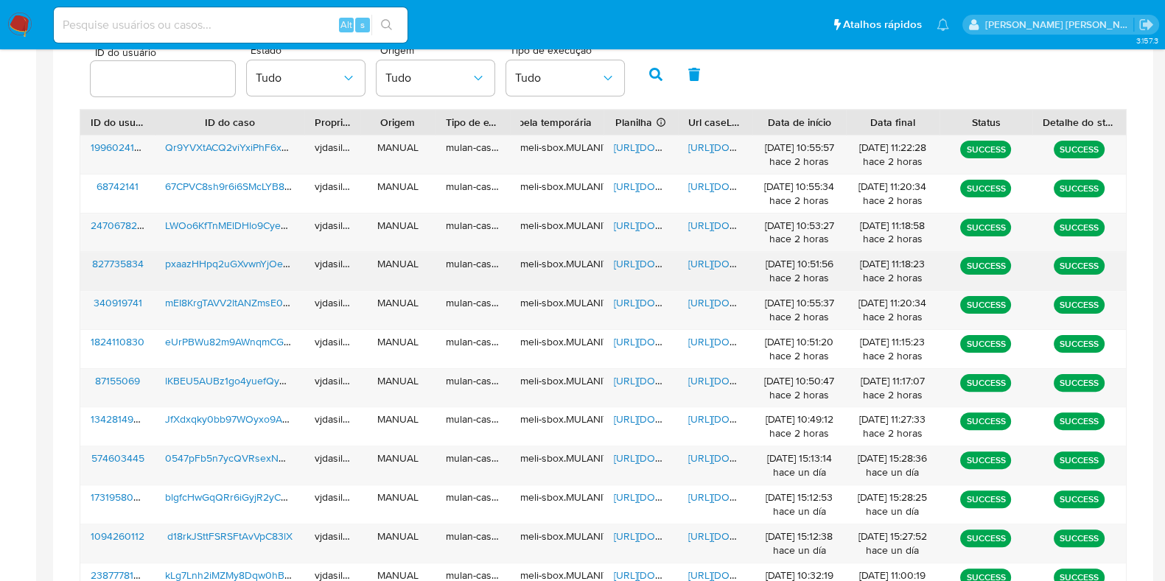
scroll to position [421, 0]
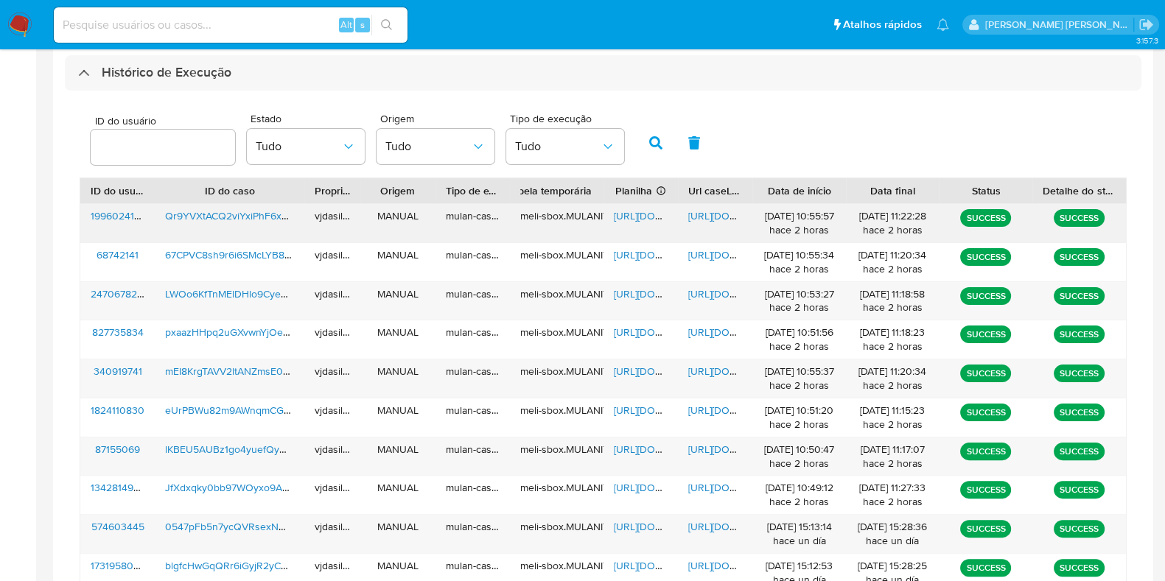
click at [704, 220] on span "https://docs.google.com/document/d/1YwYJWM3OqxCK38p_HgXM9AKevkGDvM4BRaOSjkFwpLA…" at bounding box center [739, 215] width 102 height 15
click at [642, 218] on span "https://docs.google.com/spreadsheets/d/1szGzh3ThUdqE4WlNUoK8lgUL09Qwg0J2iFD_SSB…" at bounding box center [665, 215] width 102 height 15
click at [211, 209] on span "Qr9YVXtACQ2viYxiPhF6xSXP" at bounding box center [232, 215] width 135 height 15
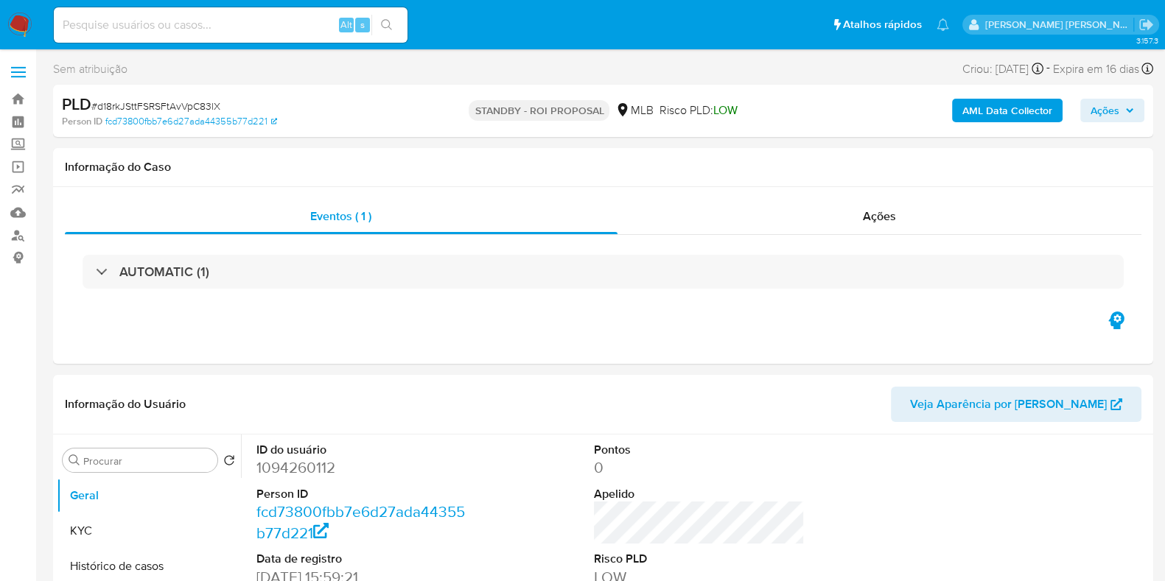
select select "10"
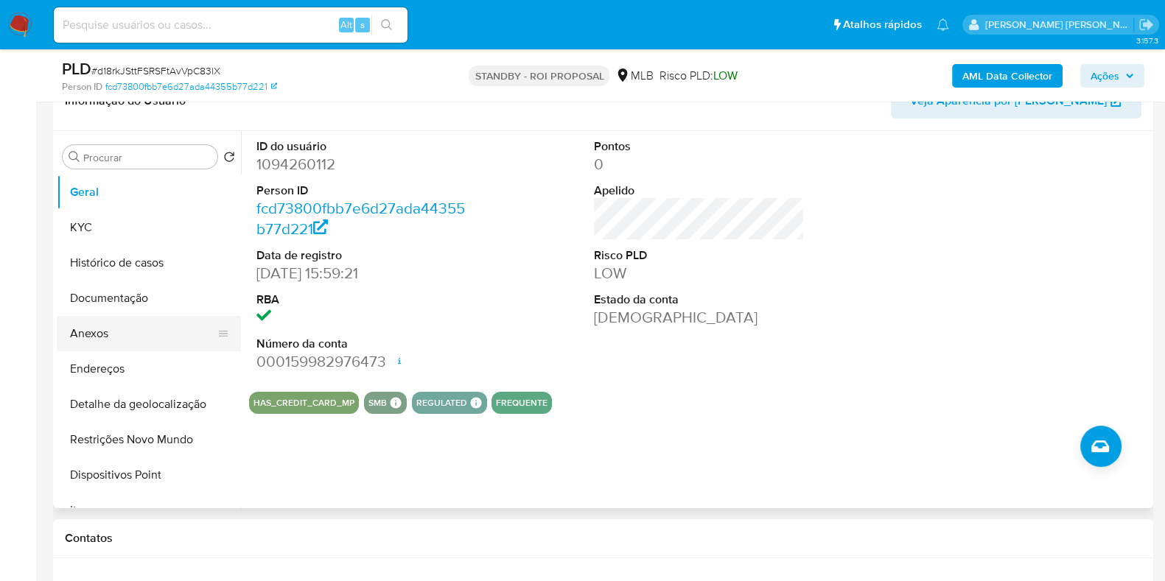
click at [105, 345] on button "Anexos" at bounding box center [143, 333] width 172 height 35
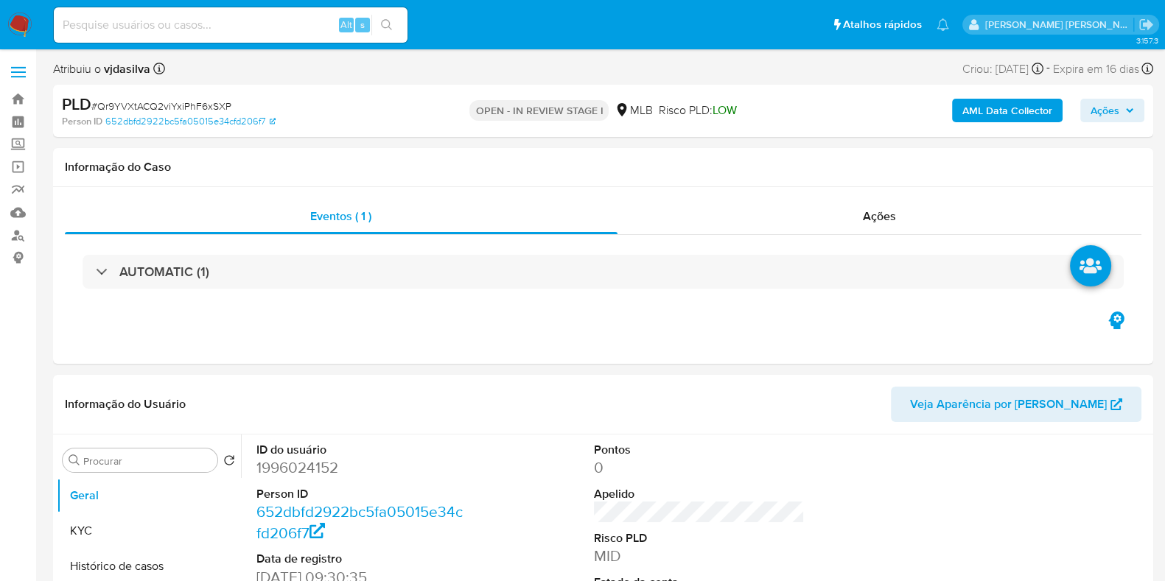
select select "10"
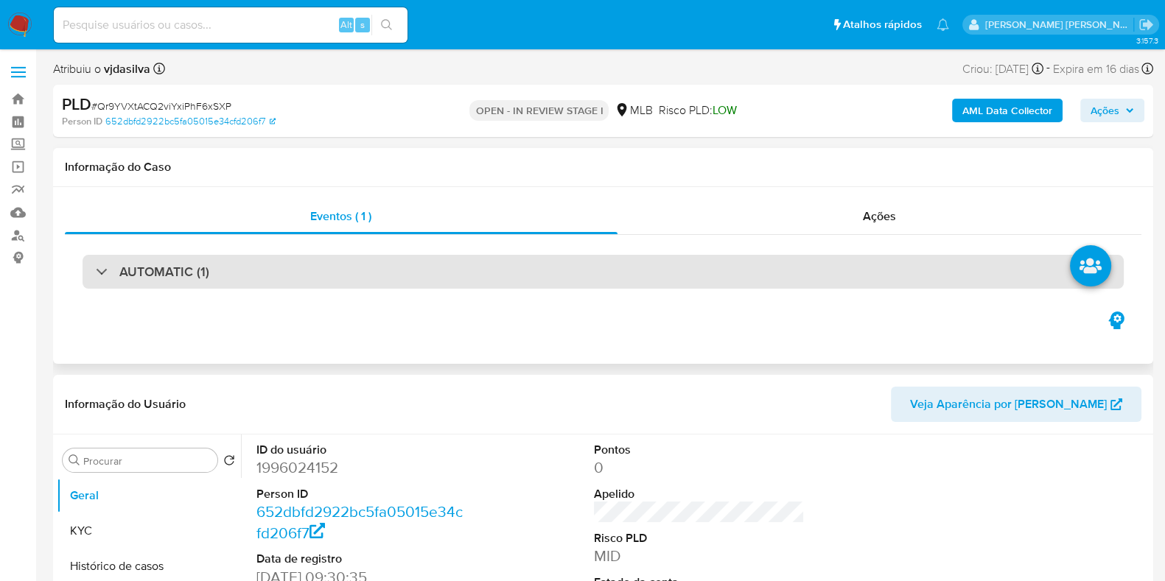
click at [213, 267] on div "AUTOMATIC (1)" at bounding box center [603, 272] width 1041 height 34
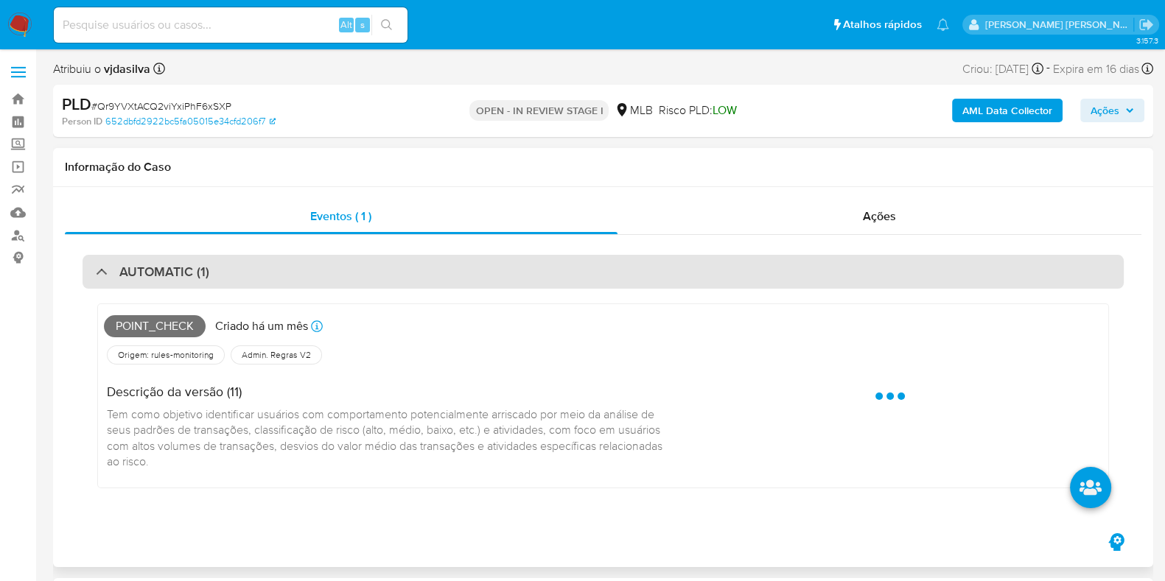
click at [213, 267] on div "AUTOMATIC (1)" at bounding box center [603, 272] width 1041 height 34
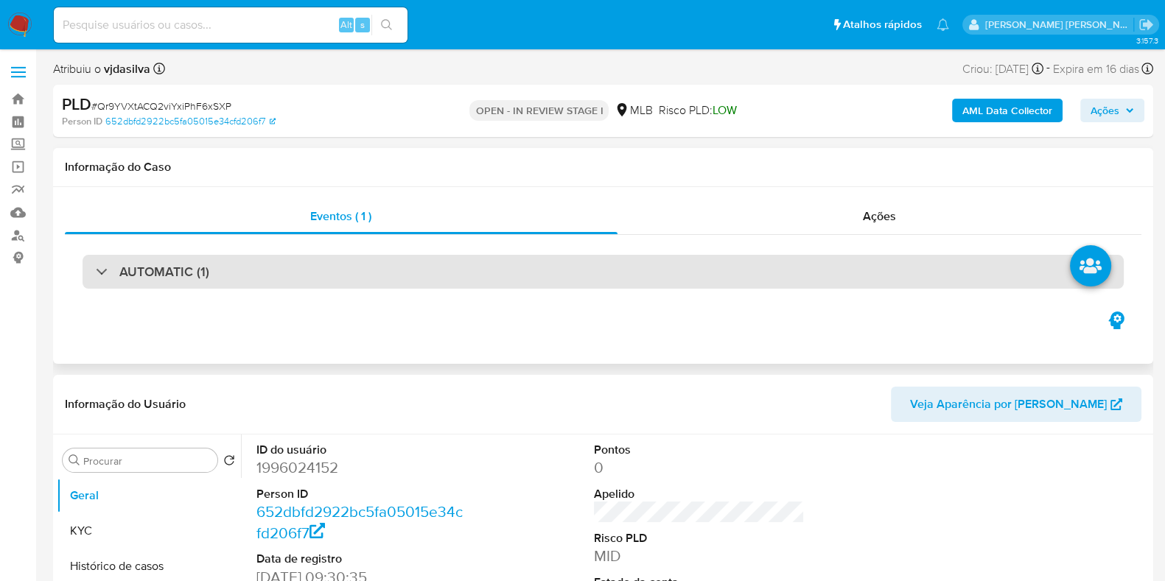
click at [214, 281] on div "AUTOMATIC (1)" at bounding box center [603, 272] width 1041 height 34
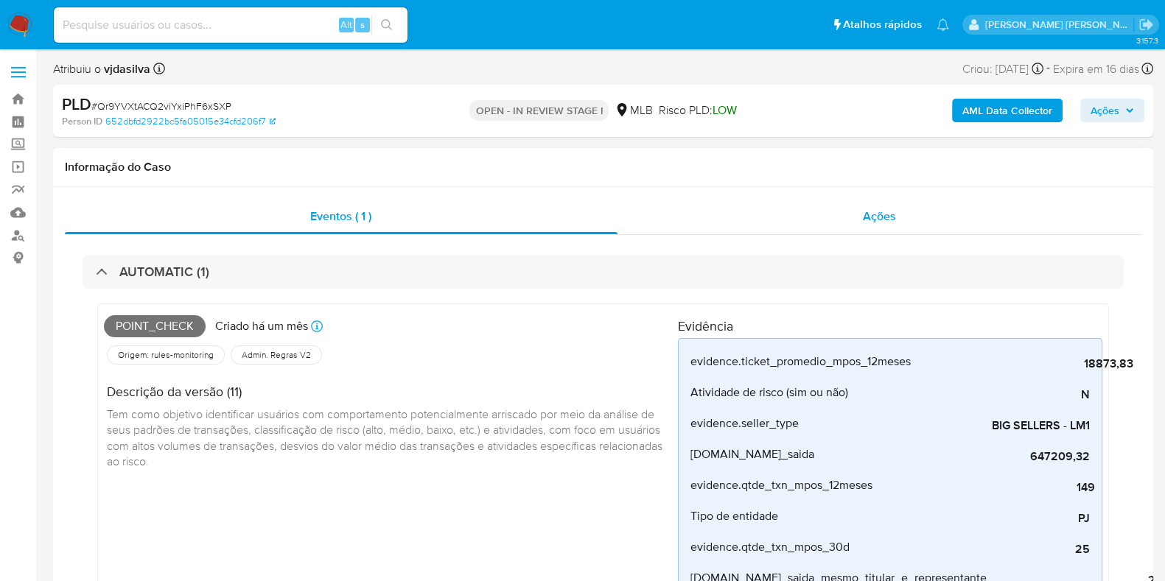
click at [891, 219] on span "Ações" at bounding box center [879, 216] width 33 height 17
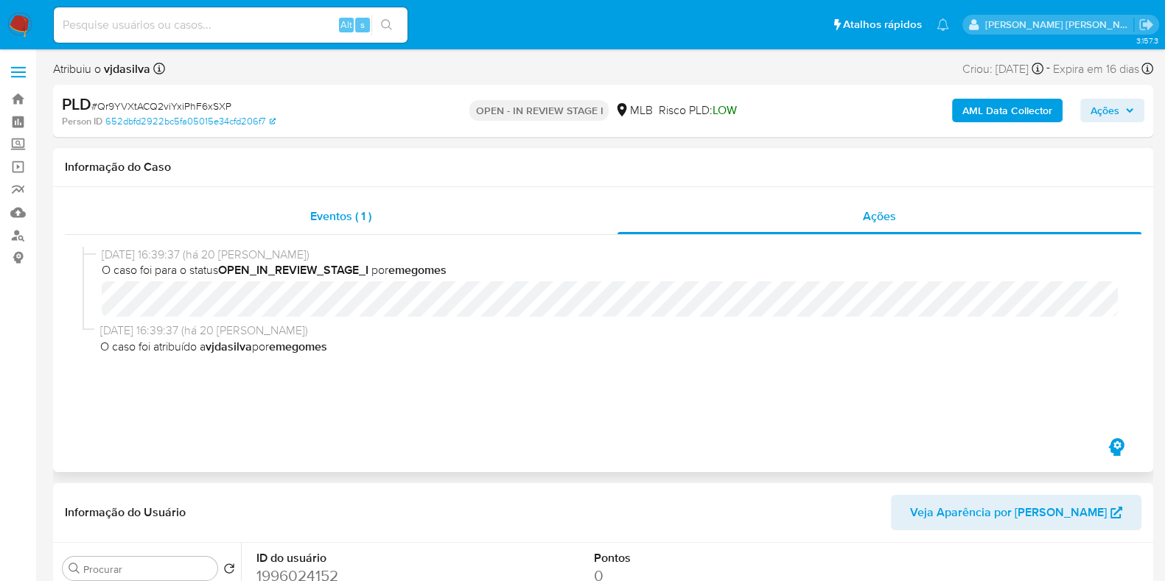
click at [323, 234] on div "Eventos ( 1 )" at bounding box center [341, 216] width 552 height 35
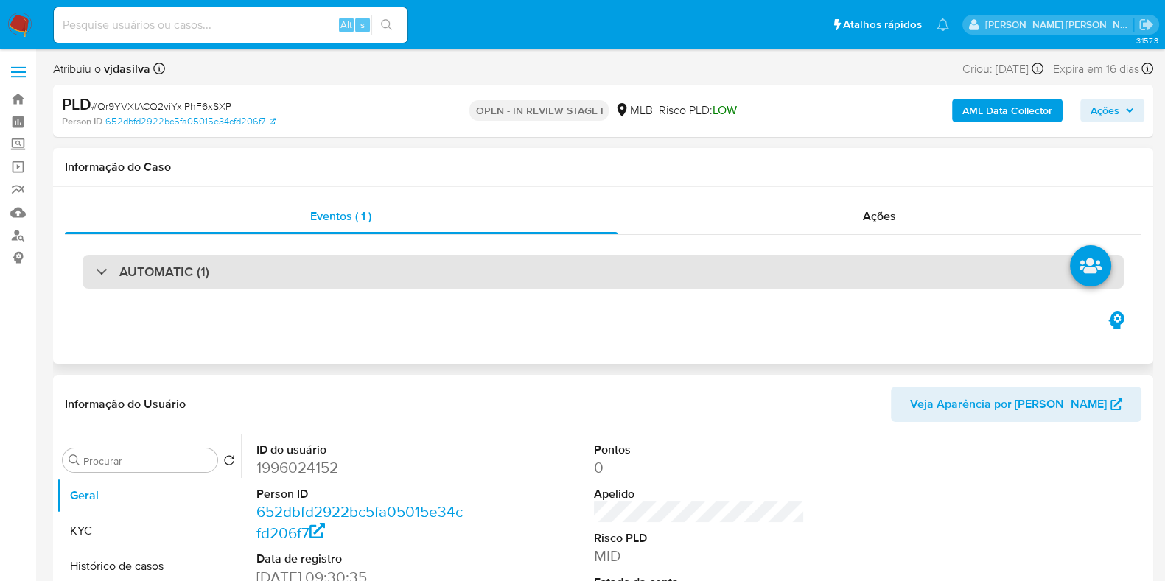
click at [239, 274] on div "AUTOMATIC (1)" at bounding box center [603, 272] width 1041 height 34
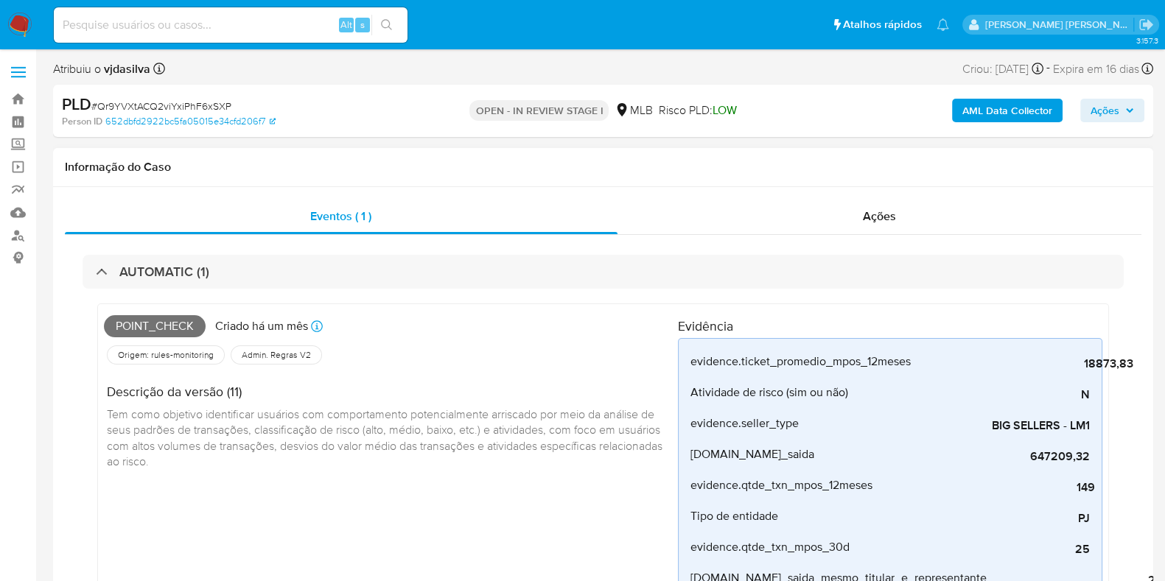
click at [273, 418] on span "Tem como objetivo identificar usuários com comportamento potencialmente arrisca…" at bounding box center [386, 438] width 558 height 64
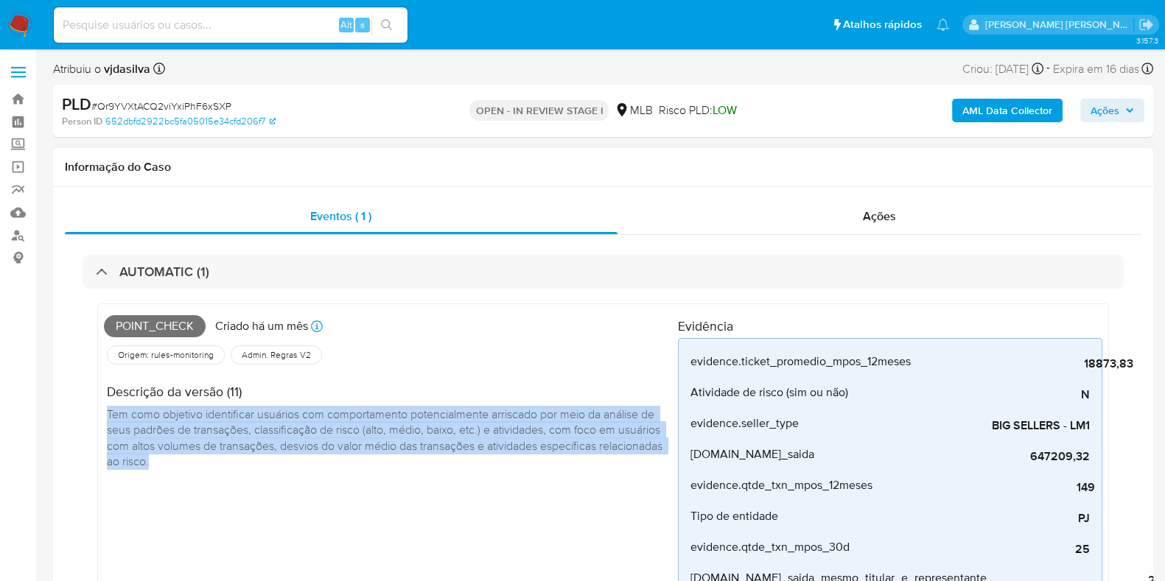
click at [273, 418] on span "Tem como objetivo identificar usuários com comportamento potencialmente arrisca…" at bounding box center [386, 438] width 558 height 64
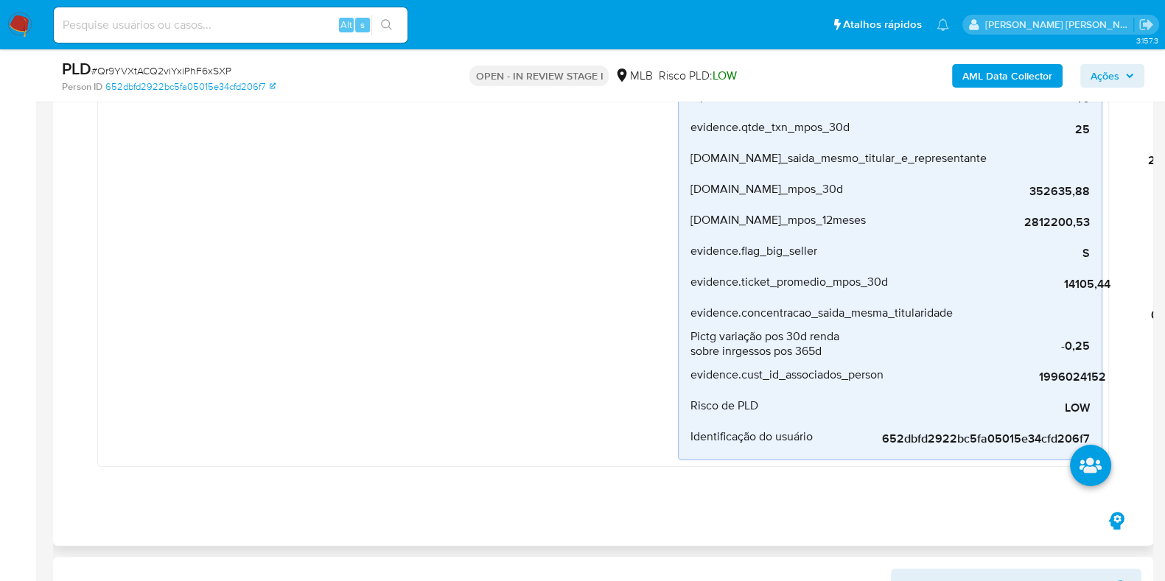
scroll to position [91, 0]
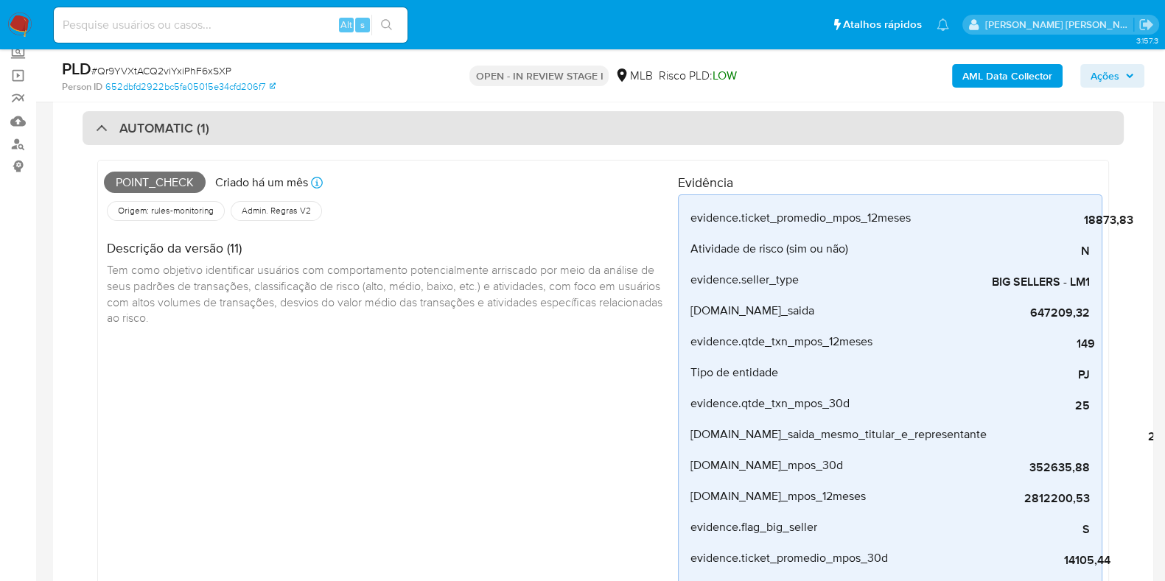
click at [91, 134] on div "AUTOMATIC (1)" at bounding box center [603, 128] width 1041 height 34
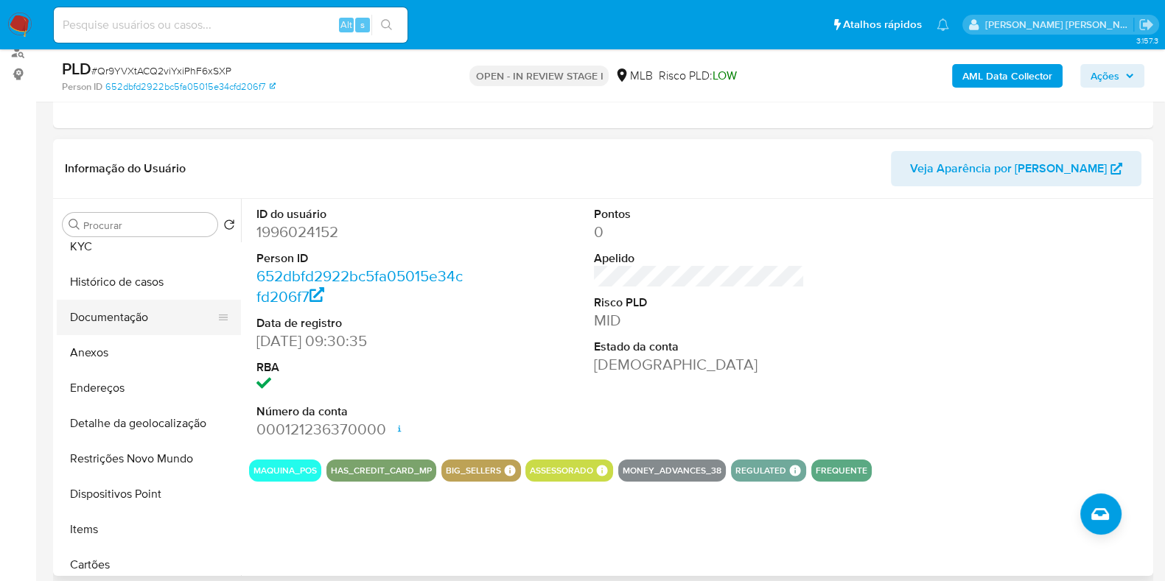
scroll to position [0, 0]
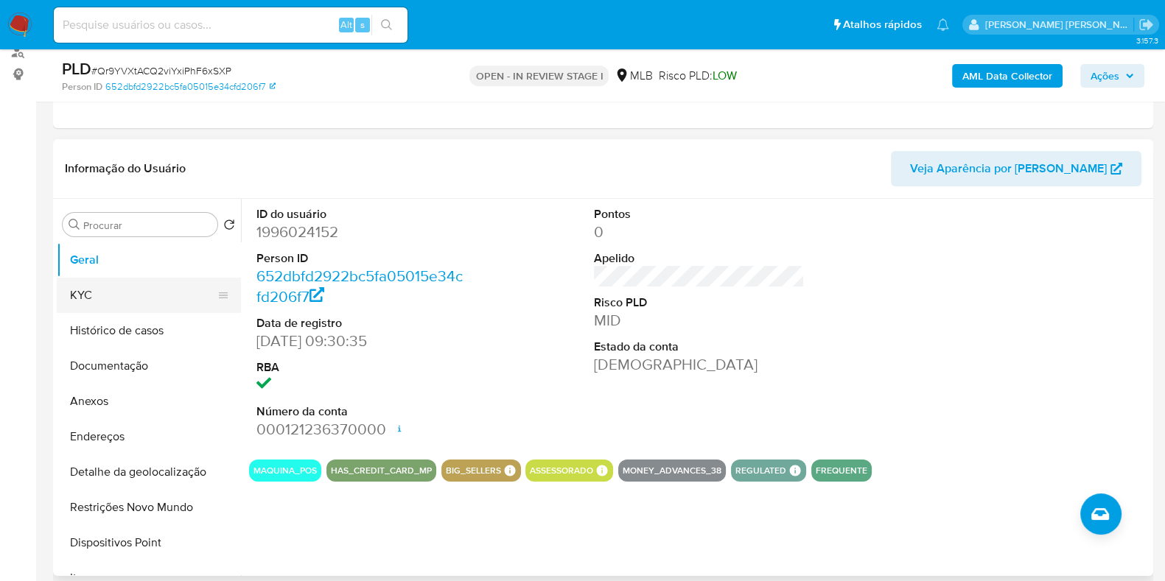
click at [142, 296] on button "KYC" at bounding box center [143, 295] width 172 height 35
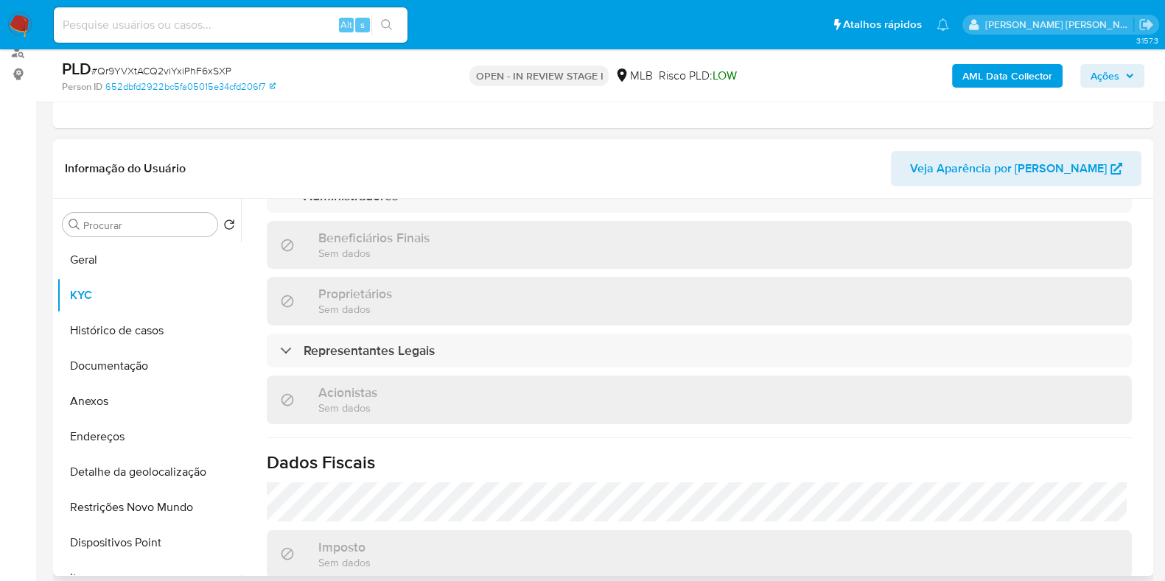
scroll to position [925, 0]
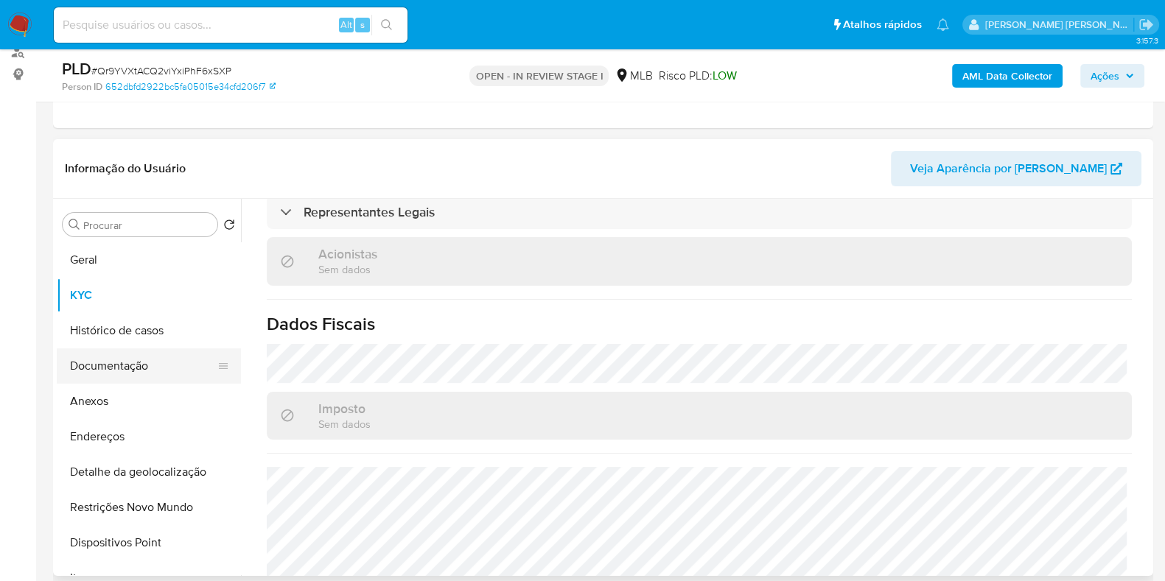
click at [130, 368] on button "Documentação" at bounding box center [143, 365] width 172 height 35
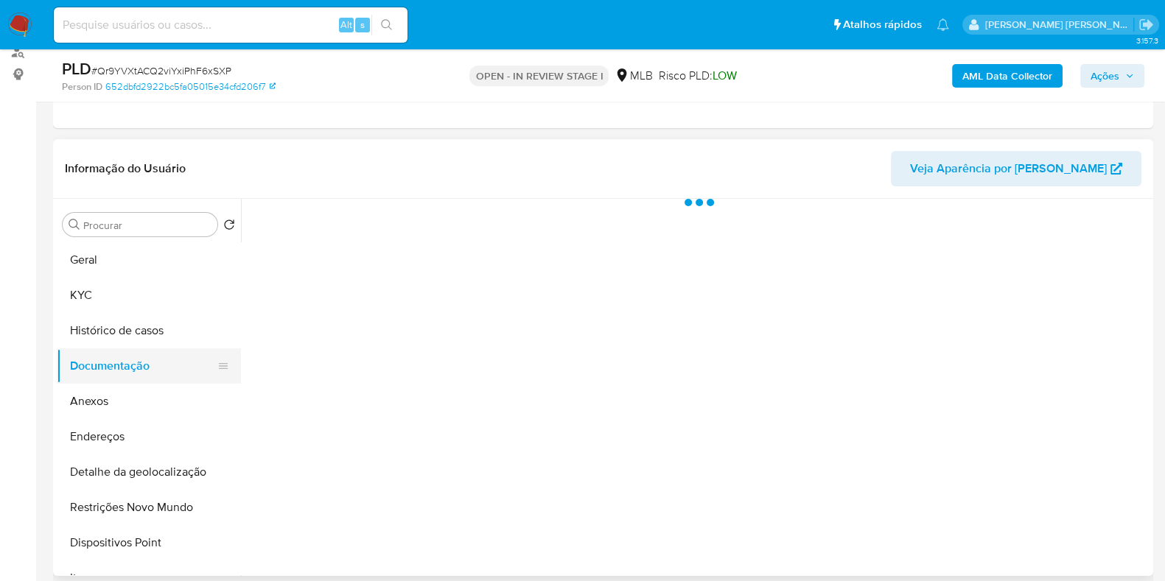
scroll to position [0, 0]
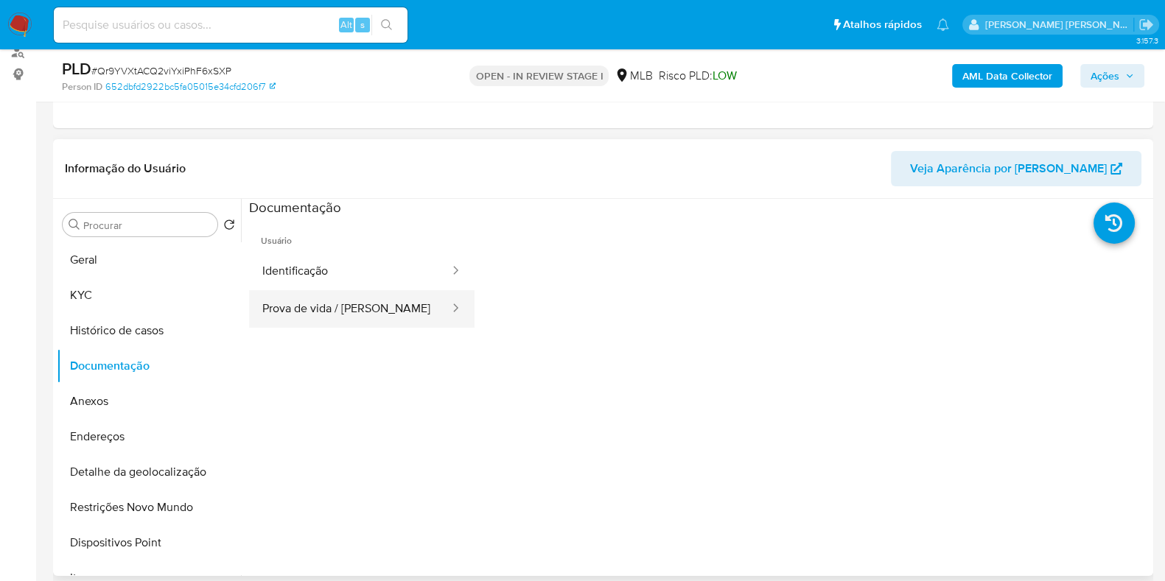
click at [317, 320] on button "Prova de vida / Selfie" at bounding box center [350, 309] width 202 height 38
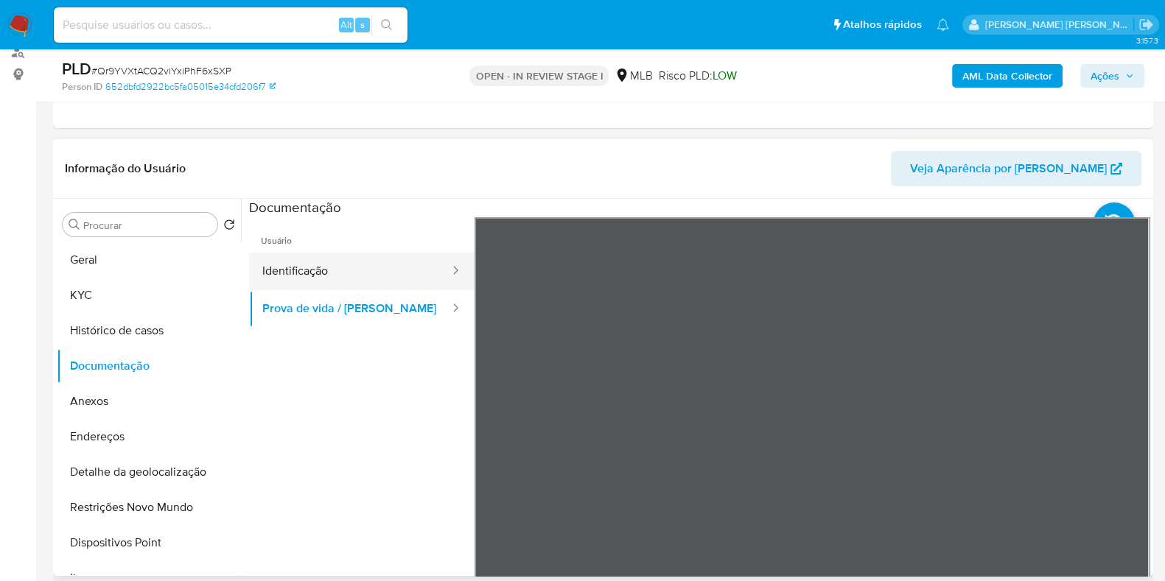
click at [326, 290] on button "Prova de vida / Selfie" at bounding box center [350, 309] width 202 height 38
click at [323, 267] on button "Identificação" at bounding box center [350, 272] width 202 height 38
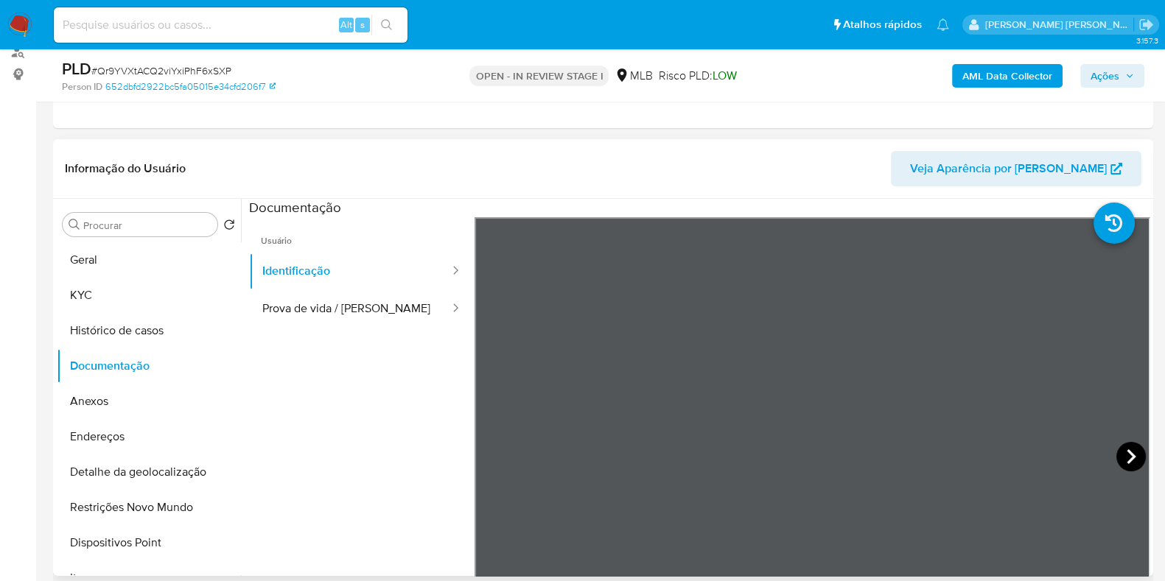
click at [1120, 443] on icon at bounding box center [1130, 456] width 29 height 29
click at [83, 256] on button "Geral" at bounding box center [143, 259] width 172 height 35
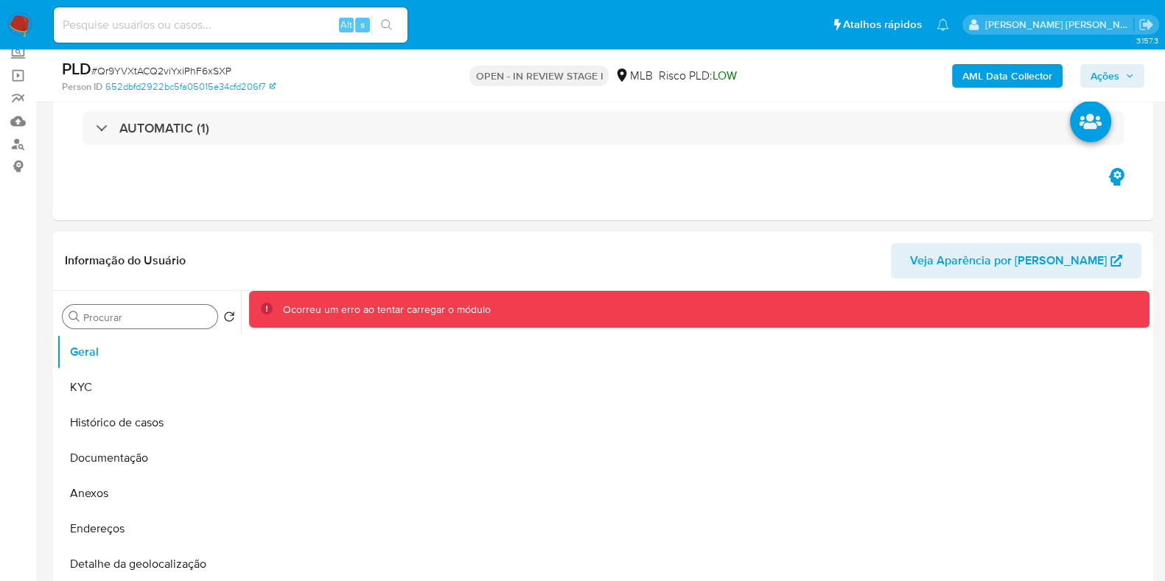
scroll to position [183, 0]
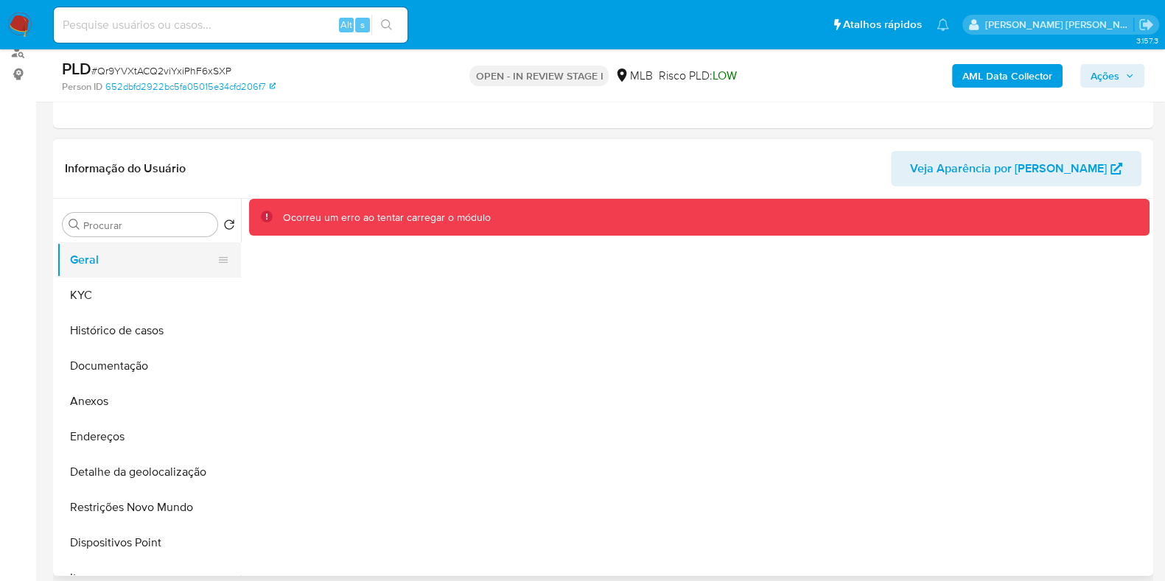
click at [113, 267] on button "Geral" at bounding box center [143, 259] width 172 height 35
click at [97, 289] on button "KYC" at bounding box center [143, 295] width 172 height 35
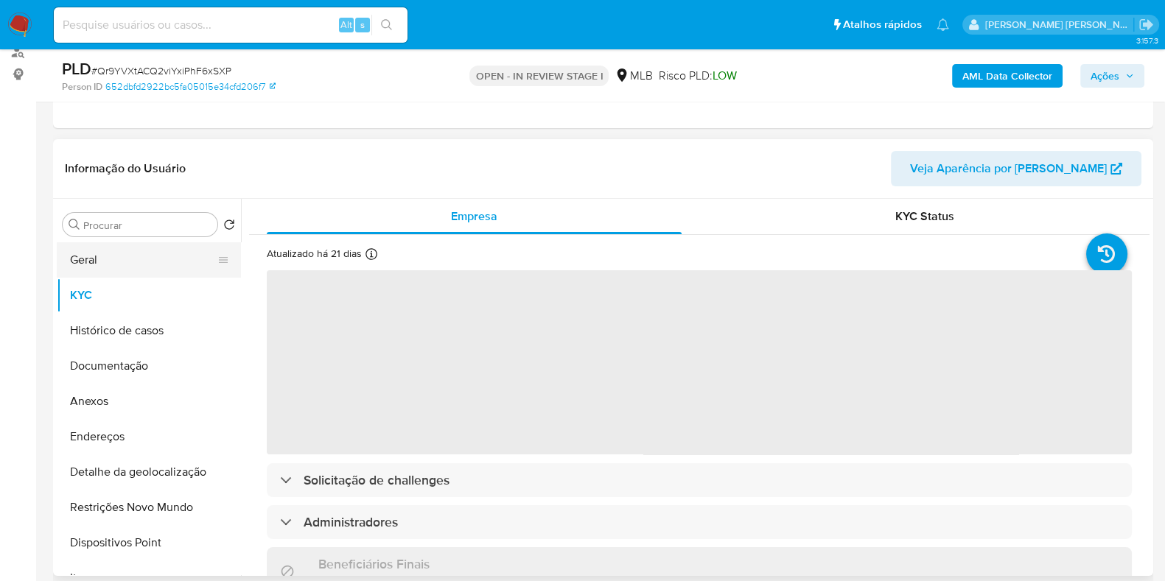
click at [124, 260] on button "Geral" at bounding box center [143, 259] width 172 height 35
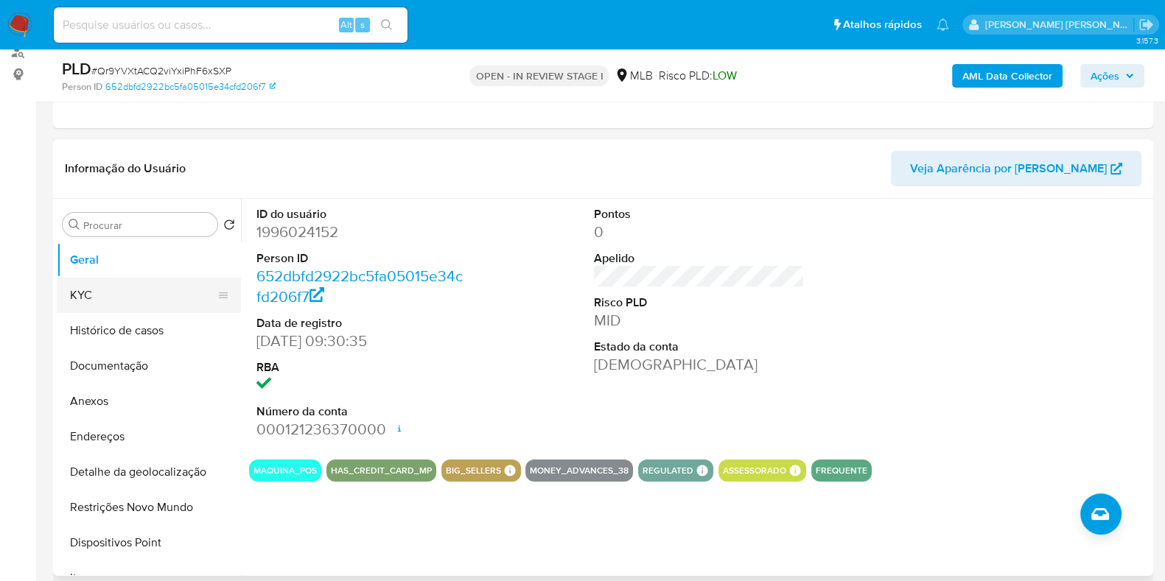
click at [106, 306] on button "KYC" at bounding box center [143, 295] width 172 height 35
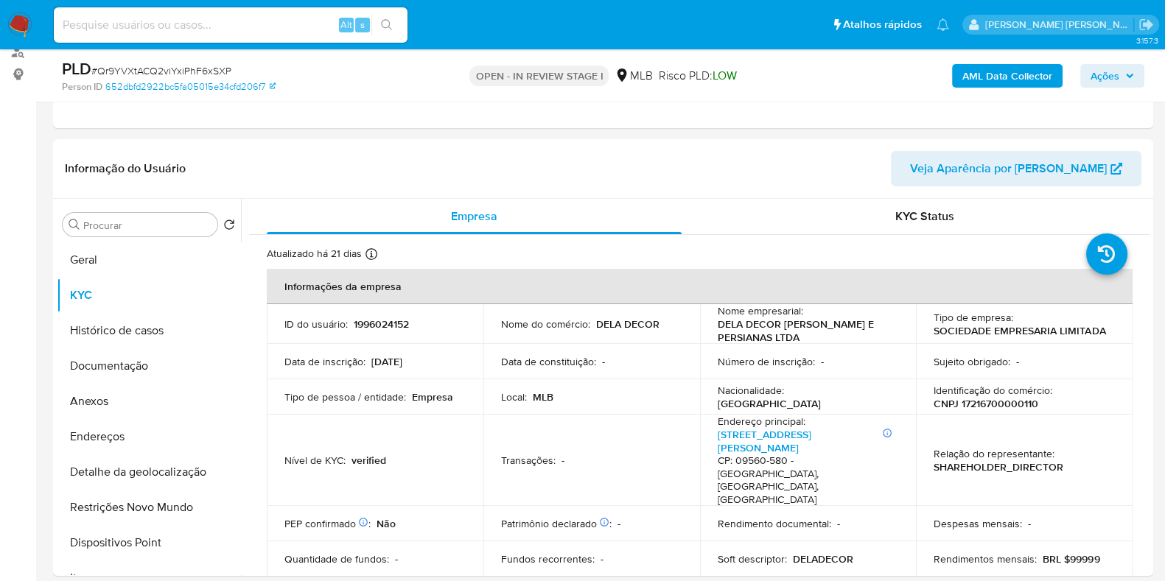
scroll to position [91, 0]
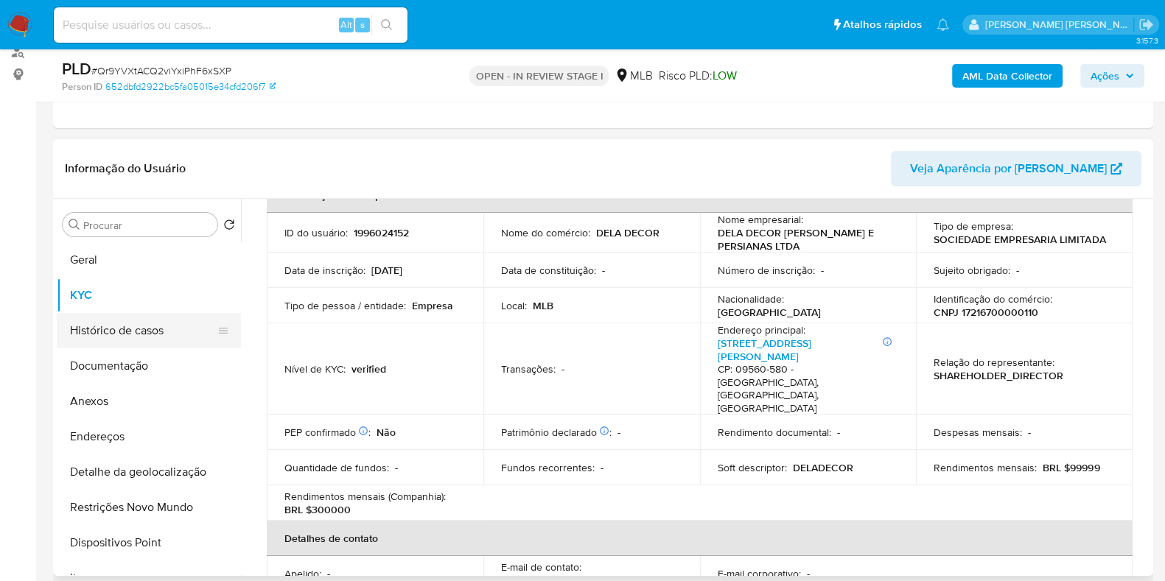
click at [129, 325] on button "Histórico de casos" at bounding box center [143, 330] width 172 height 35
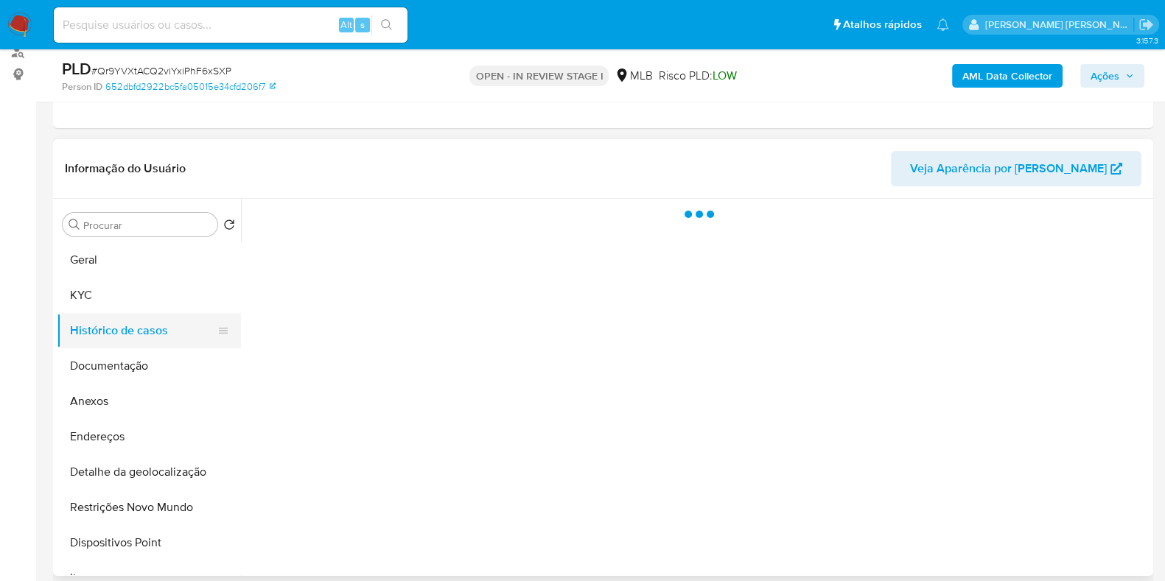
scroll to position [0, 0]
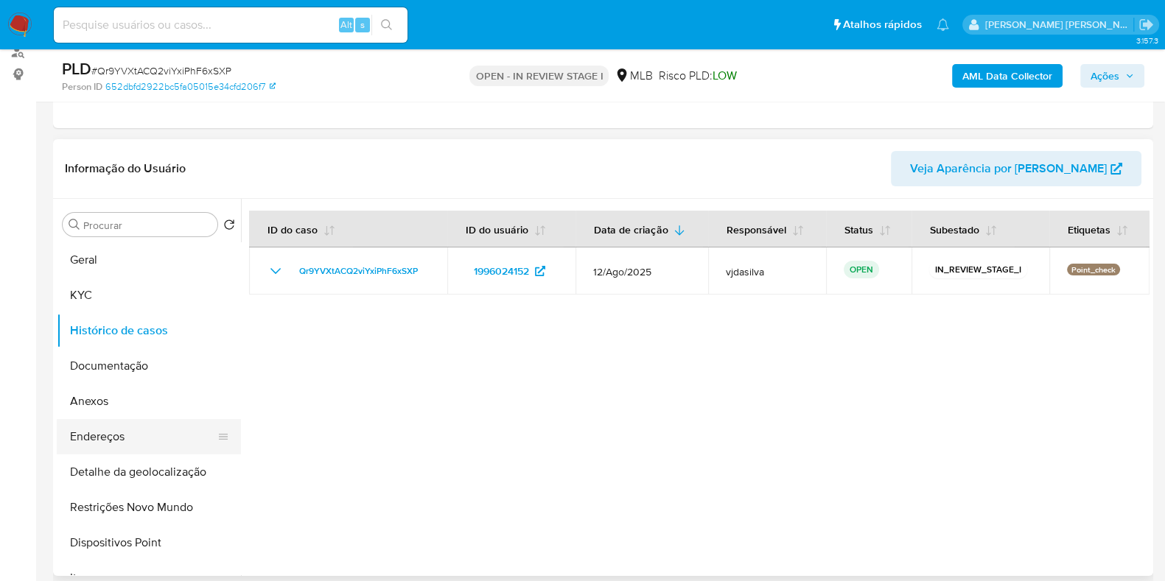
click at [114, 433] on button "Endereços" at bounding box center [143, 436] width 172 height 35
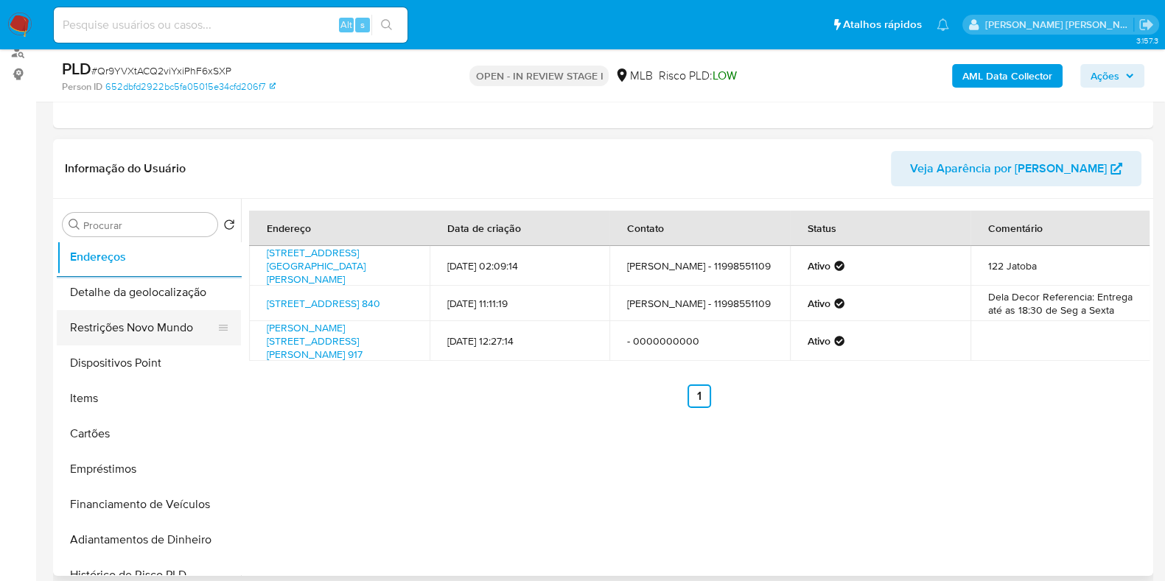
scroll to position [183, 0]
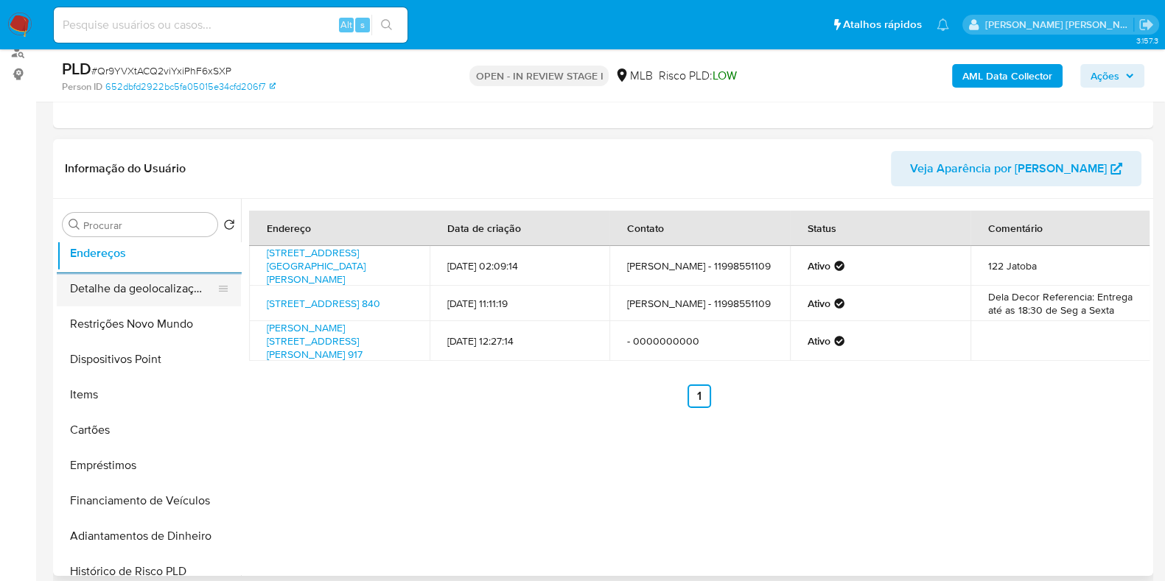
click at [135, 283] on button "Detalhe da geolocalização" at bounding box center [143, 288] width 172 height 35
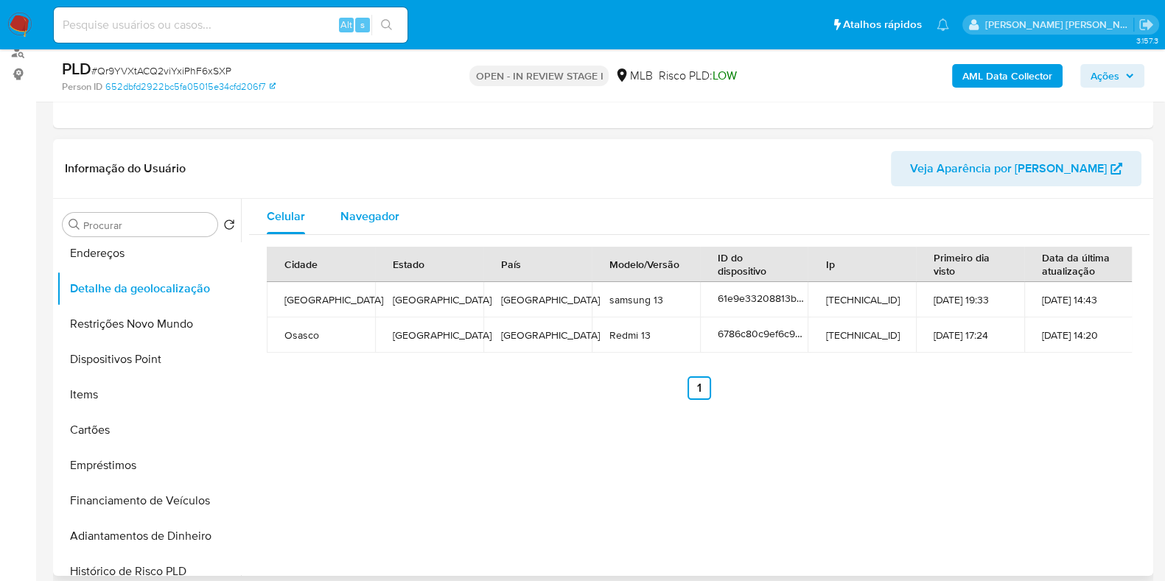
click at [363, 222] on span "Navegador" at bounding box center [369, 216] width 59 height 17
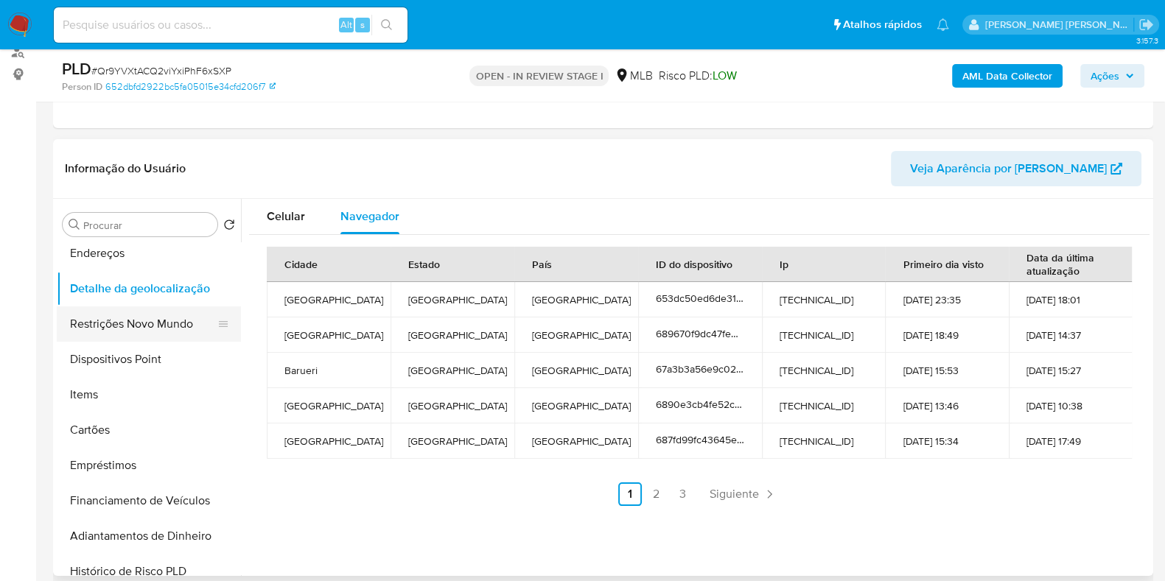
click at [157, 324] on button "Restrições Novo Mundo" at bounding box center [143, 323] width 172 height 35
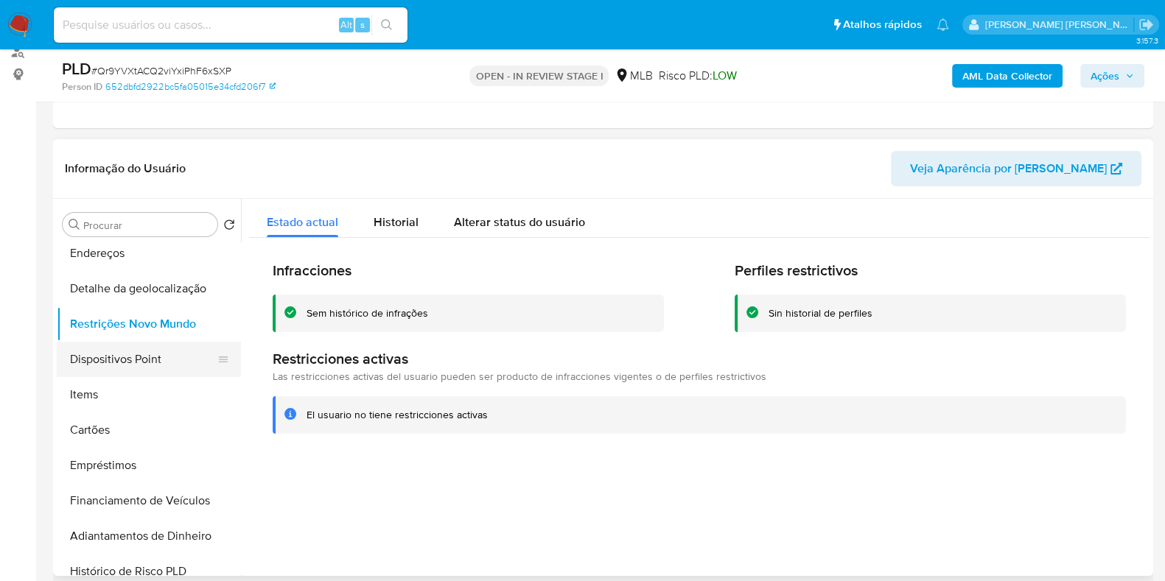
click at [133, 355] on button "Dispositivos Point" at bounding box center [143, 359] width 172 height 35
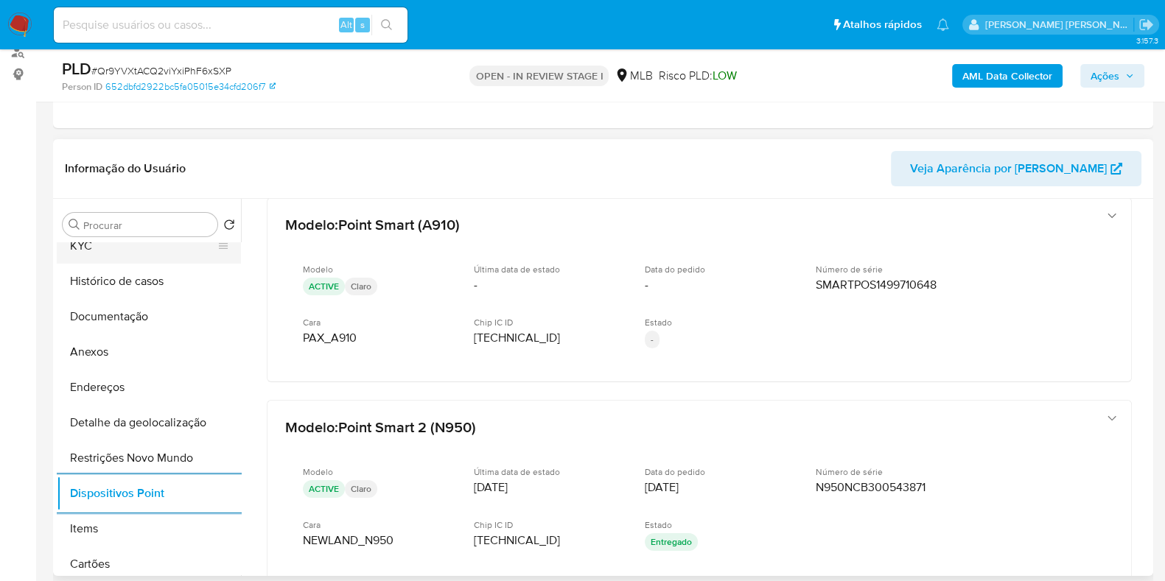
scroll to position [0, 0]
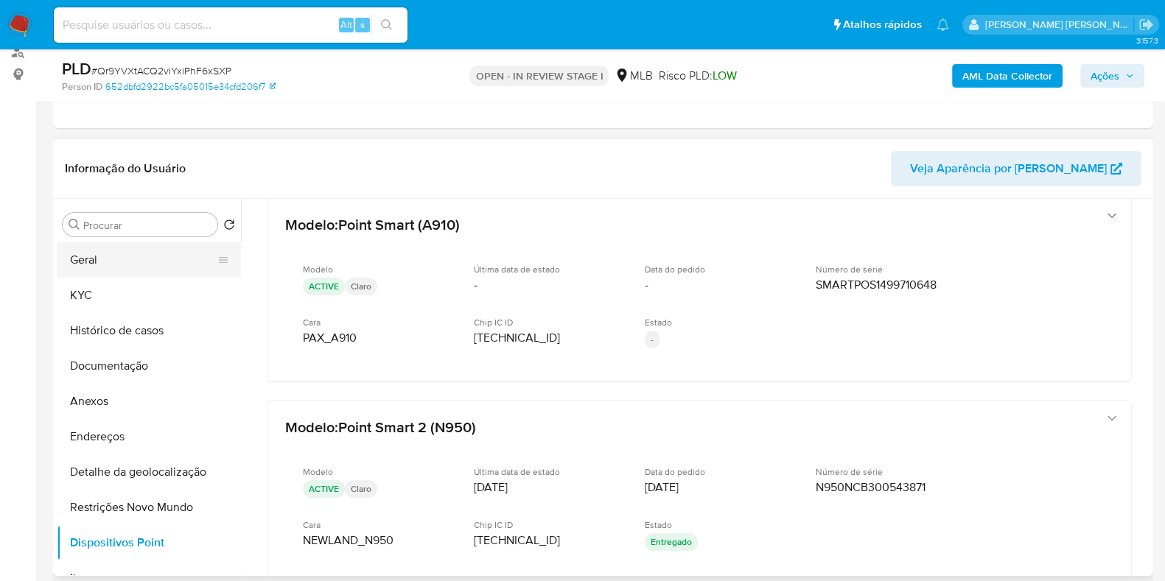
click at [128, 266] on button "Geral" at bounding box center [143, 259] width 172 height 35
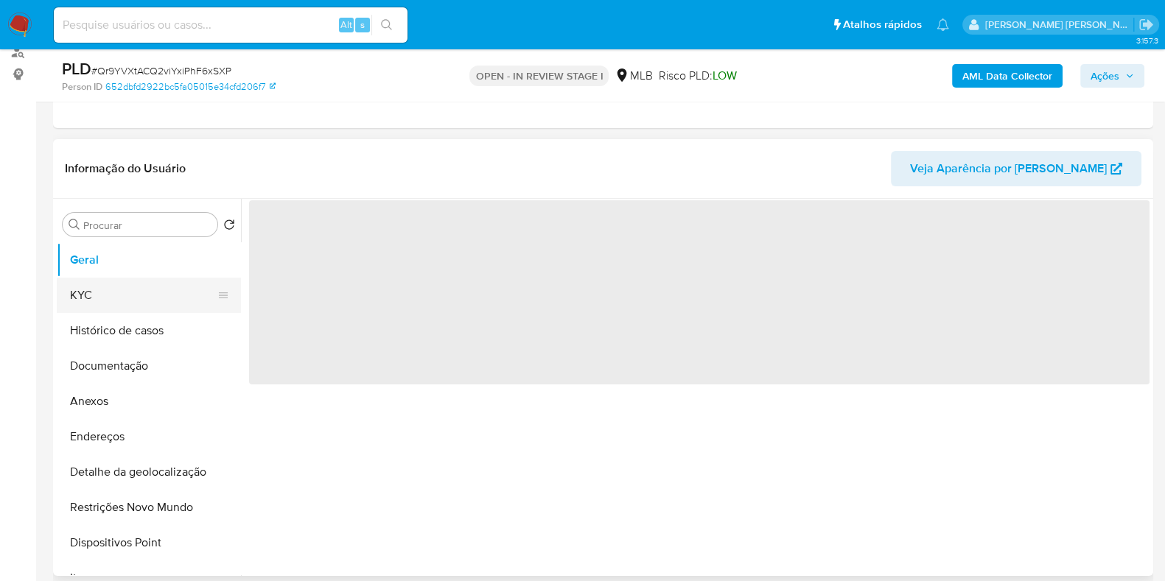
click at [162, 287] on button "KYC" at bounding box center [143, 295] width 172 height 35
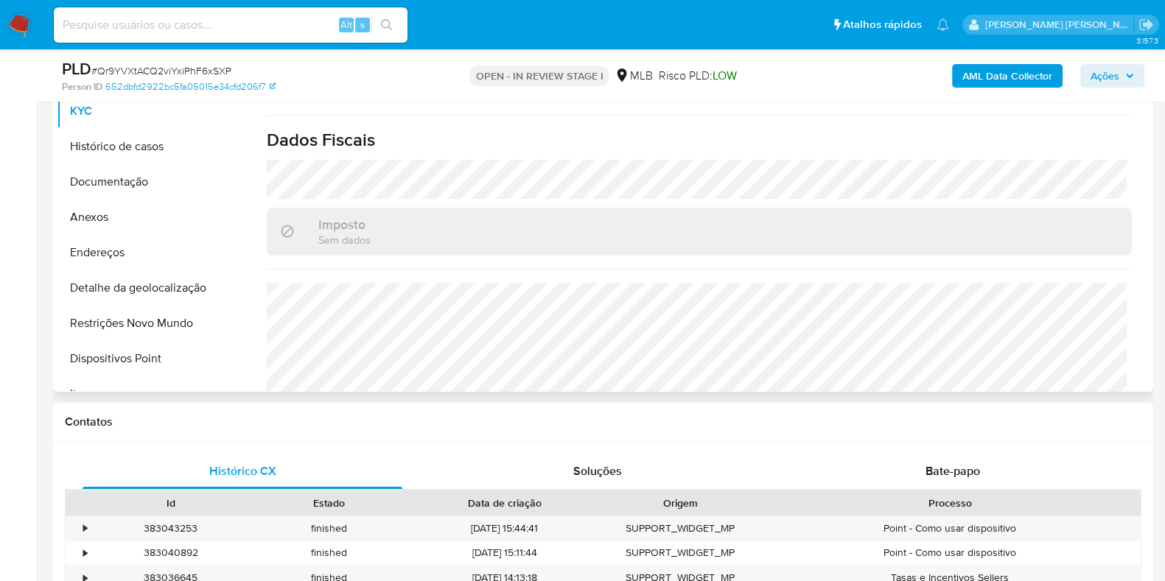
scroll to position [368, 0]
click at [110, 184] on button "Documentação" at bounding box center [143, 181] width 172 height 35
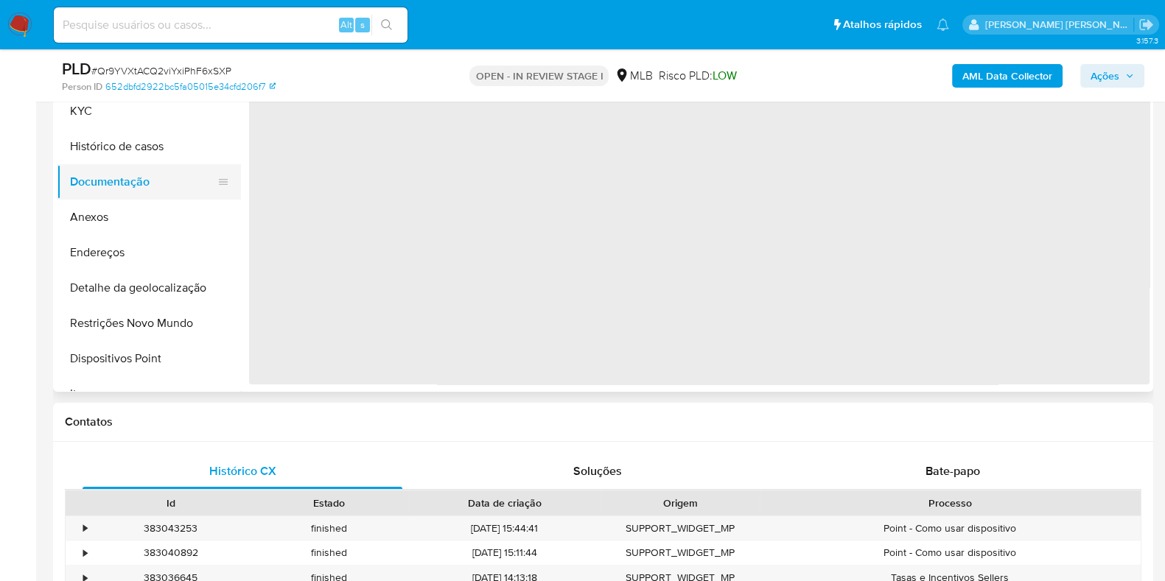
scroll to position [0, 0]
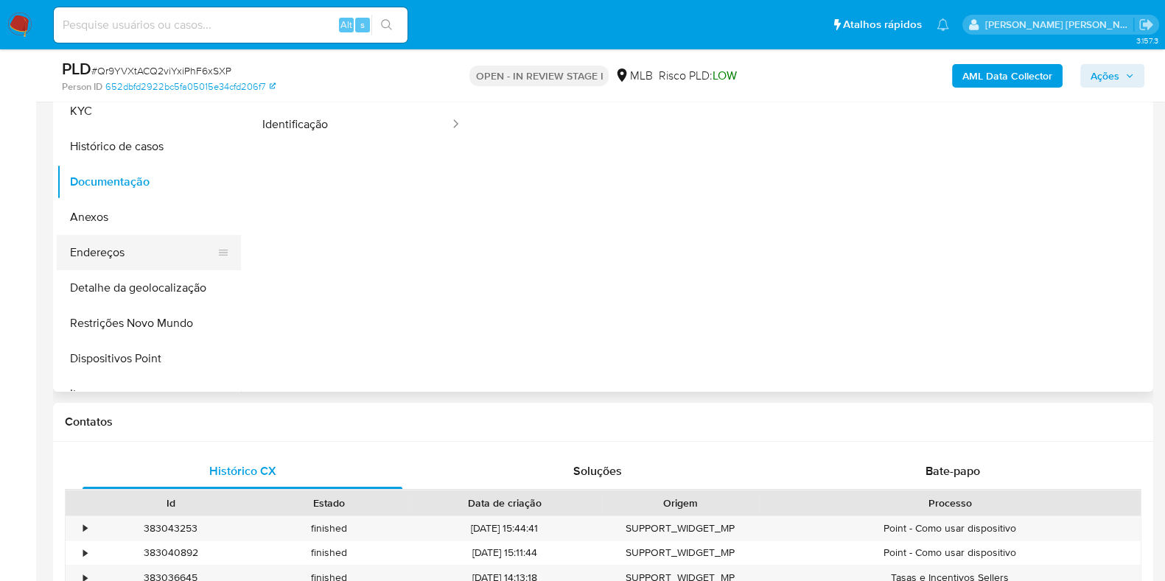
click at [116, 242] on button "Endereços" at bounding box center [143, 252] width 172 height 35
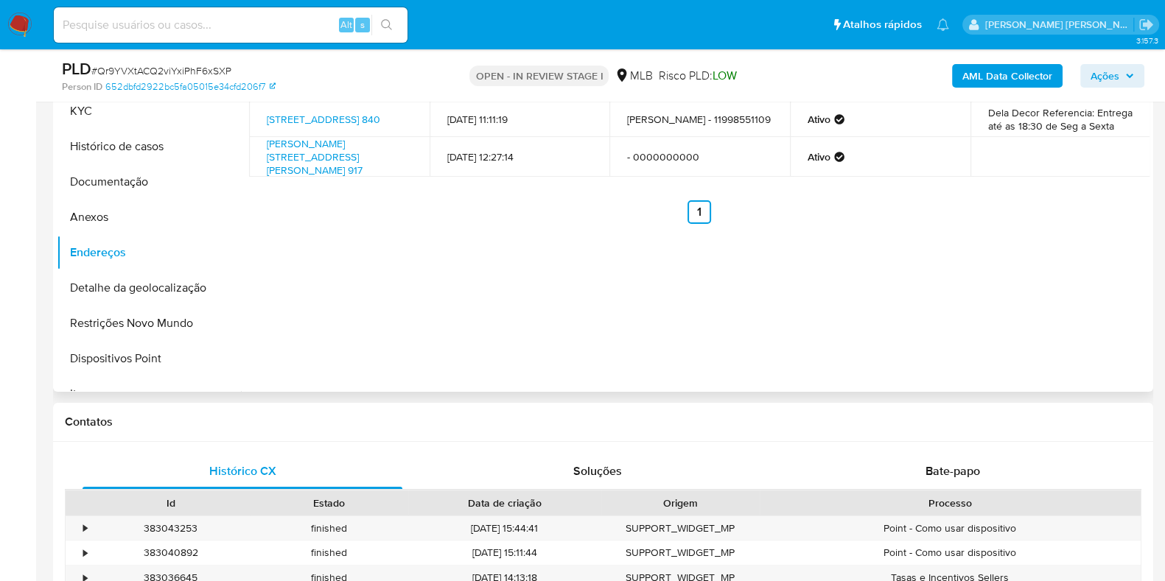
scroll to position [276, 0]
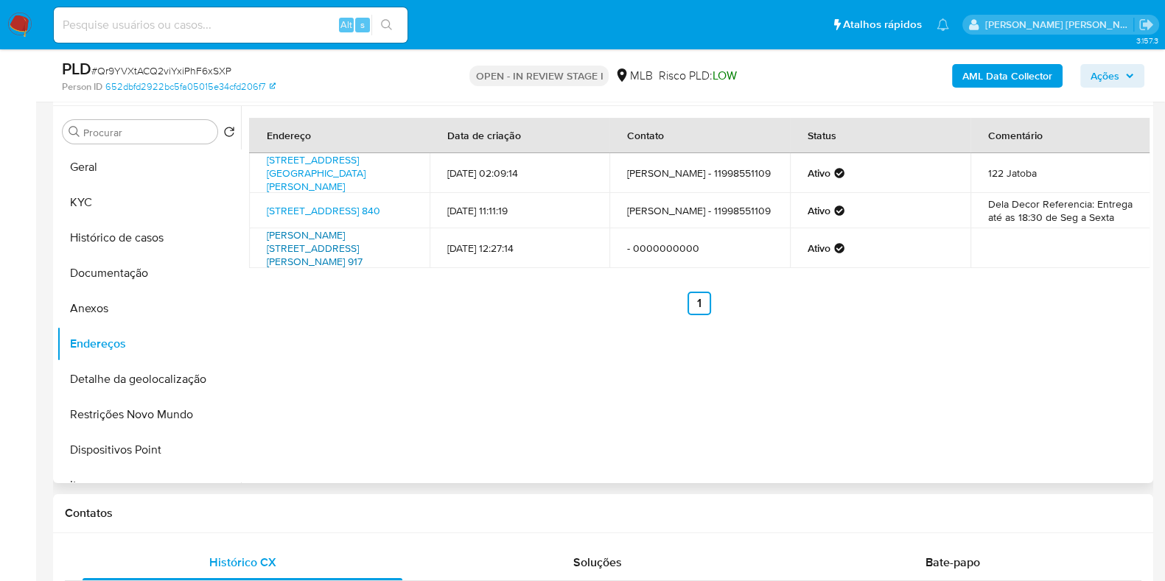
click at [328, 250] on link "Estrada Bela Vista 917 917, Santana De Parnaíba, São Paulo, 06539010, Brasil 917" at bounding box center [315, 248] width 96 height 41
click at [145, 469] on button "Items" at bounding box center [143, 485] width 172 height 35
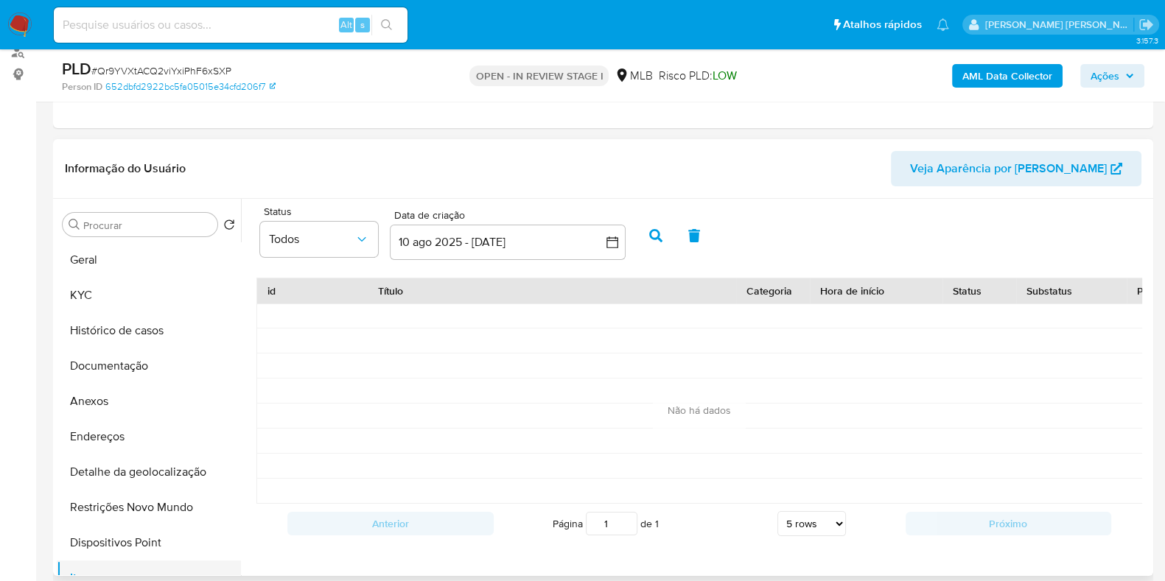
scroll to position [91, 0]
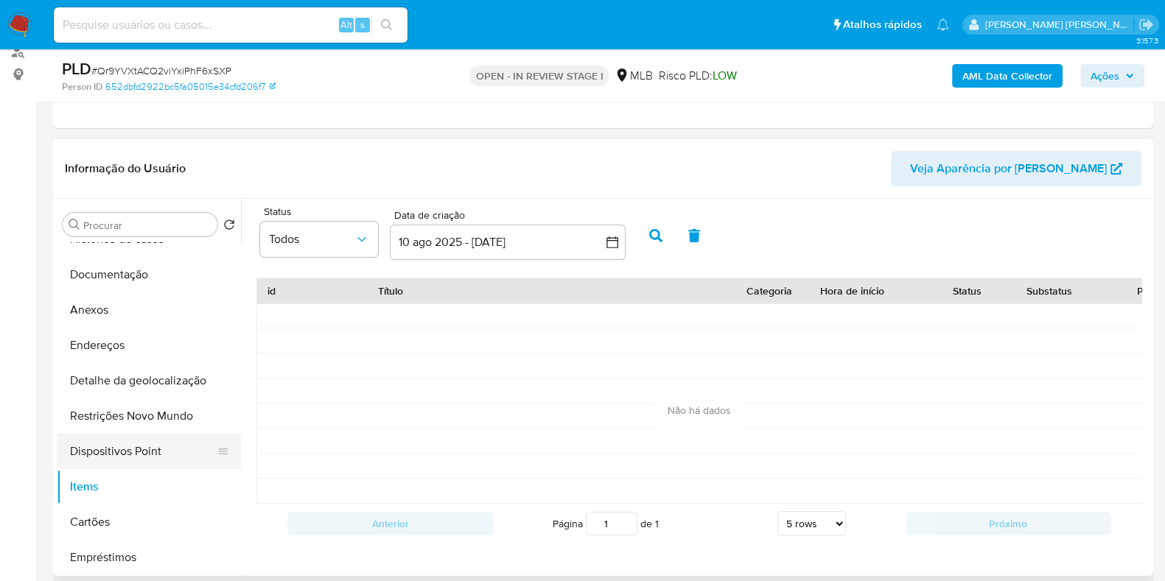
click at [143, 455] on button "Dispositivos Point" at bounding box center [143, 451] width 172 height 35
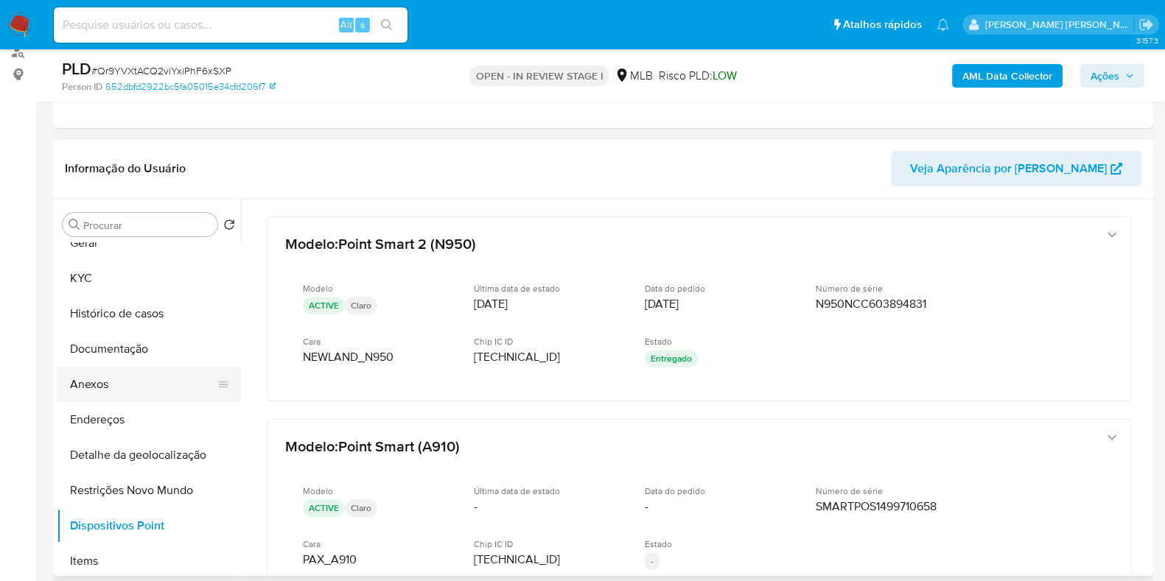
scroll to position [0, 0]
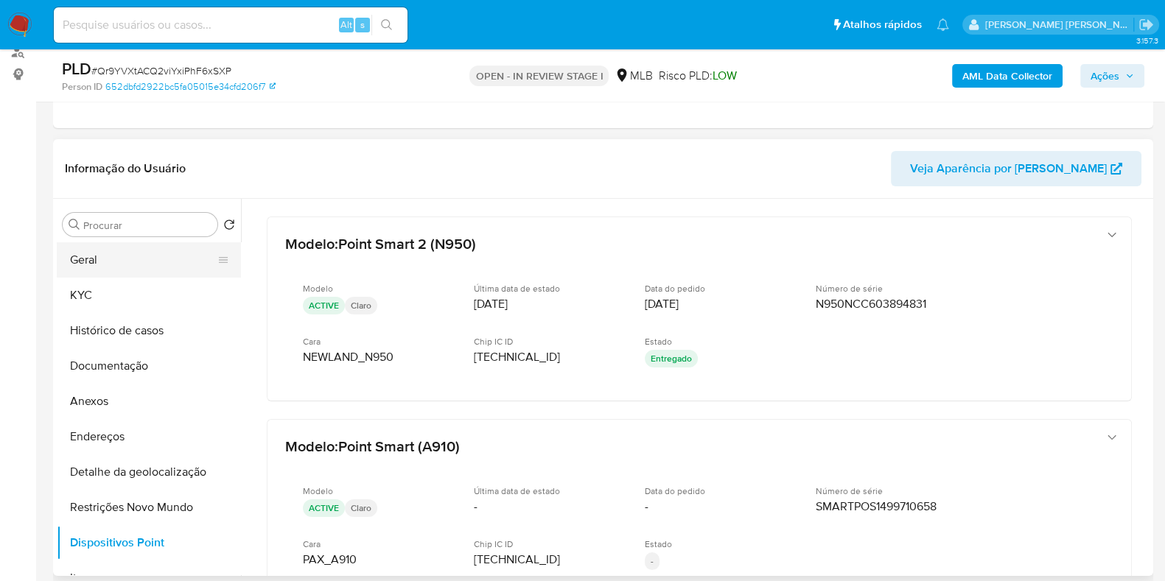
click at [96, 268] on button "Geral" at bounding box center [143, 259] width 172 height 35
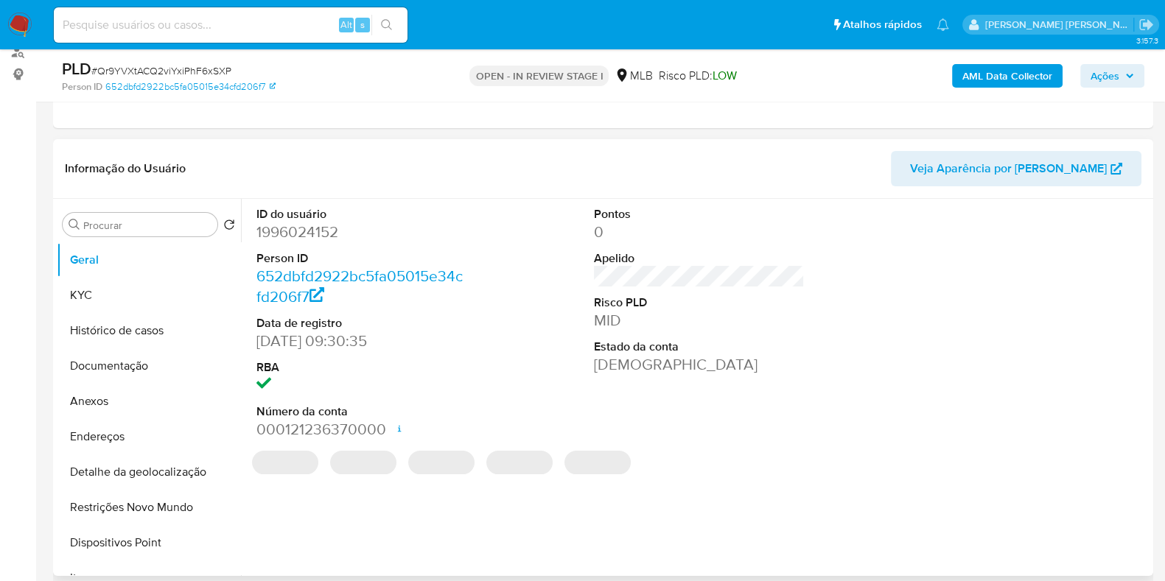
click at [329, 235] on dd "1996024152" at bounding box center [361, 232] width 211 height 21
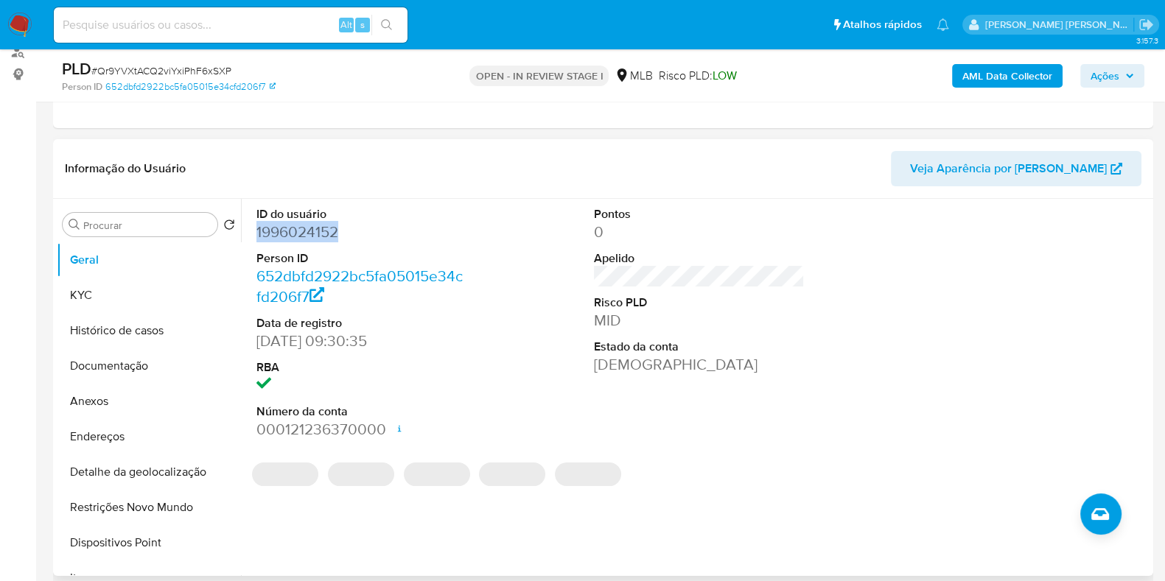
click at [329, 235] on dd "1996024152" at bounding box center [361, 232] width 211 height 21
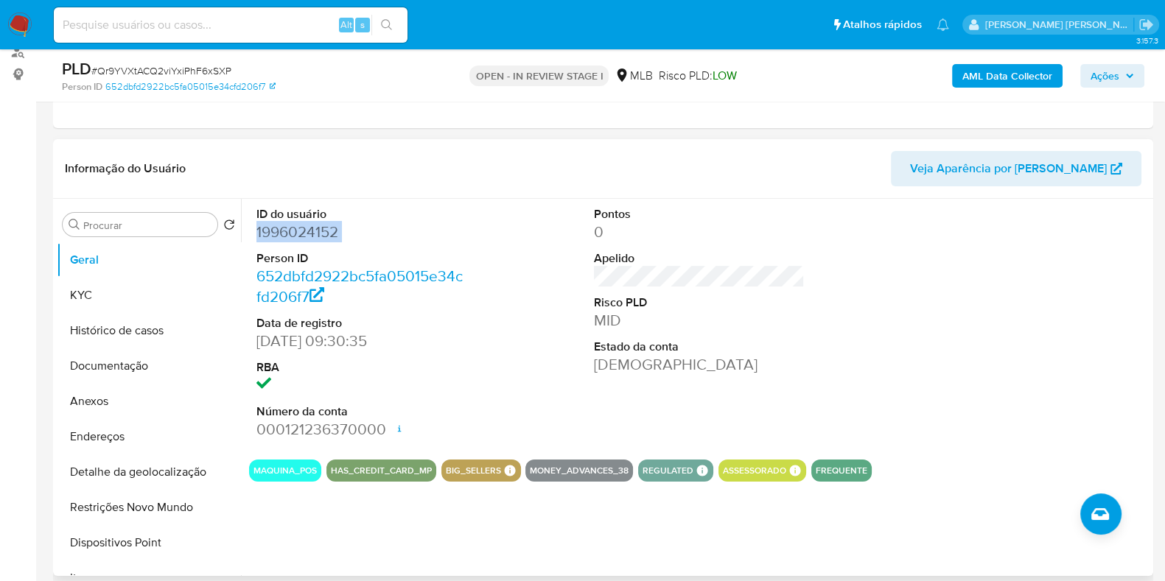
copy dd "1996024152"
click at [323, 225] on dd "1996024152" at bounding box center [361, 232] width 211 height 21
click at [349, 236] on dd "1996024152" at bounding box center [361, 232] width 211 height 21
drag, startPoint x: 341, startPoint y: 235, endPoint x: 255, endPoint y: 236, distance: 86.2
click at [255, 236] on div "ID do usuário 1996024152 Person ID 652dbfd2922bc5fa05015e34cfd206f7 Data de reg…" at bounding box center [361, 323] width 225 height 249
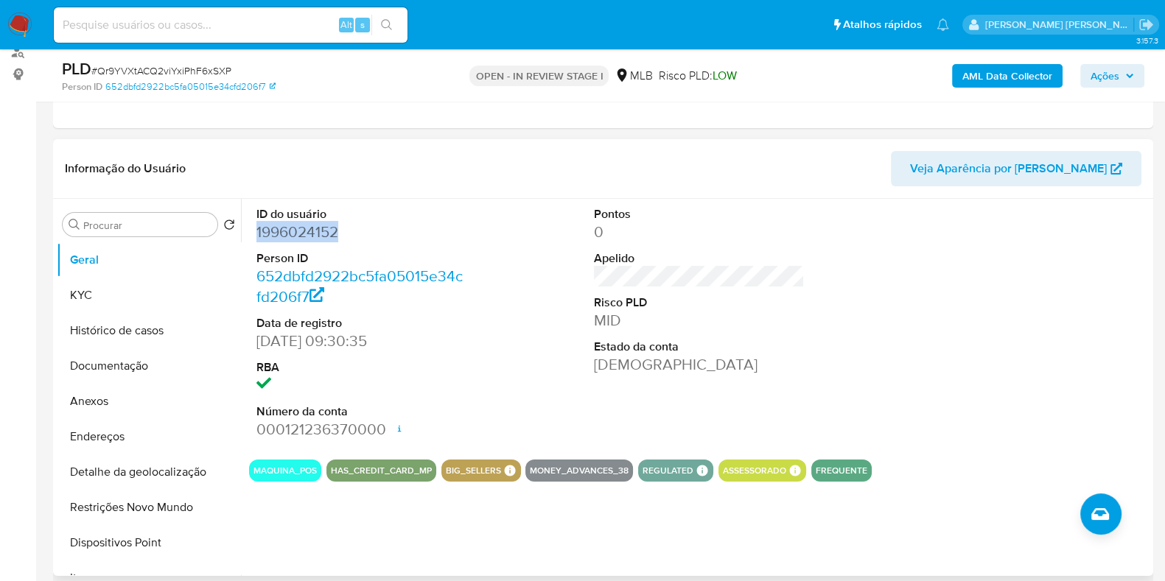
copy dd "1996024152"
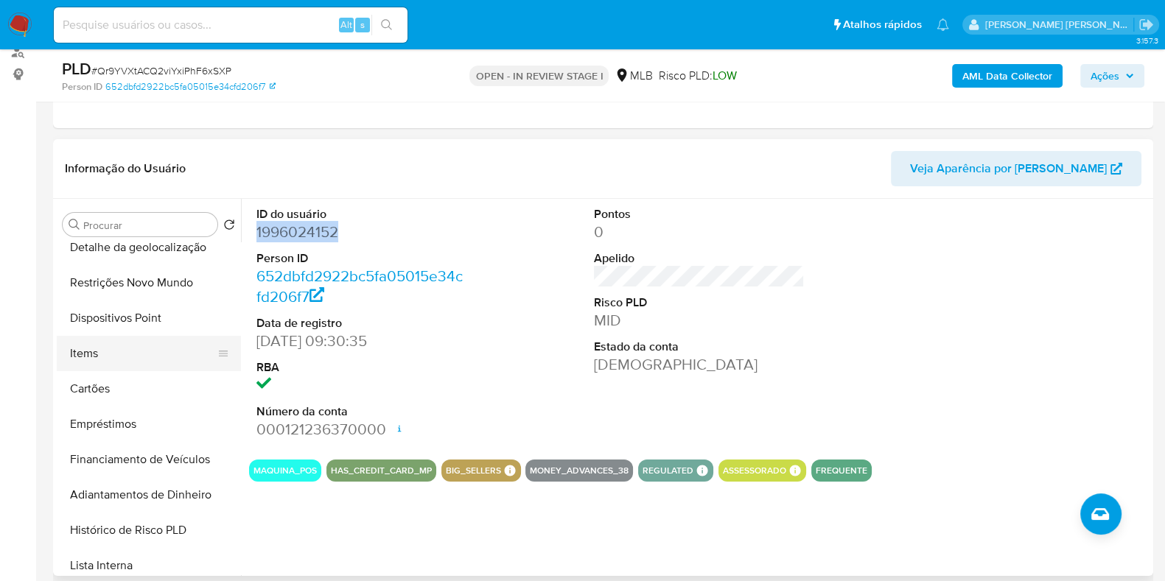
scroll to position [183, 0]
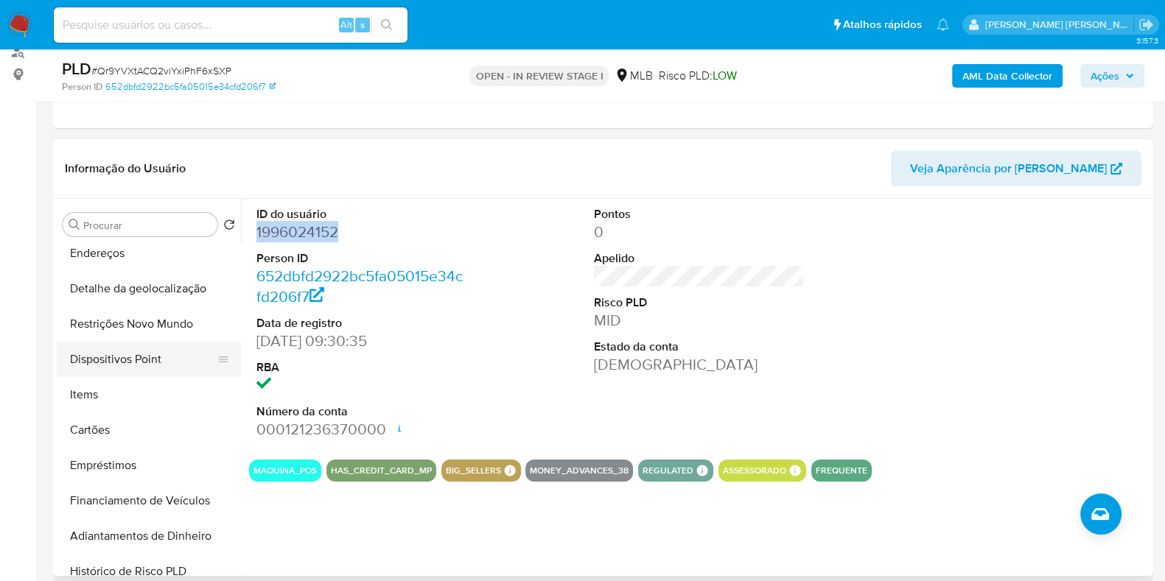
click at [143, 348] on button "Dispositivos Point" at bounding box center [143, 359] width 172 height 35
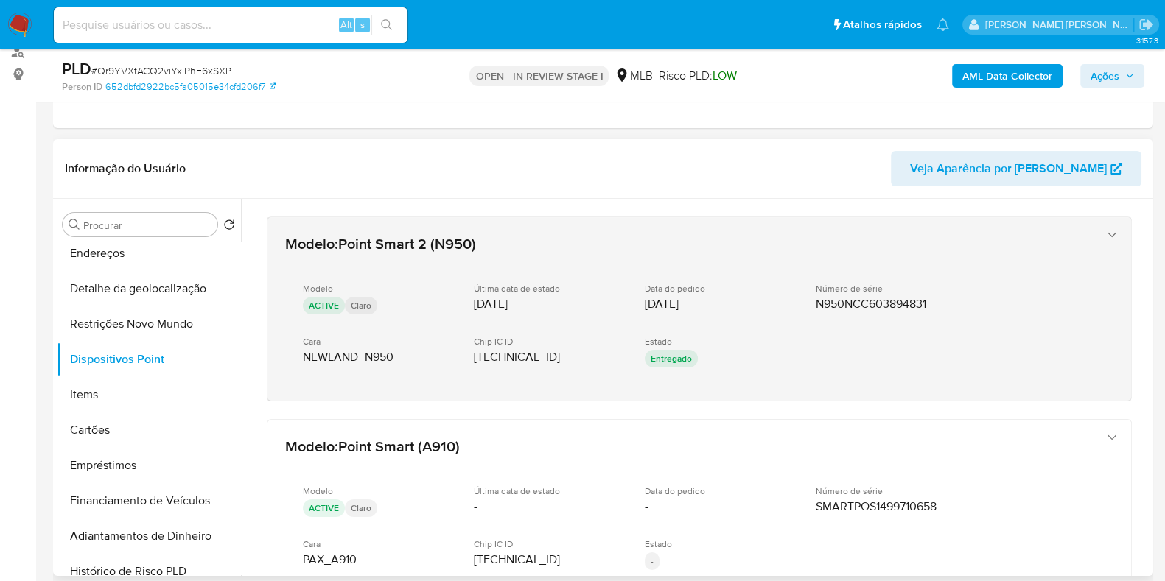
click at [550, 356] on span "89550531150022060551" at bounding box center [517, 357] width 86 height 15
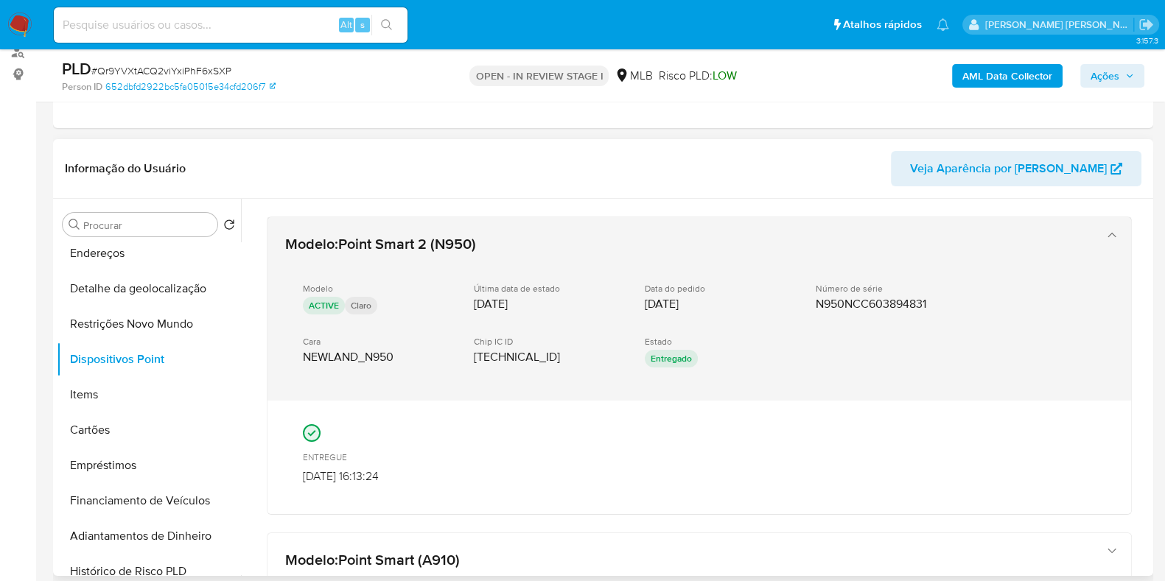
click at [550, 356] on span "89550531150022060551" at bounding box center [517, 357] width 86 height 15
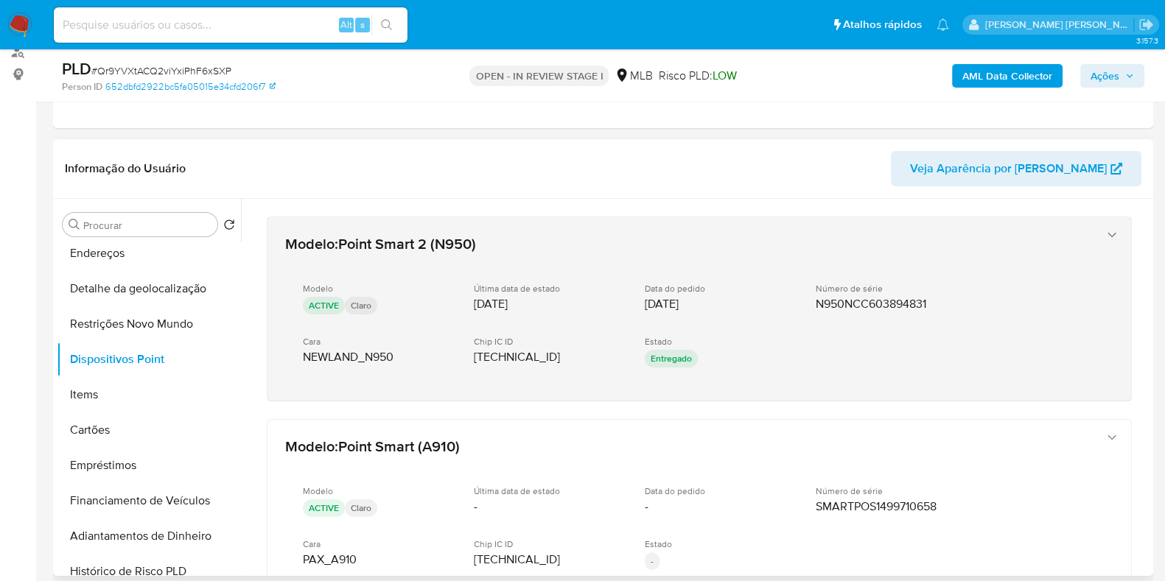
click at [550, 356] on span "89550531150022060551" at bounding box center [517, 357] width 86 height 15
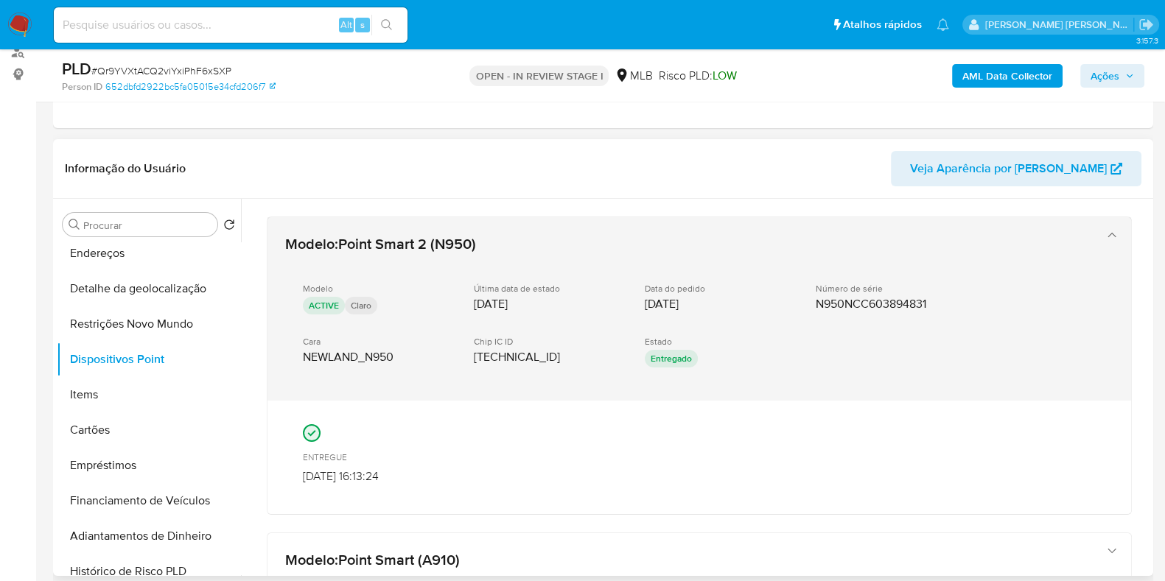
click at [902, 298] on span "N950NCC603894831" at bounding box center [870, 304] width 110 height 15
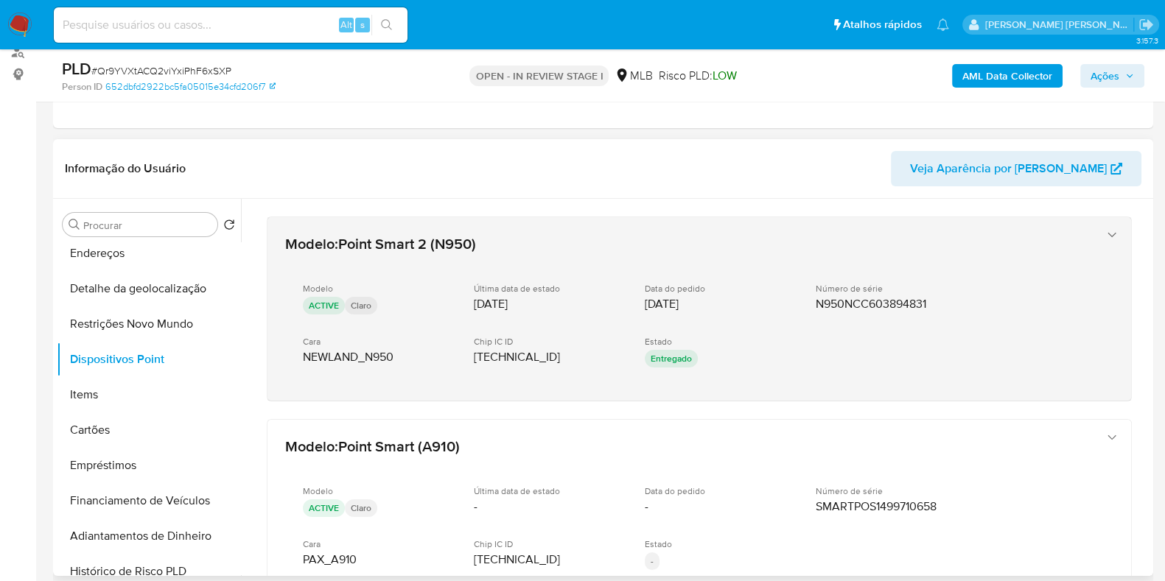
click at [902, 298] on span "N950NCC603894831" at bounding box center [870, 304] width 110 height 15
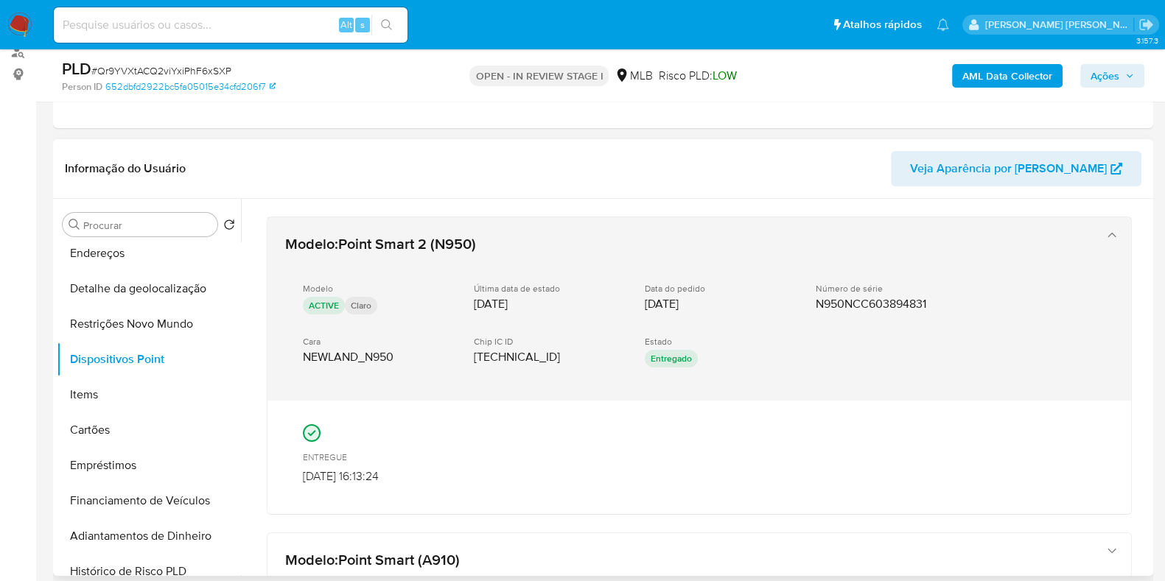
drag, startPoint x: 902, startPoint y: 298, endPoint x: 978, endPoint y: 306, distance: 76.2
click at [982, 306] on div "Modelo ACTIVE Claro Última data de estado 11/08/2025 Data do pedido 11/08/2025 …" at bounding box center [684, 327] width 799 height 112
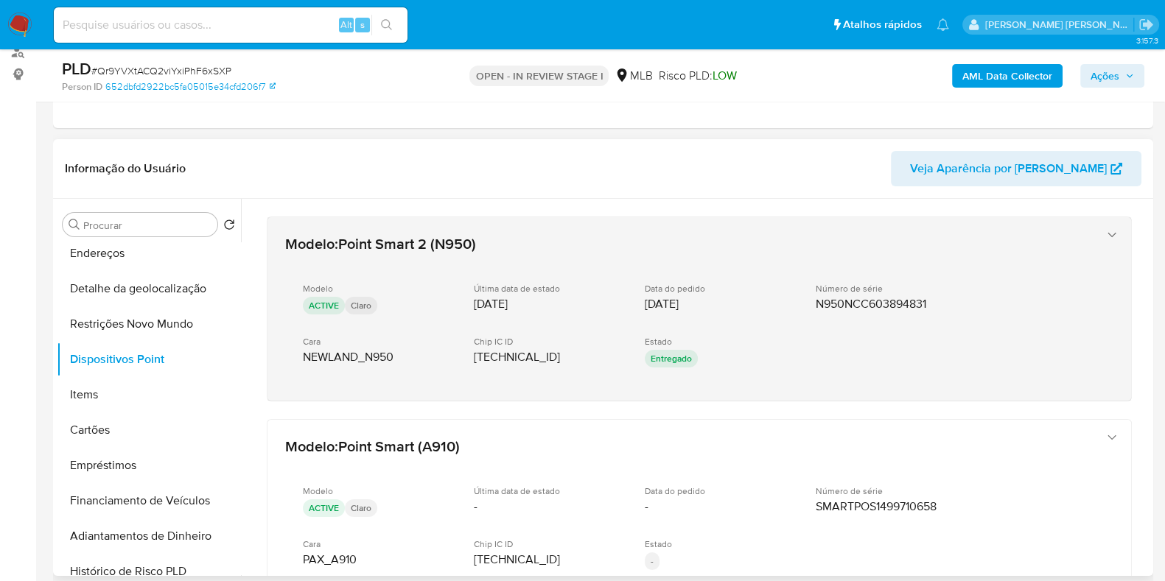
click at [1101, 222] on div "Modelo : Point Smart 2 (N950) Modelo ACTIVE Claro Última data de estado 11/08/2…" at bounding box center [698, 308] width 863 height 183
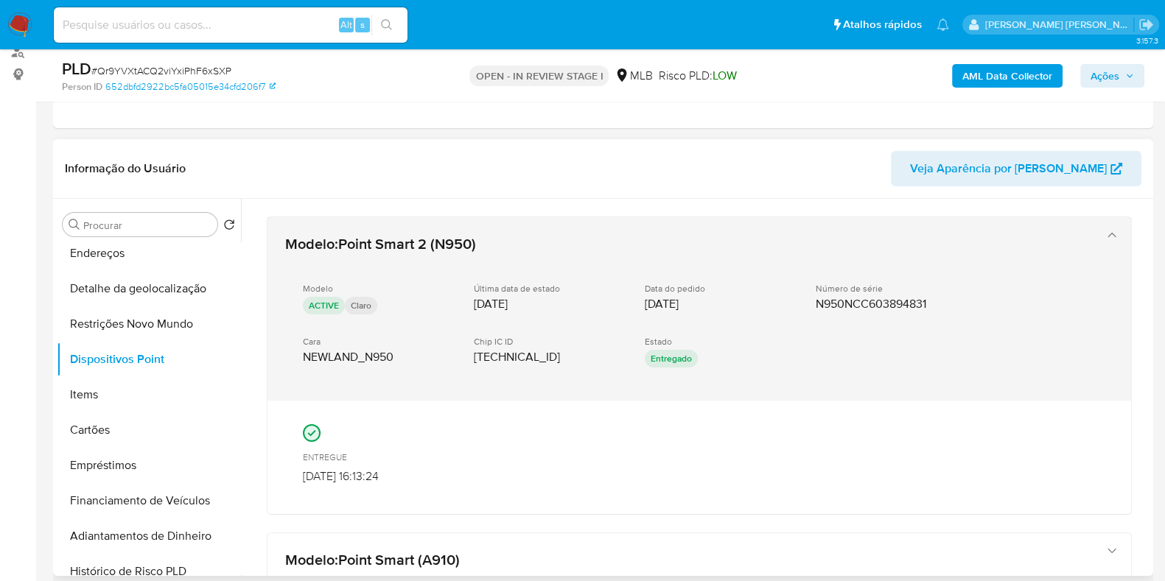
drag, startPoint x: 332, startPoint y: 351, endPoint x: 307, endPoint y: 283, distance: 72.9
click at [307, 283] on span "Modelo" at bounding box center [318, 288] width 30 height 11
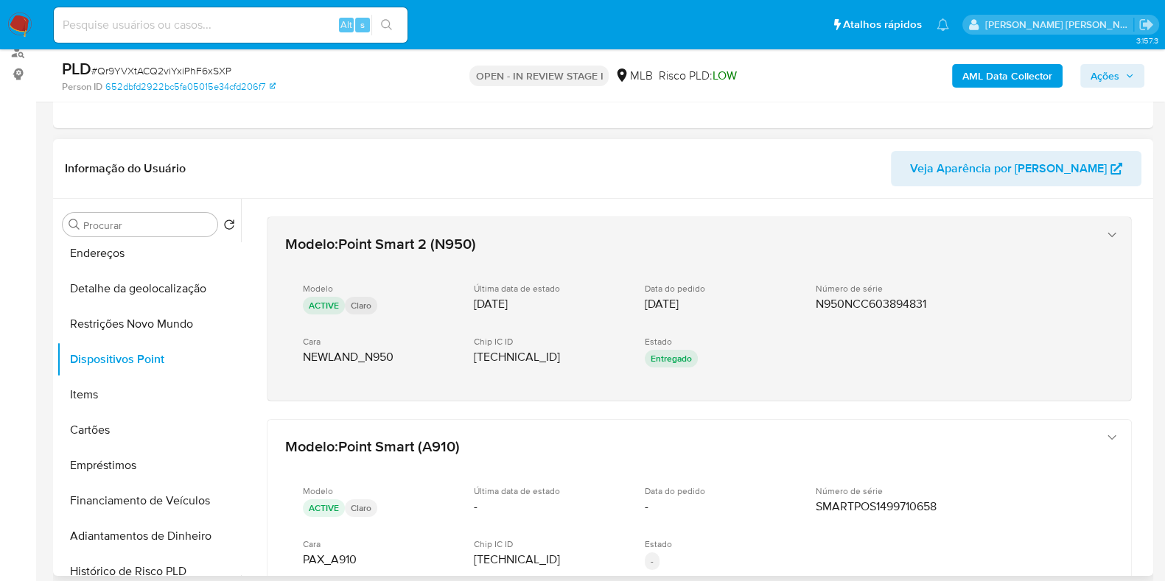
click at [382, 239] on span "Point Smart 2 (N950)" at bounding box center [407, 244] width 138 height 22
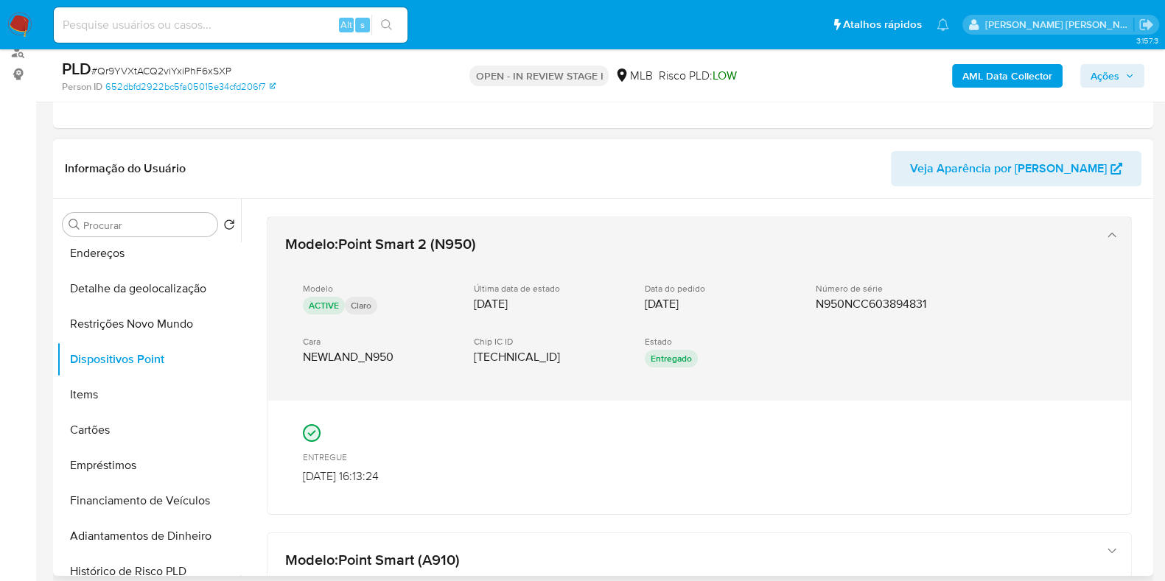
click at [382, 239] on span "Point Smart 2 (N950)" at bounding box center [407, 244] width 138 height 22
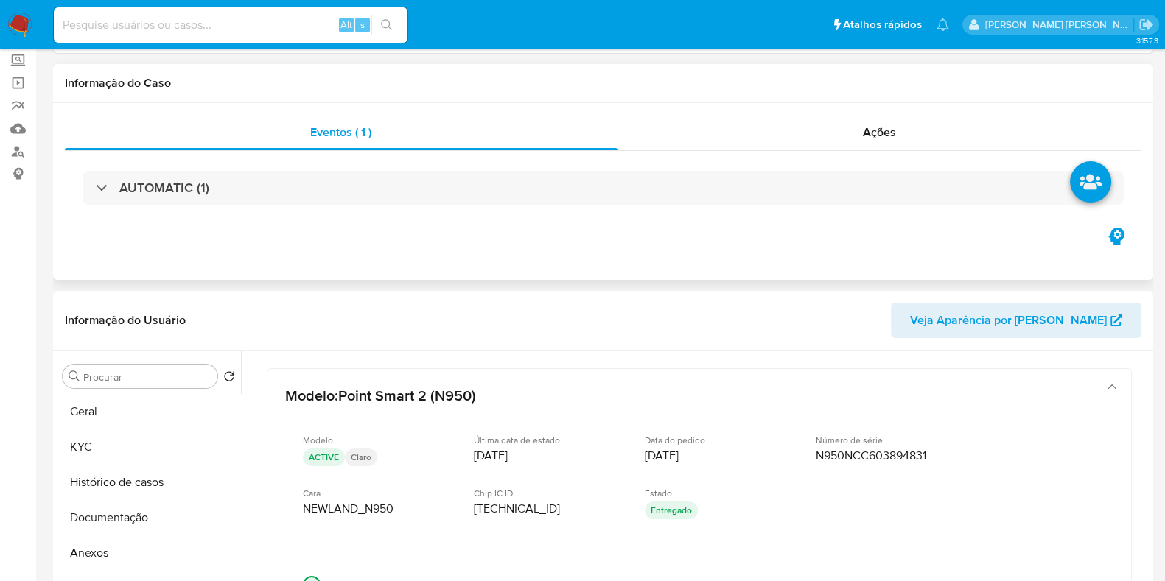
scroll to position [0, 0]
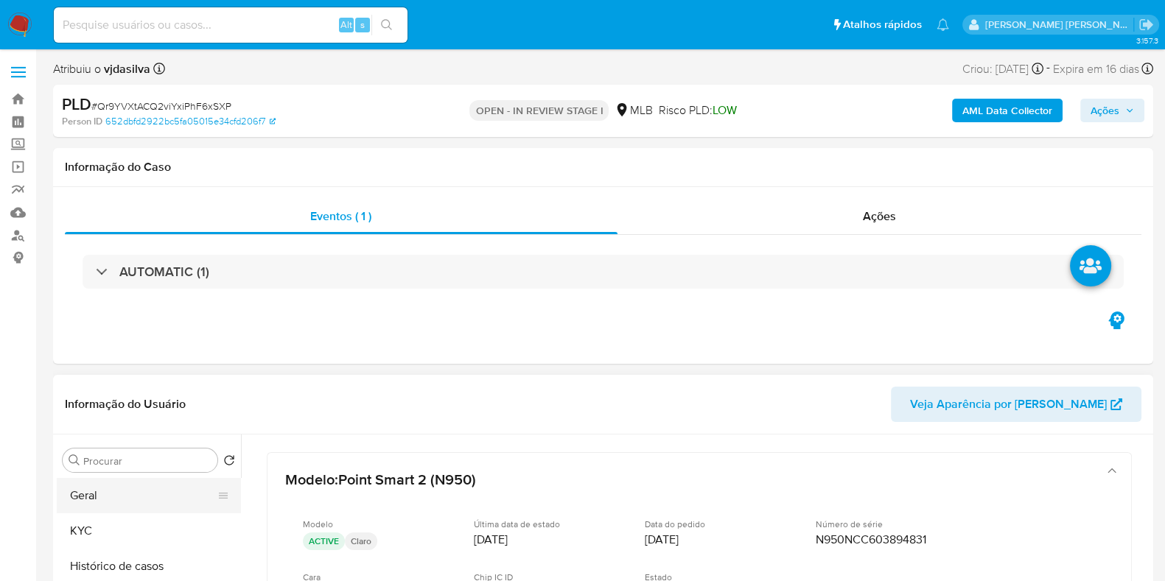
click at [107, 503] on button "Geral" at bounding box center [143, 495] width 172 height 35
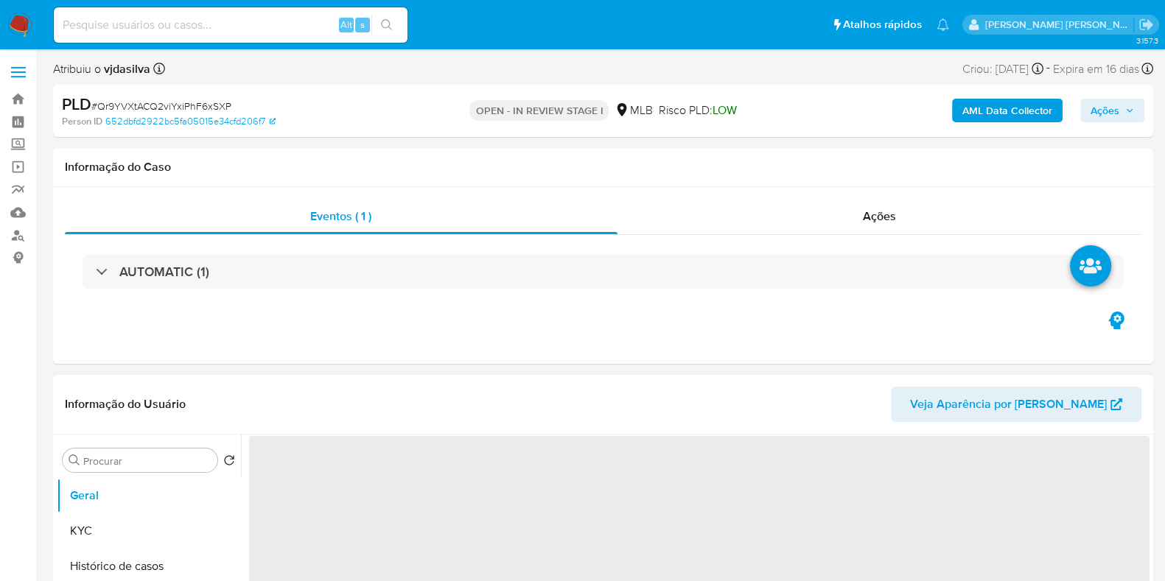
scroll to position [183, 0]
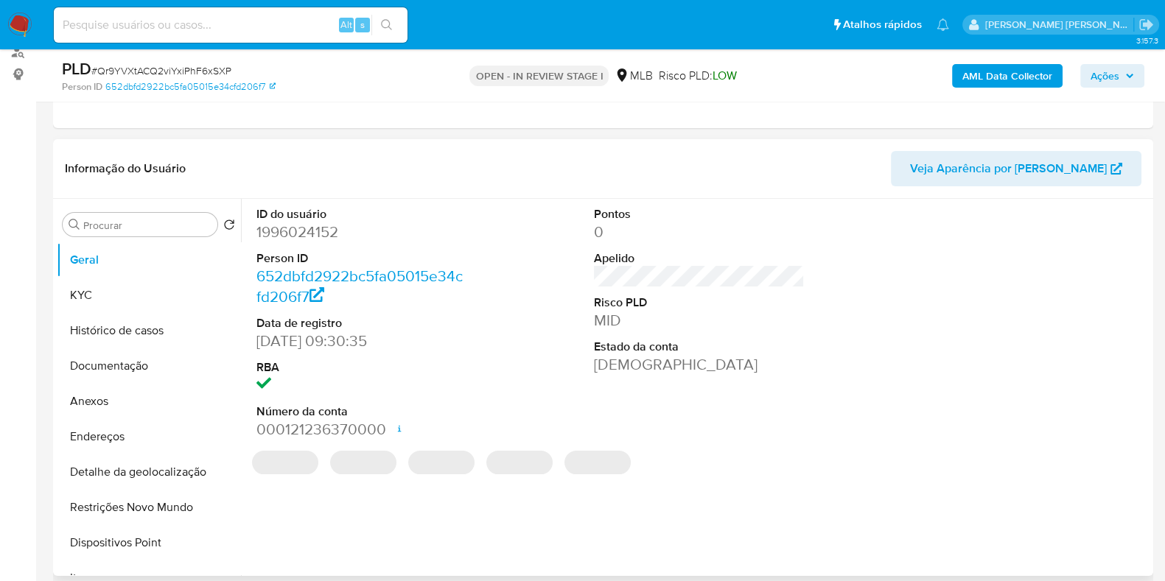
click at [328, 234] on dd "1996024152" at bounding box center [361, 232] width 211 height 21
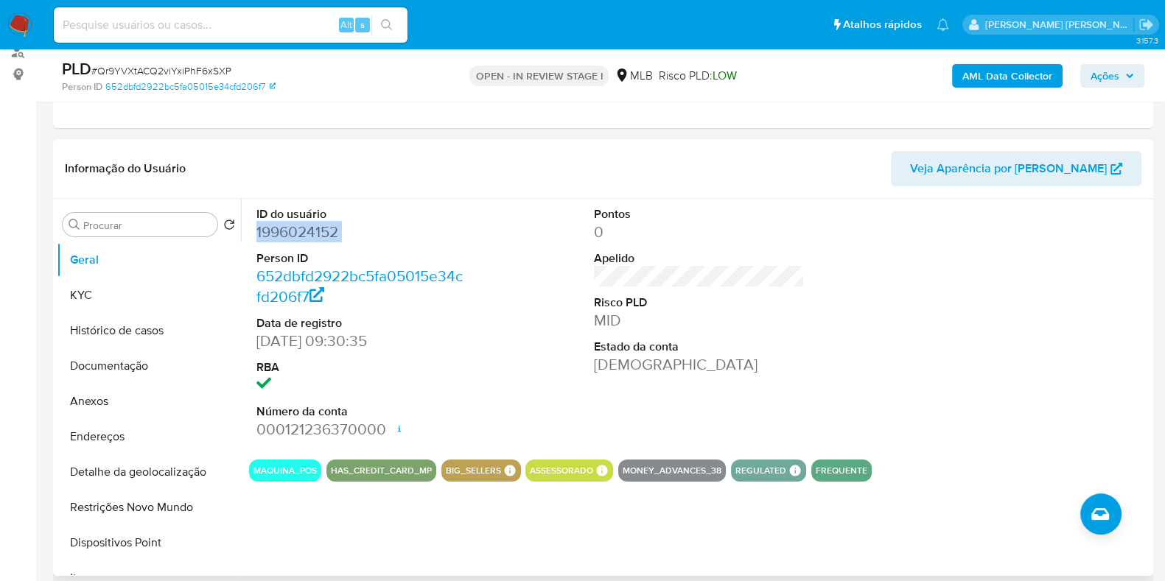
copy dd "1996024152"
click at [1006, 69] on b "AML Data Collector" at bounding box center [1007, 76] width 90 height 24
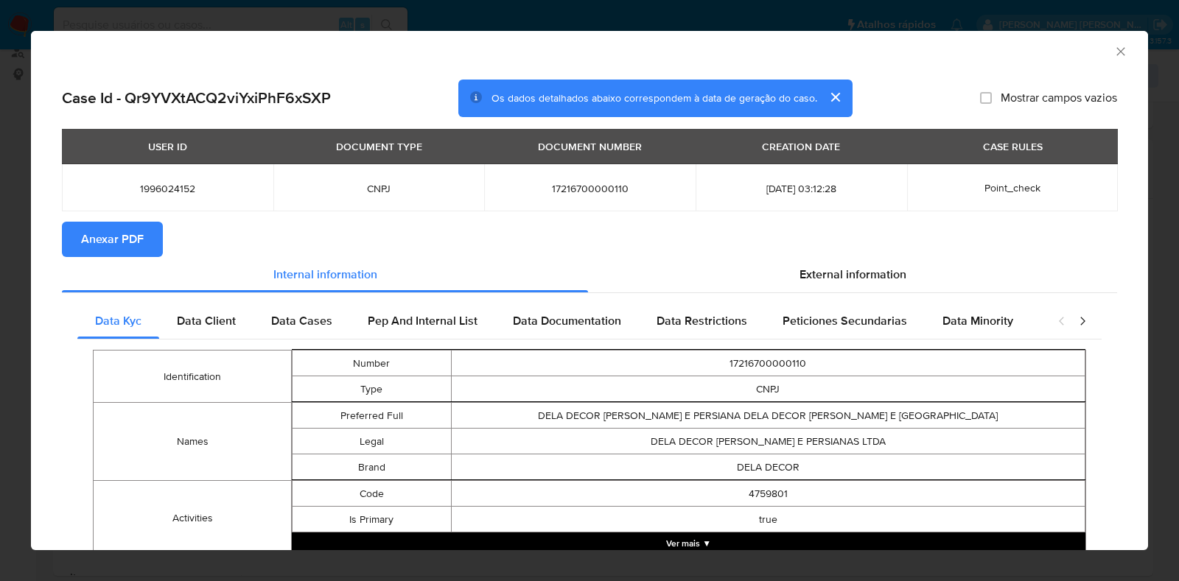
click at [110, 231] on span "Anexar PDF" at bounding box center [112, 239] width 63 height 32
click at [1113, 48] on icon "Fechar a janela" at bounding box center [1120, 51] width 15 height 15
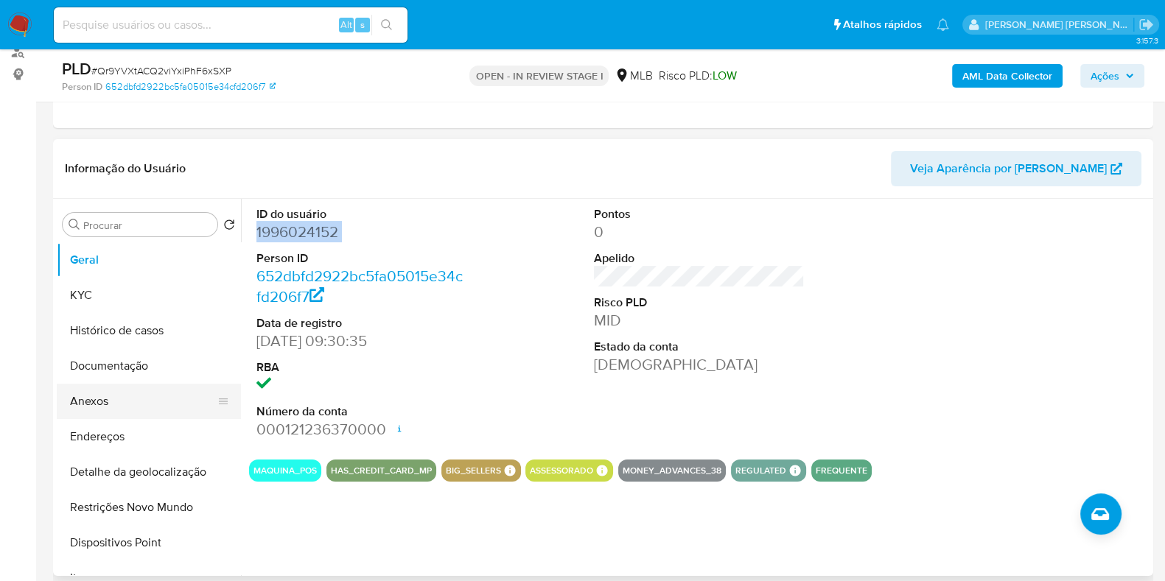
click at [157, 397] on button "Anexos" at bounding box center [143, 401] width 172 height 35
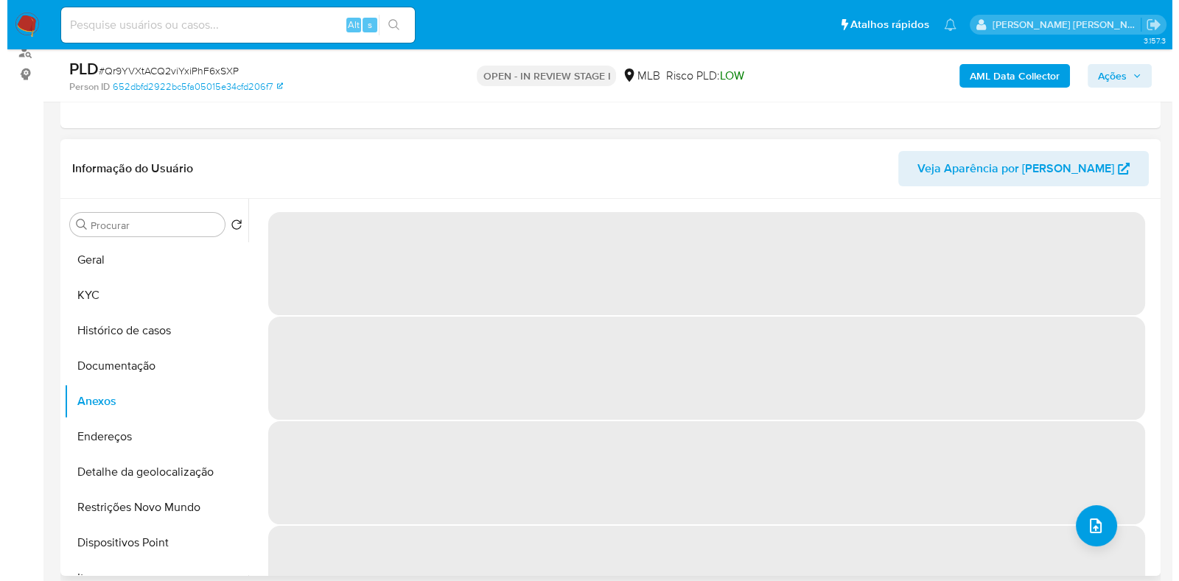
scroll to position [0, 0]
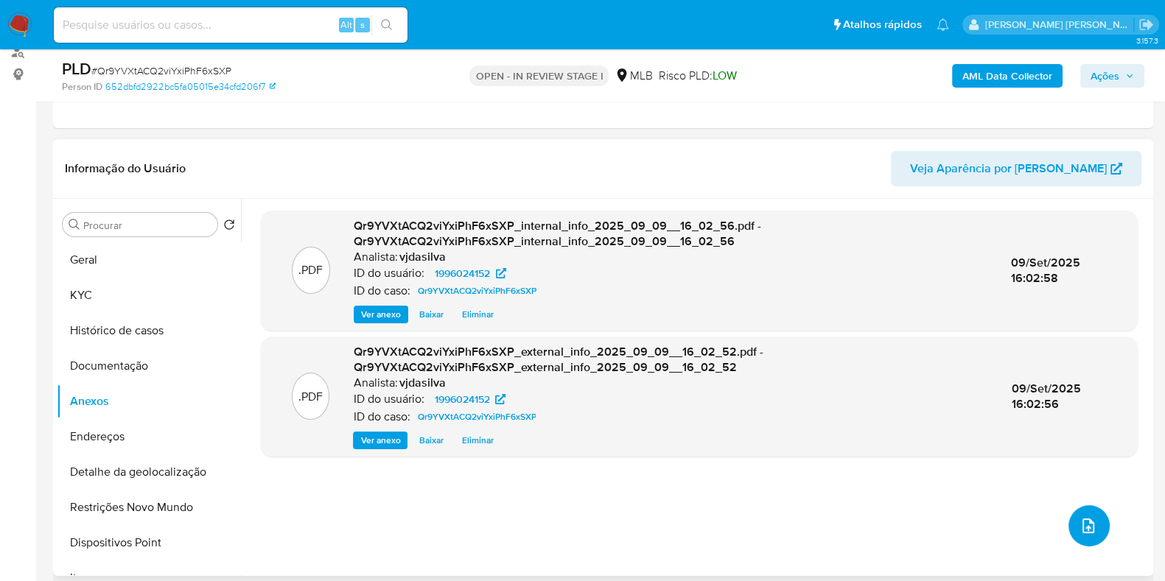
click at [1068, 521] on button "upload-file" at bounding box center [1088, 525] width 41 height 41
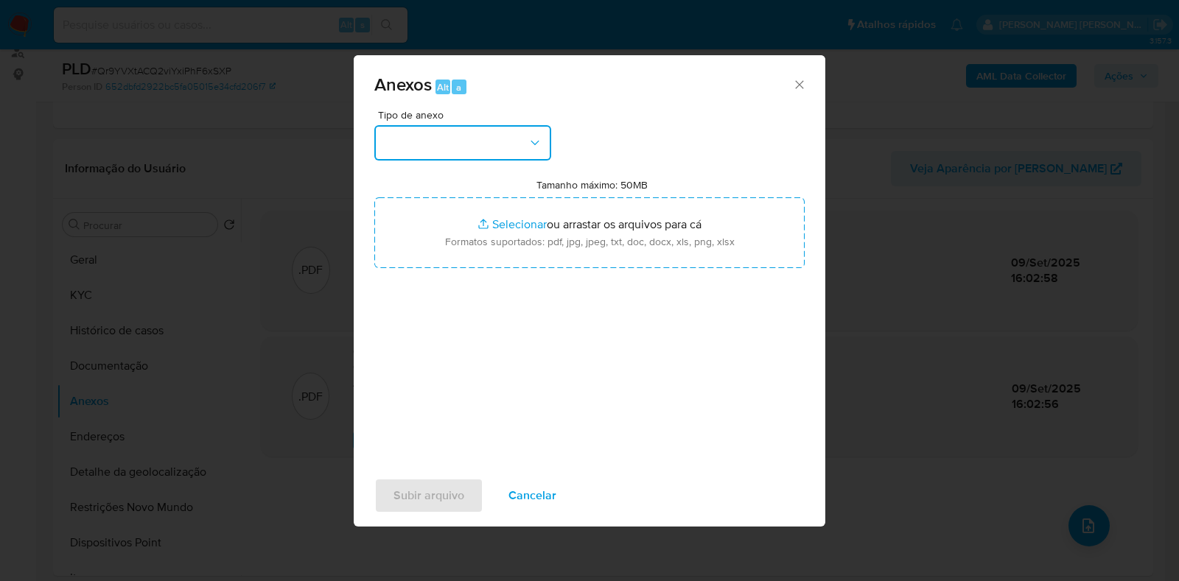
click at [530, 142] on icon "button" at bounding box center [534, 143] width 15 height 15
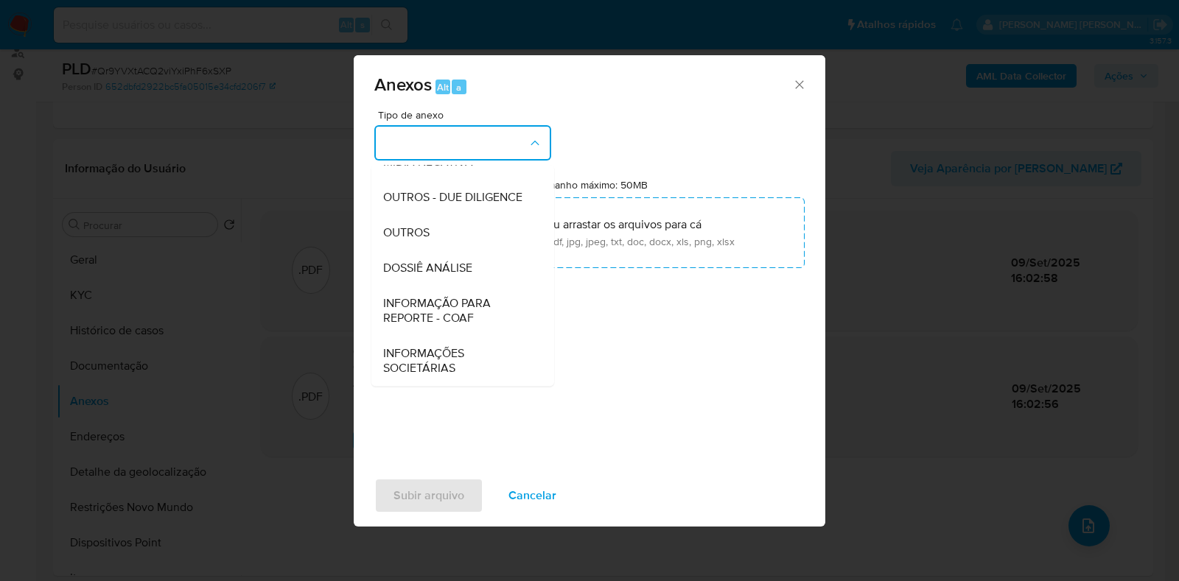
scroll to position [227, 0]
click at [451, 236] on div "OUTROS" at bounding box center [458, 232] width 150 height 35
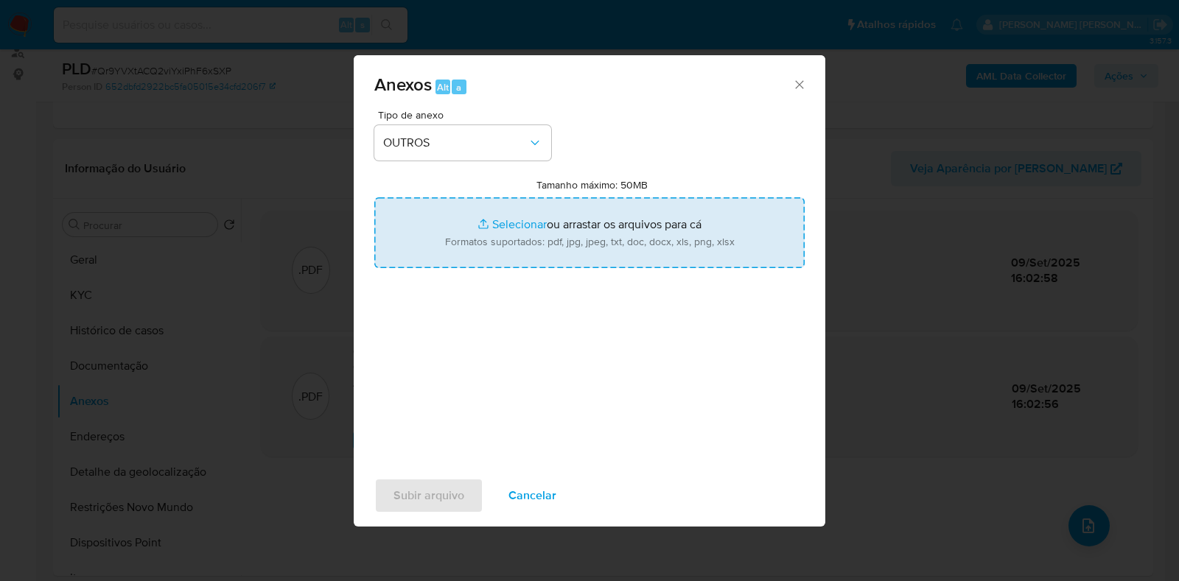
type input "C:\fakepath\Mulan - Qr9YVXtACQ2viYxiPhF6xSXP - CNPJ 17216700000110 - DELA DECOR…"
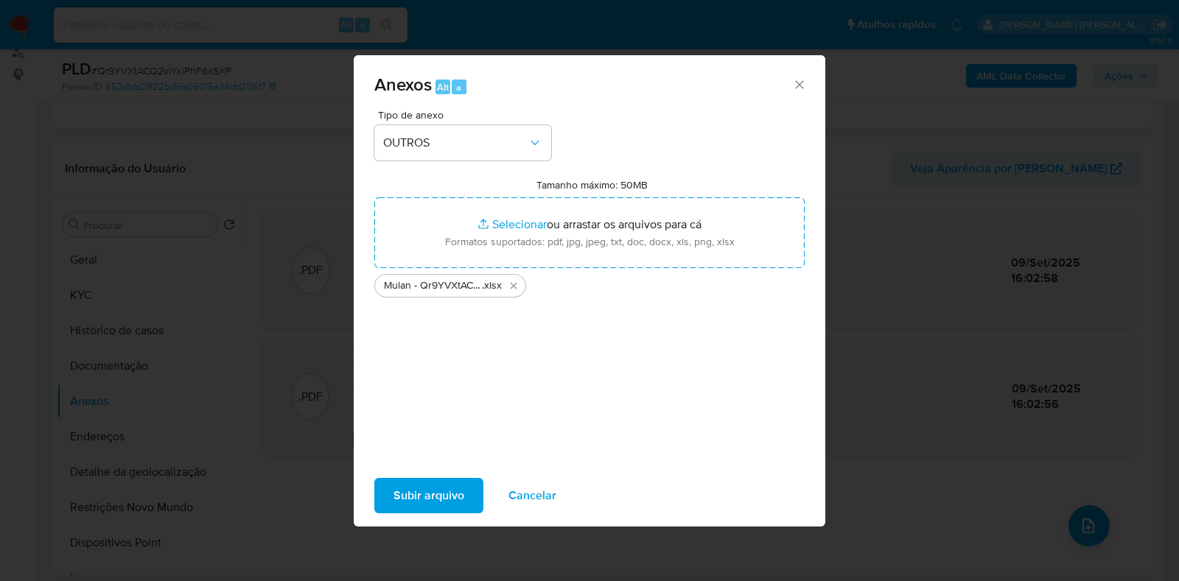
click at [455, 489] on span "Subir arquivo" at bounding box center [428, 496] width 71 height 32
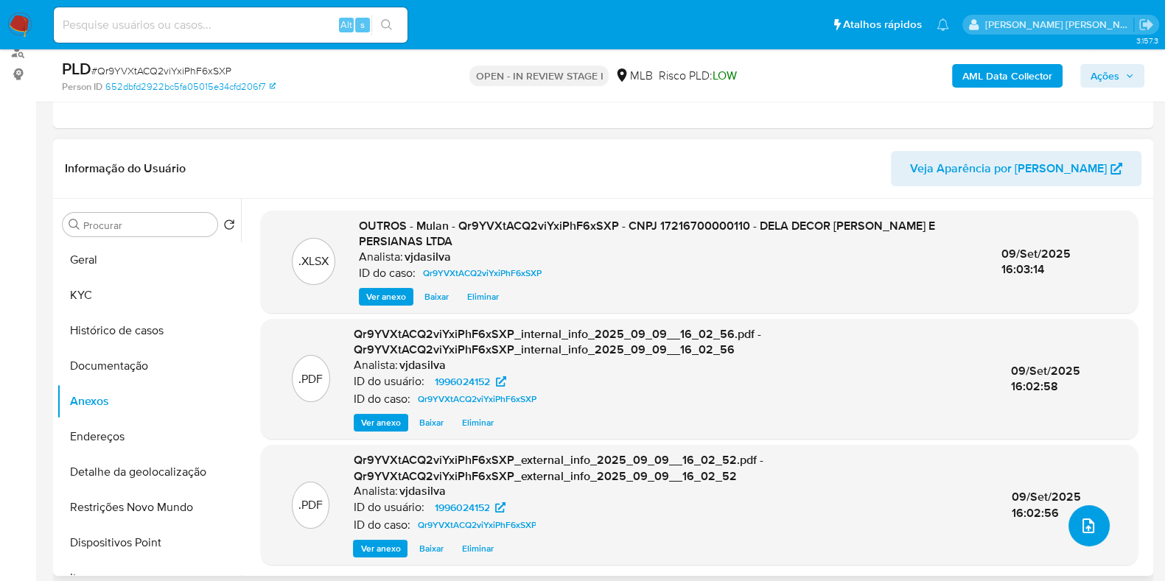
click at [1084, 528] on icon "upload-file" at bounding box center [1088, 526] width 18 height 18
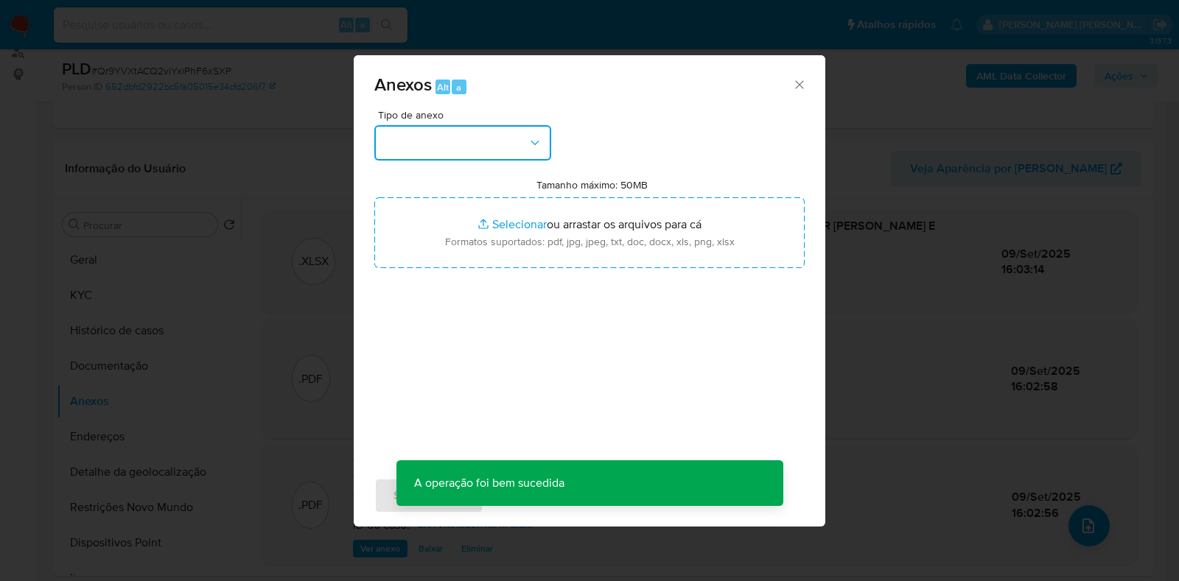
click at [530, 146] on icon "button" at bounding box center [534, 143] width 15 height 15
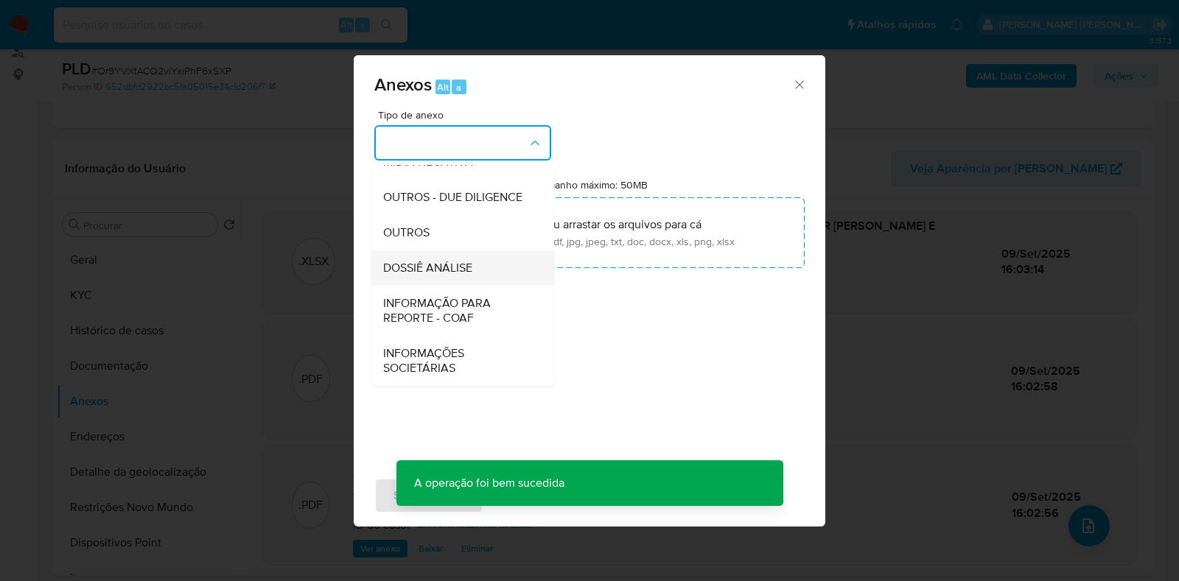
click at [453, 256] on div "DOSSIÊ ANÁLISE" at bounding box center [458, 267] width 150 height 35
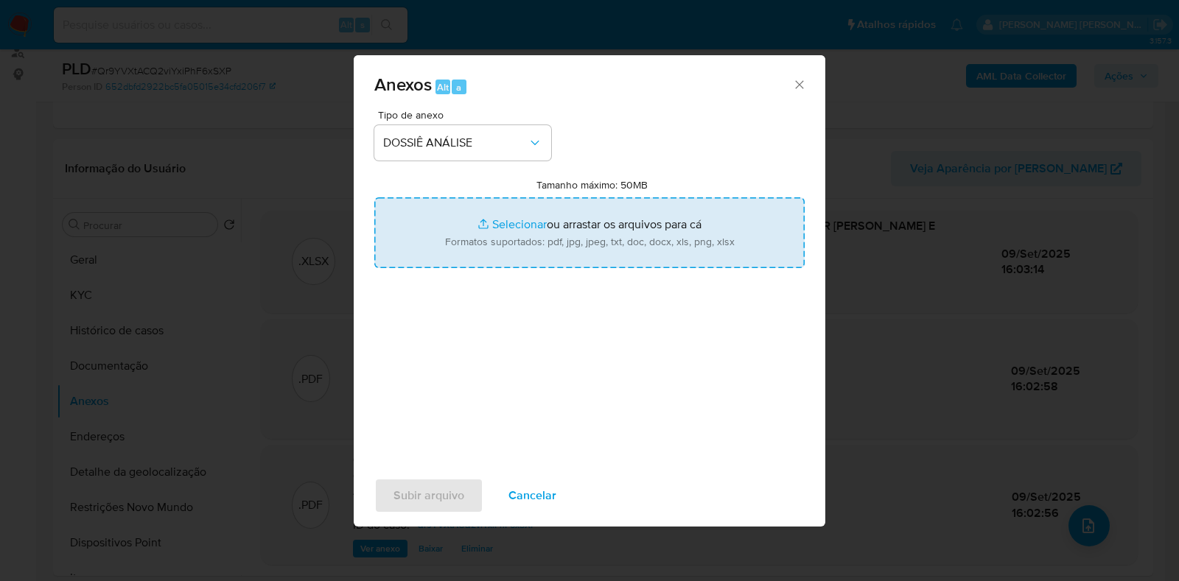
type input "C:\fakepath\SAR - XXXX - CNPJ 17216700000110 - DELA DECOR CORTINAS E PERSIANAS …"
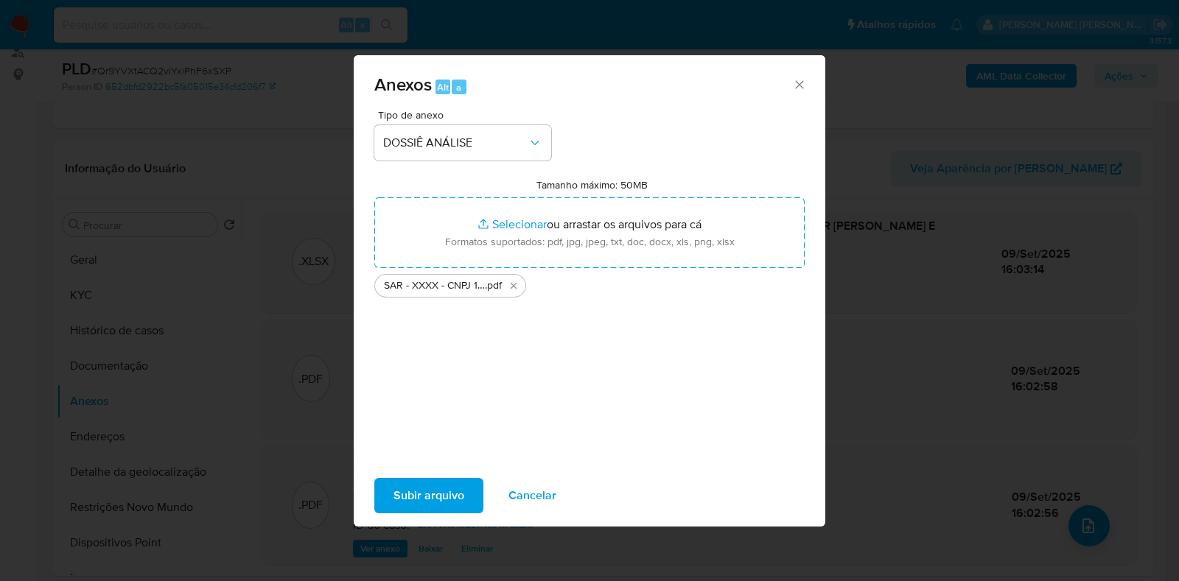
drag, startPoint x: 572, startPoint y: 231, endPoint x: 437, endPoint y: 494, distance: 295.5
click at [437, 494] on span "Subir arquivo" at bounding box center [428, 496] width 71 height 32
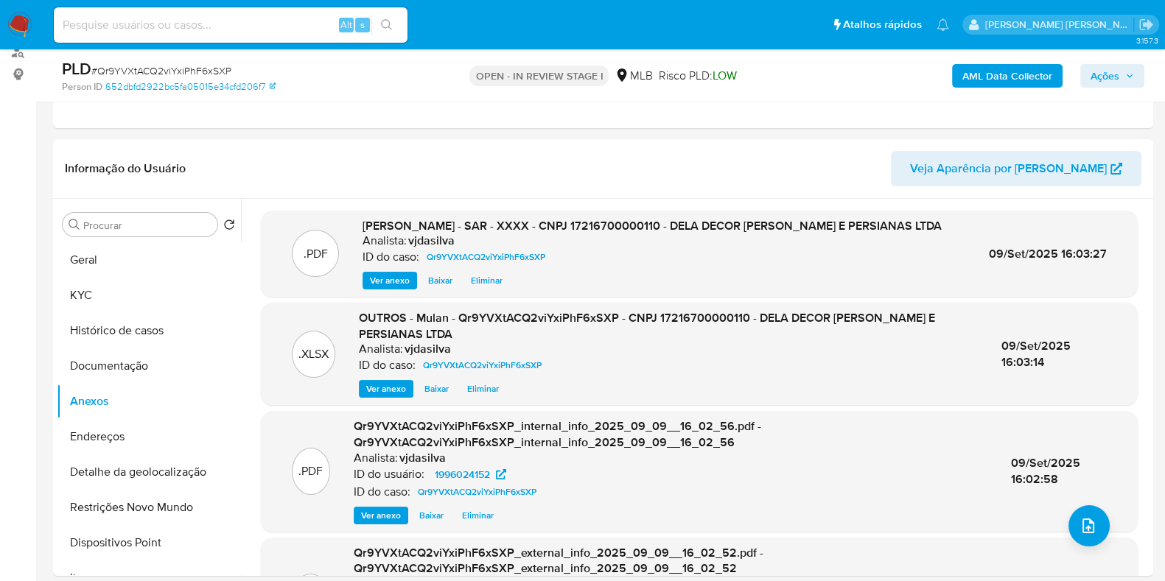
click at [1111, 77] on span "Ações" at bounding box center [1104, 76] width 29 height 24
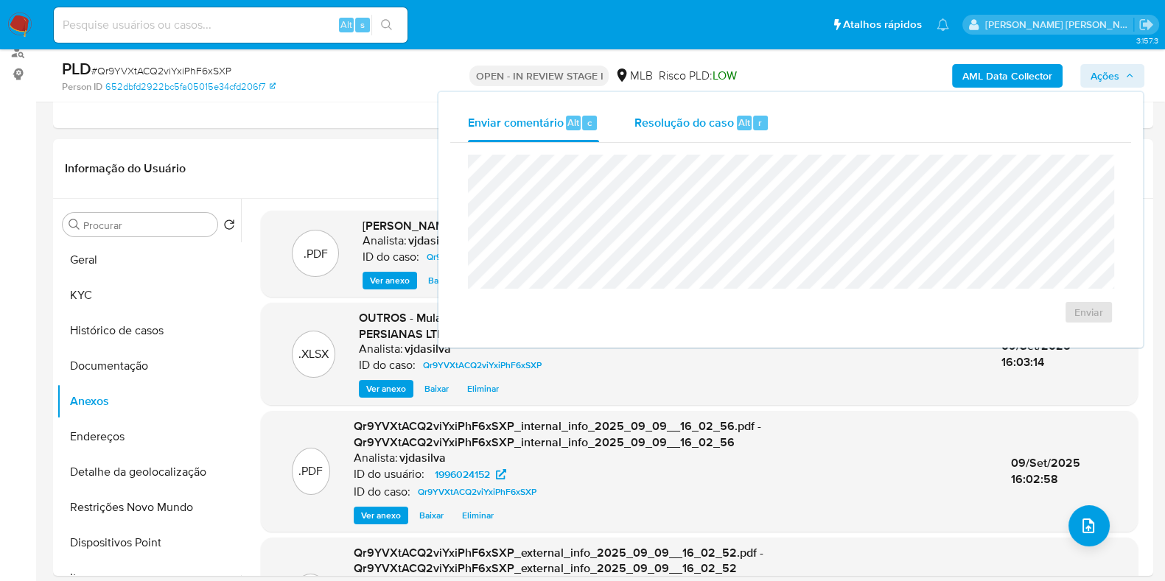
click at [687, 119] on span "Resolução do caso" at bounding box center [683, 121] width 99 height 17
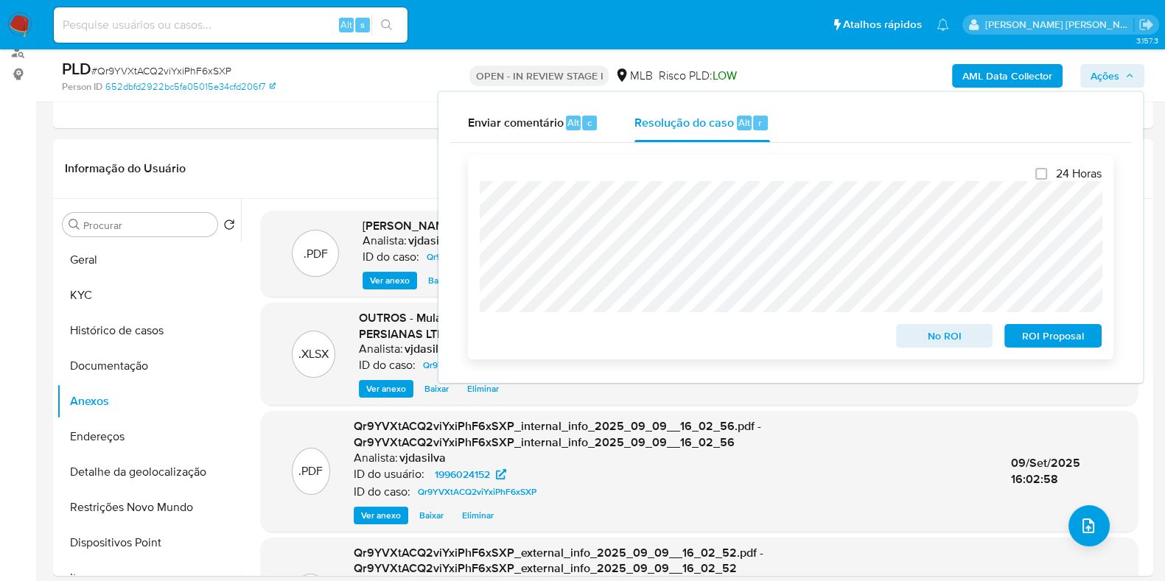
click at [1053, 338] on span "ROI Proposal" at bounding box center [1052, 336] width 77 height 21
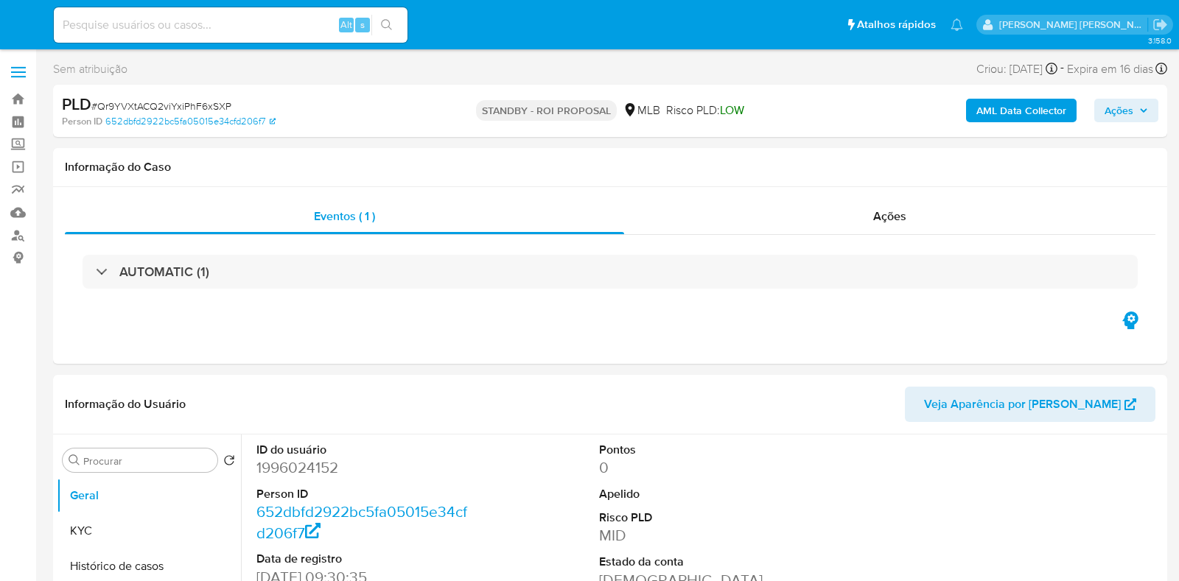
select select "10"
